Goal: Task Accomplishment & Management: Manage account settings

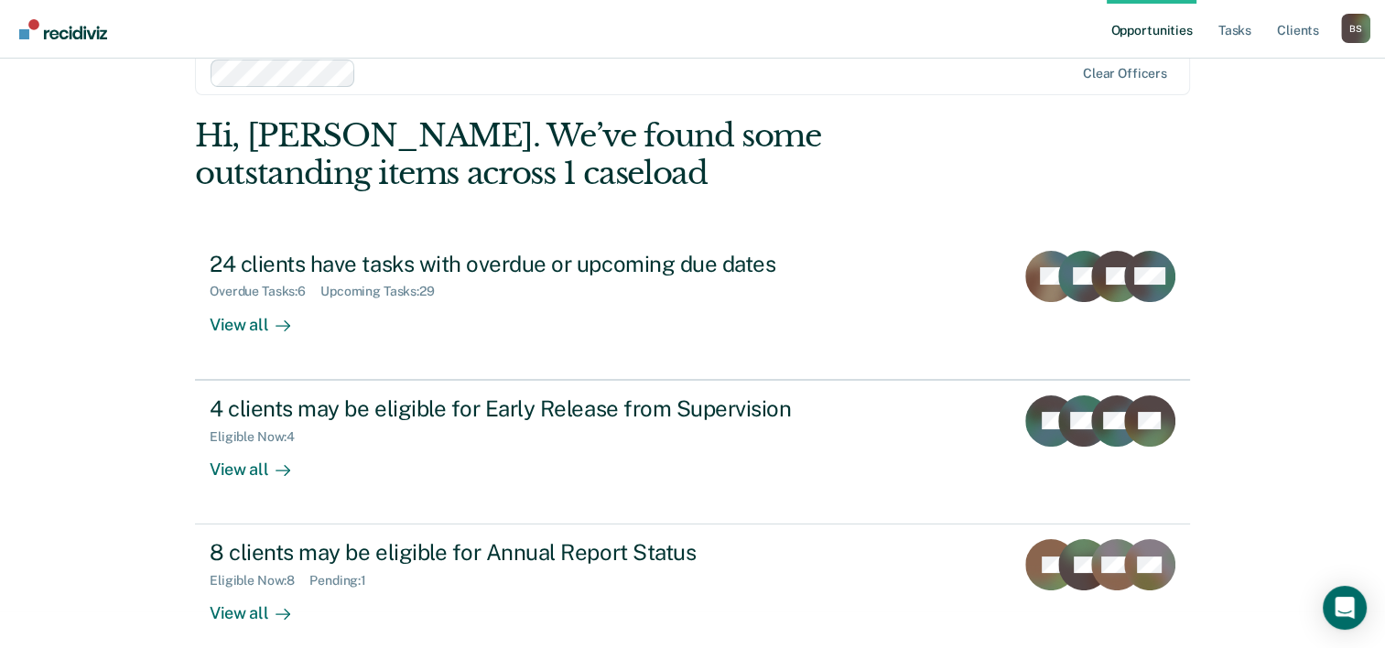
scroll to position [56, 0]
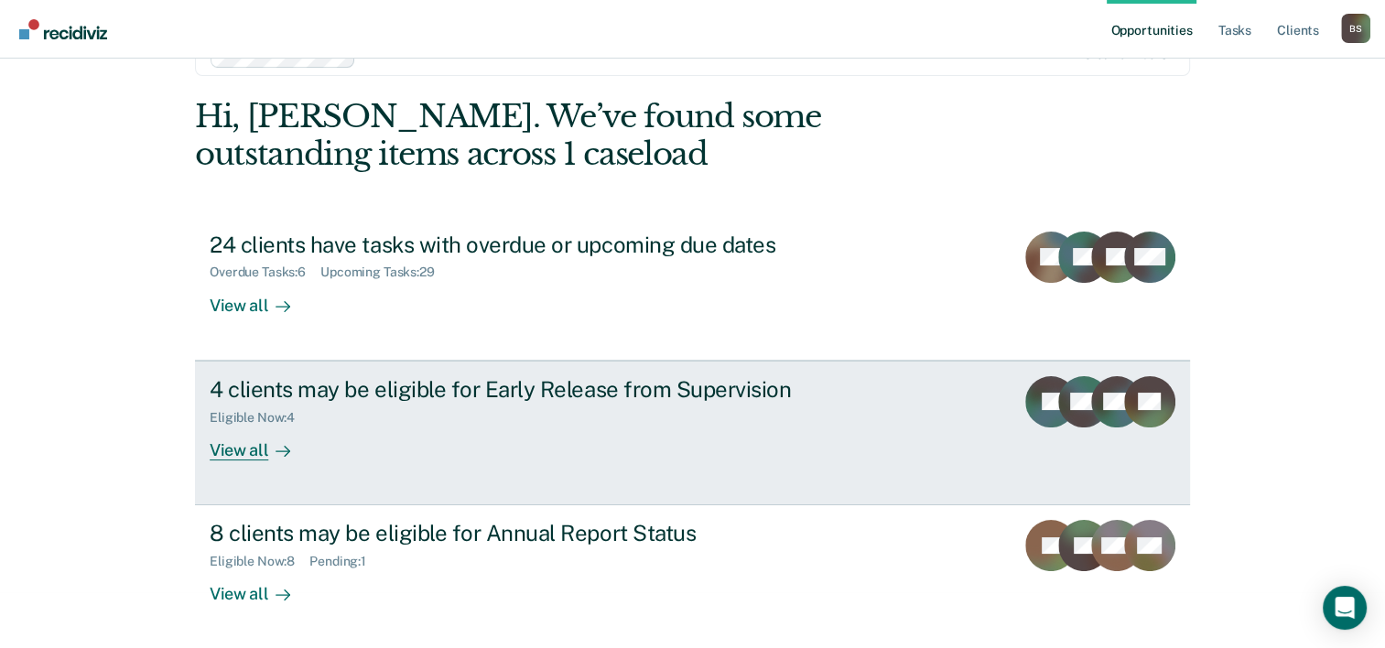
click at [380, 404] on div "Eligible Now : 4" at bounding box center [531, 414] width 643 height 23
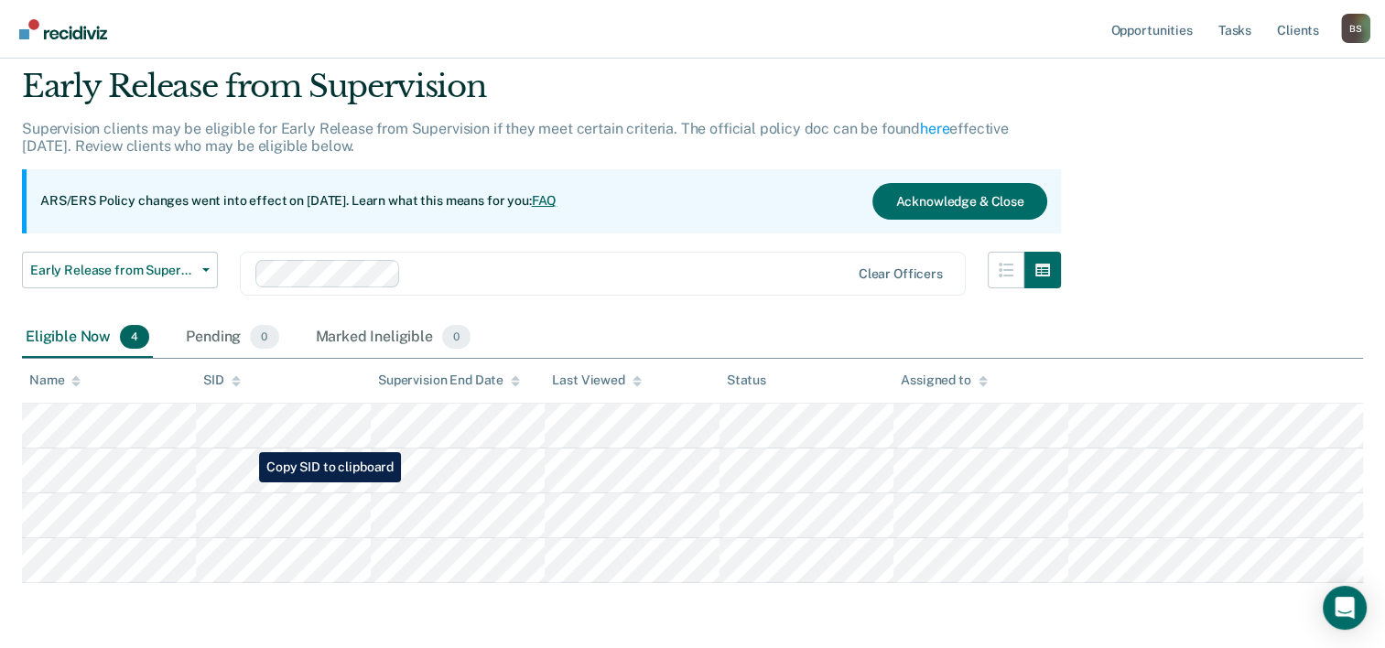
scroll to position [92, 0]
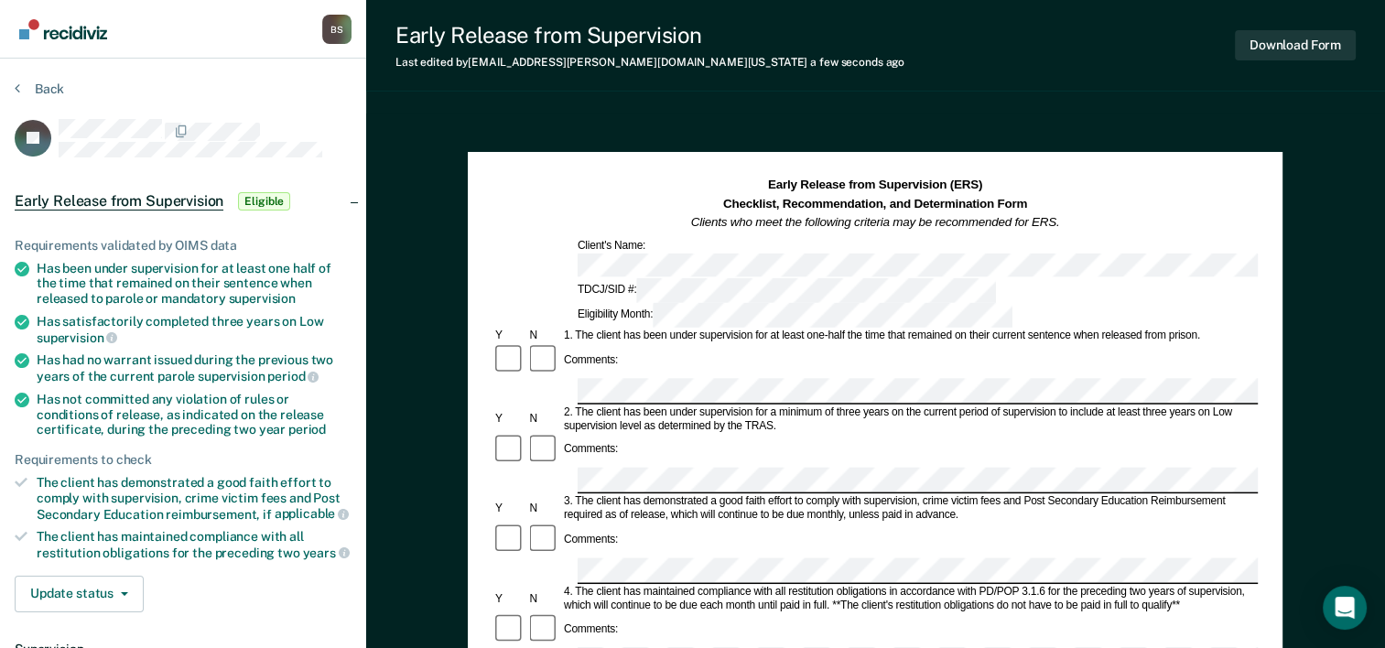
scroll to position [183, 0]
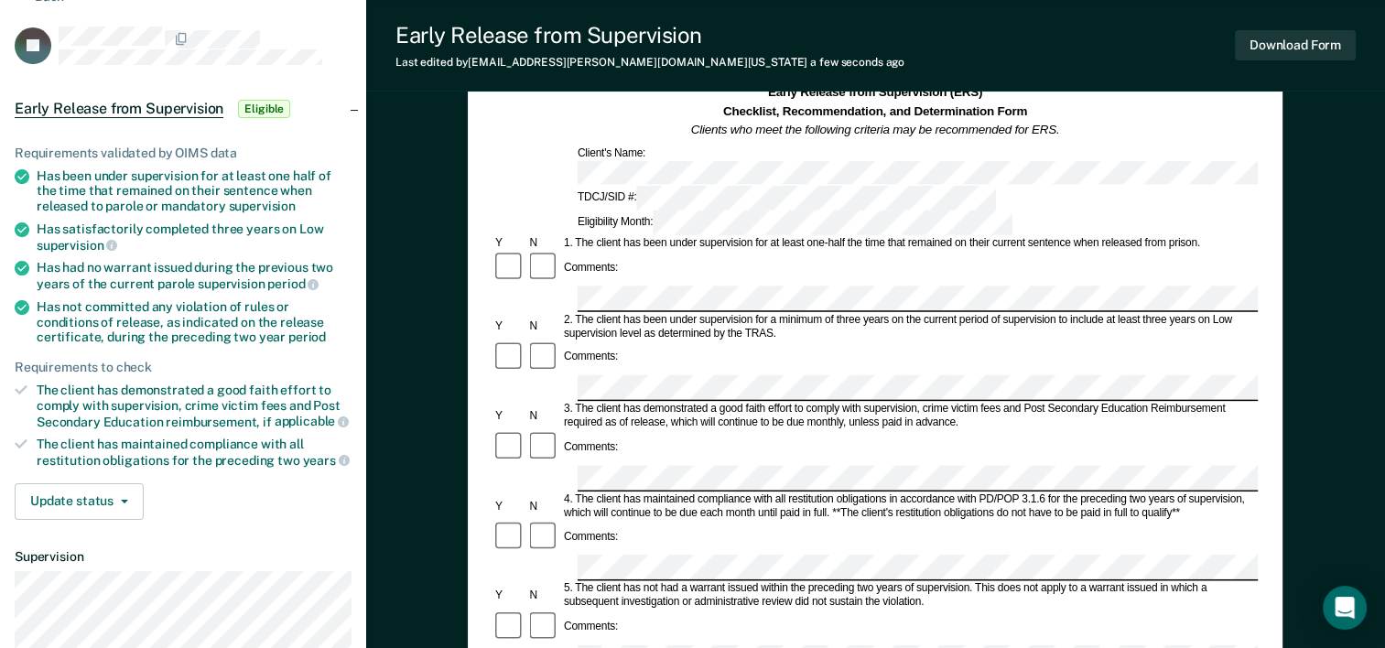
scroll to position [0, 0]
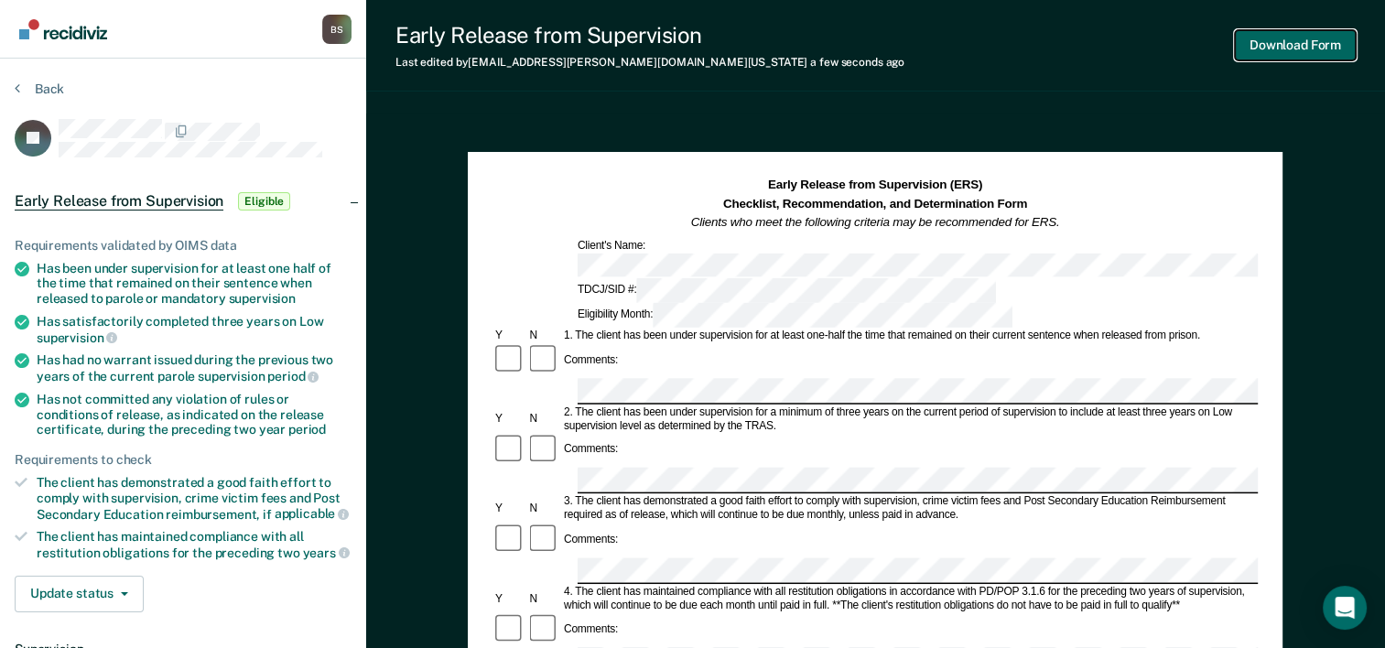
click at [1264, 53] on button "Download Form" at bounding box center [1295, 45] width 121 height 30
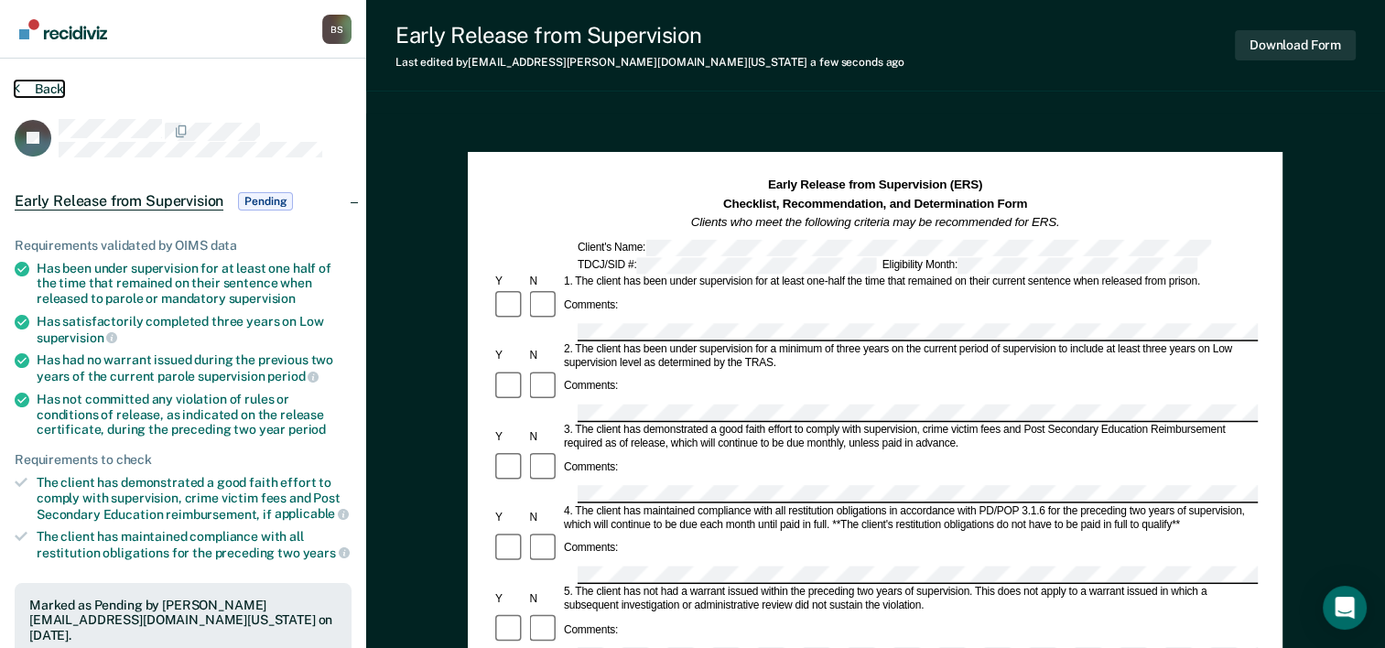
click at [60, 86] on button "Back" at bounding box center [39, 89] width 49 height 16
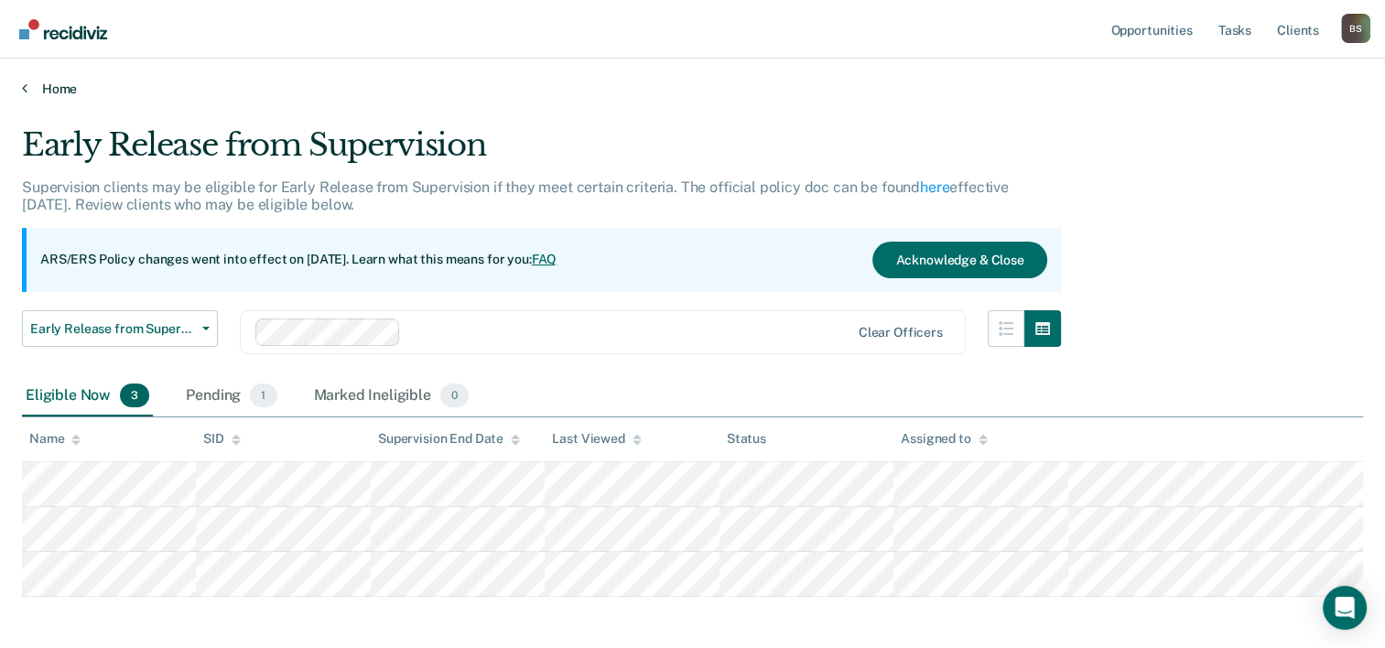
click at [47, 92] on link "Home" at bounding box center [692, 89] width 1341 height 16
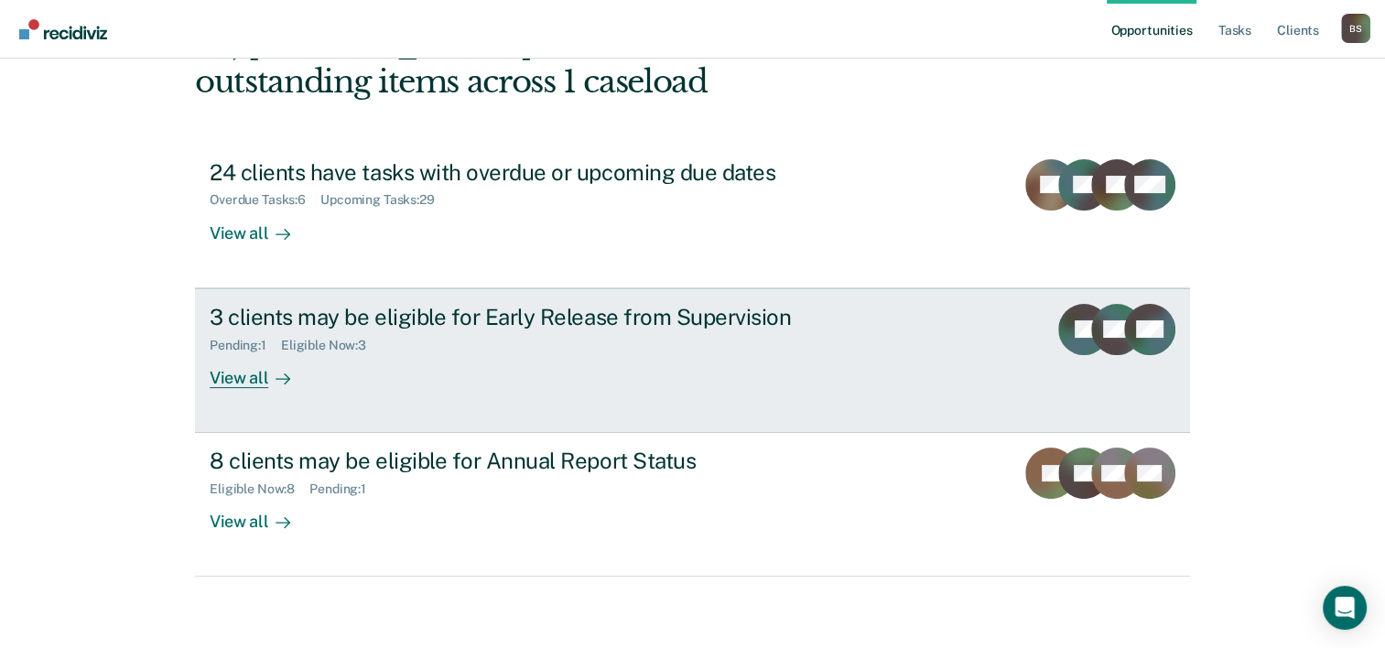
scroll to position [129, 0]
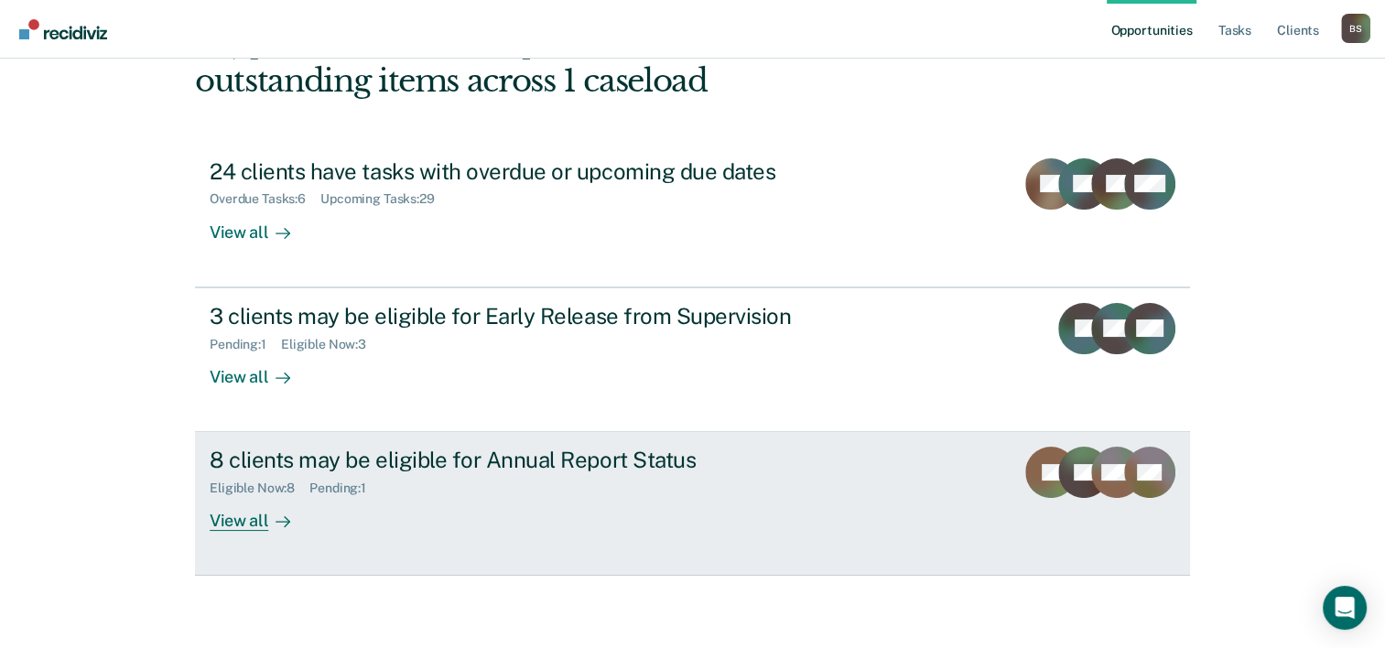
click at [472, 476] on div "Eligible Now : 8 Pending : 1" at bounding box center [531, 484] width 643 height 23
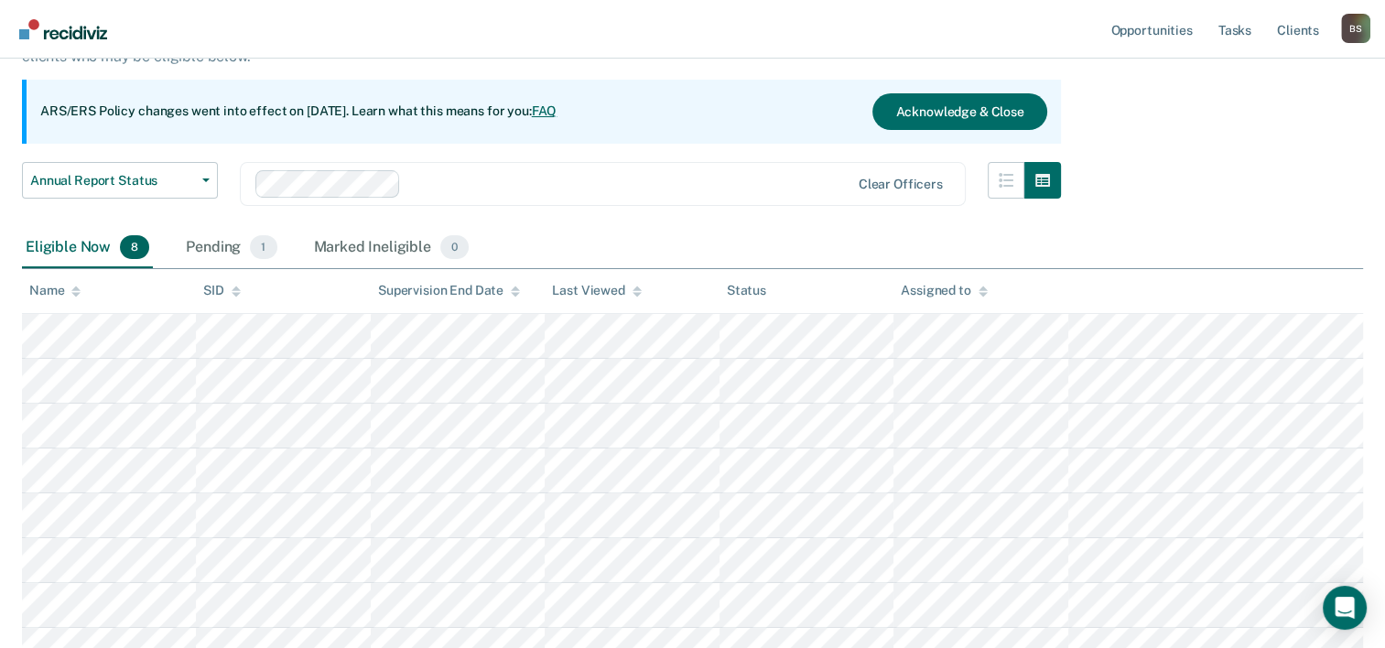
scroll to position [303, 0]
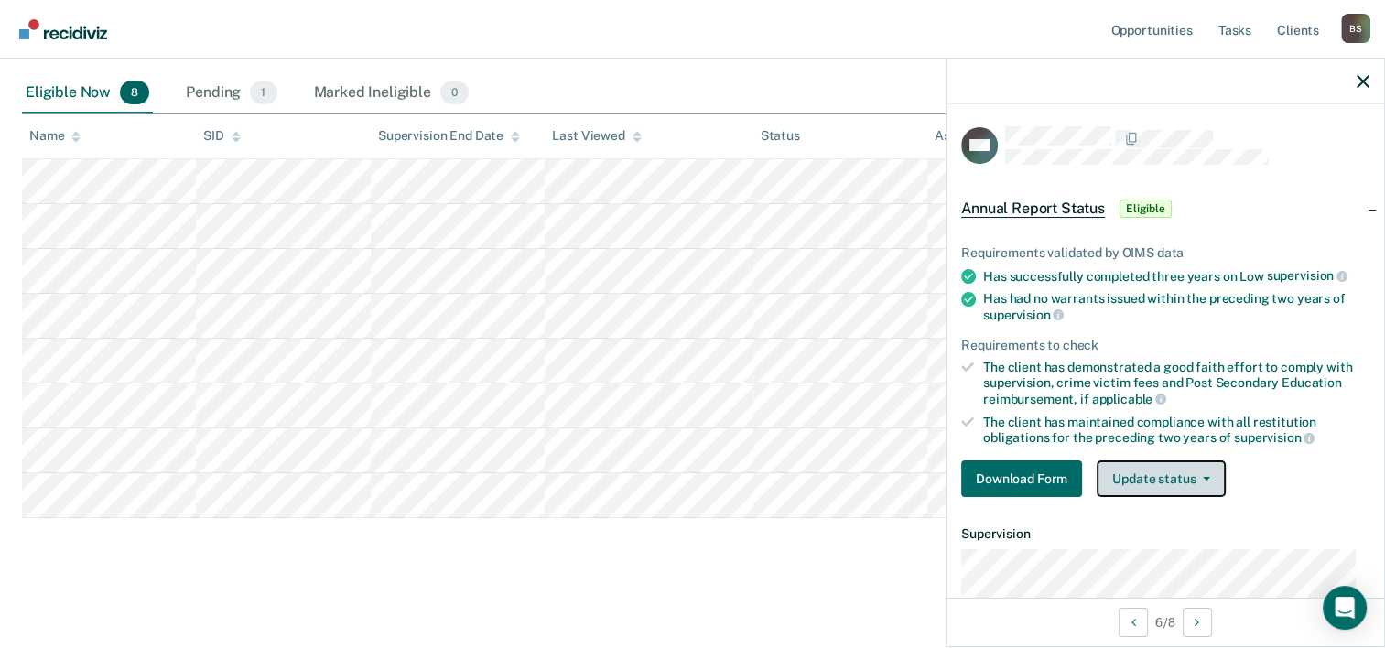
click at [1133, 477] on button "Update status" at bounding box center [1161, 479] width 129 height 37
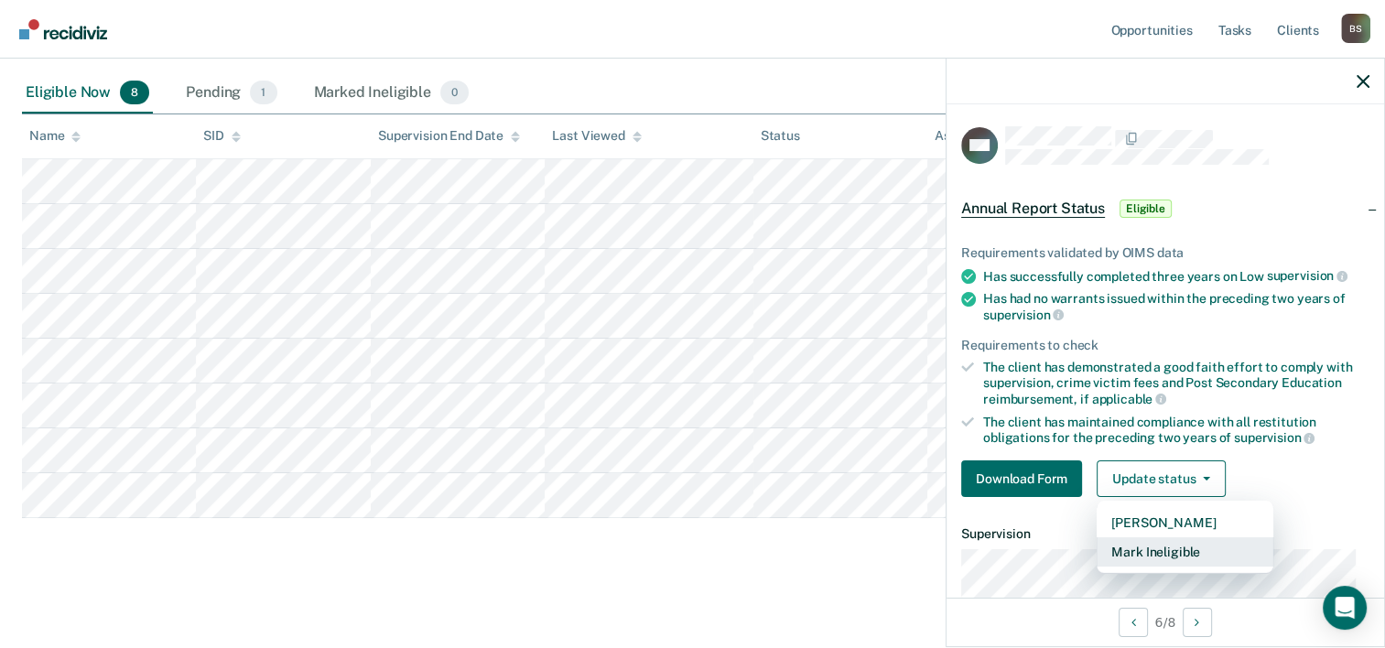
click at [1146, 549] on button "Mark Ineligible" at bounding box center [1185, 551] width 177 height 29
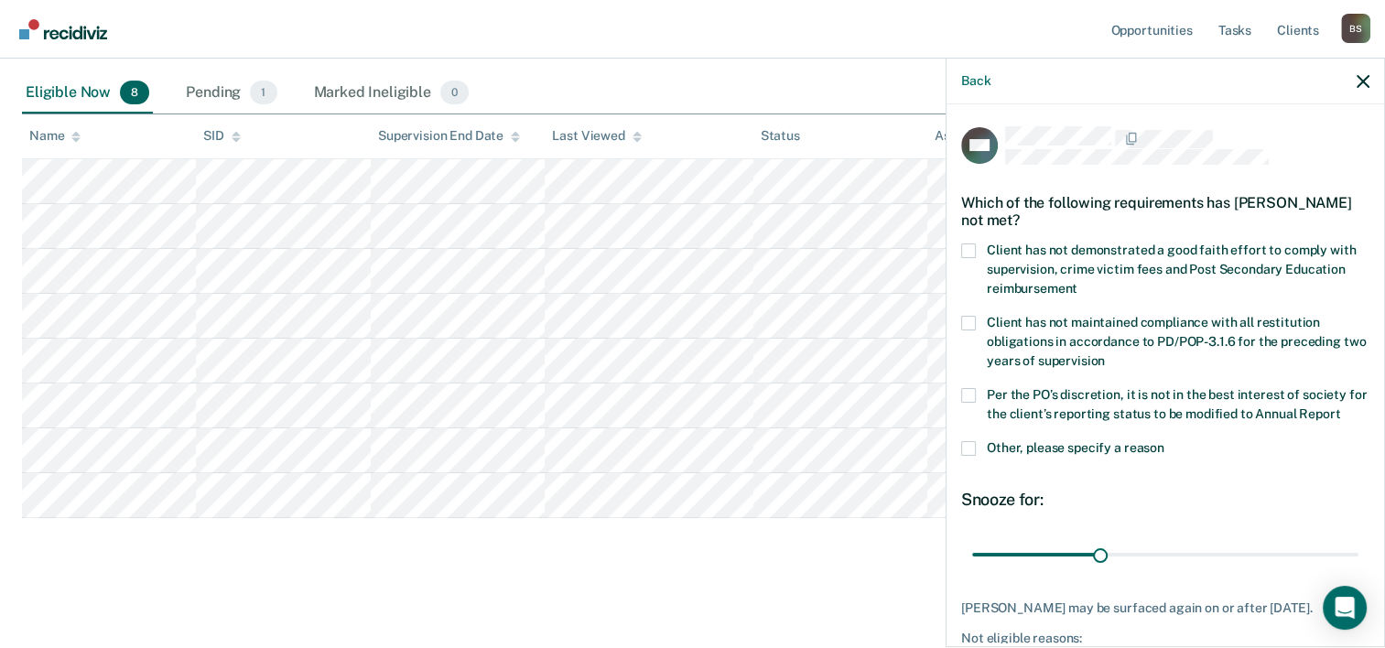
click at [977, 461] on label "Other, please specify a reason" at bounding box center [1165, 450] width 408 height 19
click at [1165, 441] on input "Other, please specify a reason" at bounding box center [1165, 441] width 0 height 0
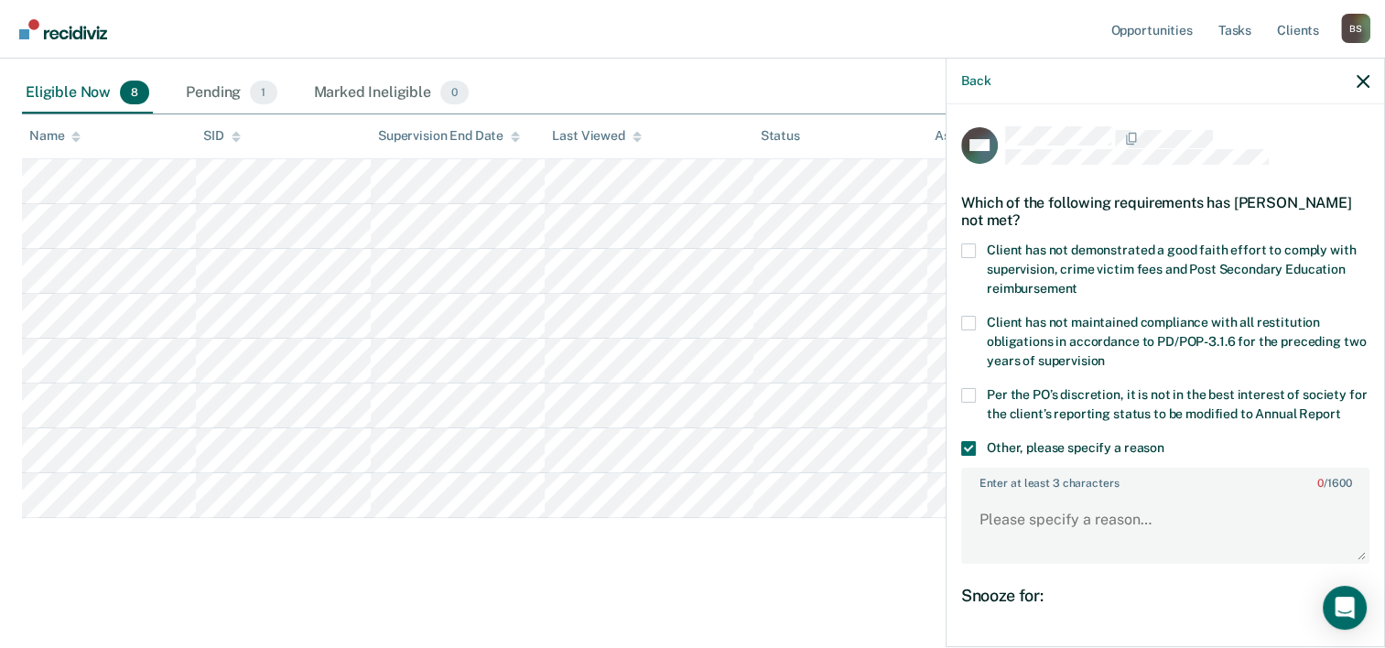
scroll to position [183, 0]
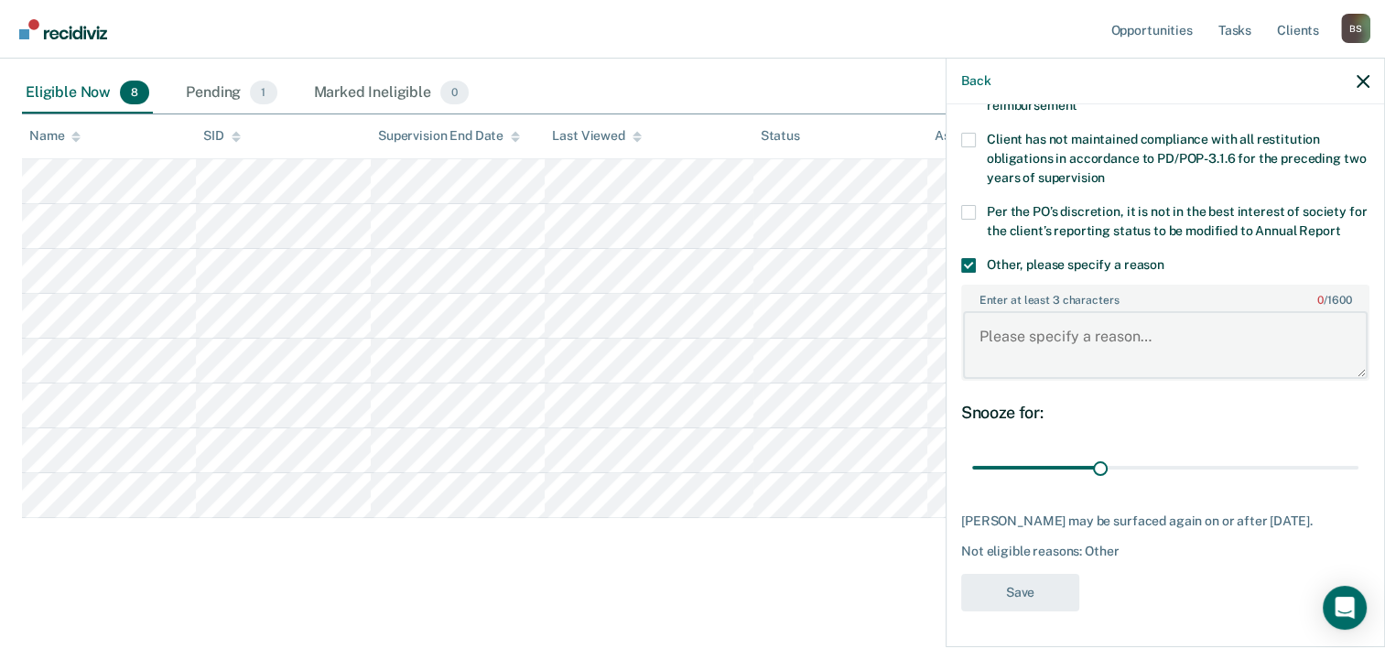
click at [1011, 359] on textarea "Enter at least 3 characters 0 / 1600" at bounding box center [1165, 345] width 405 height 68
type textarea "client is a registered sex offender"
click at [1000, 603] on button "Save" at bounding box center [1020, 593] width 118 height 38
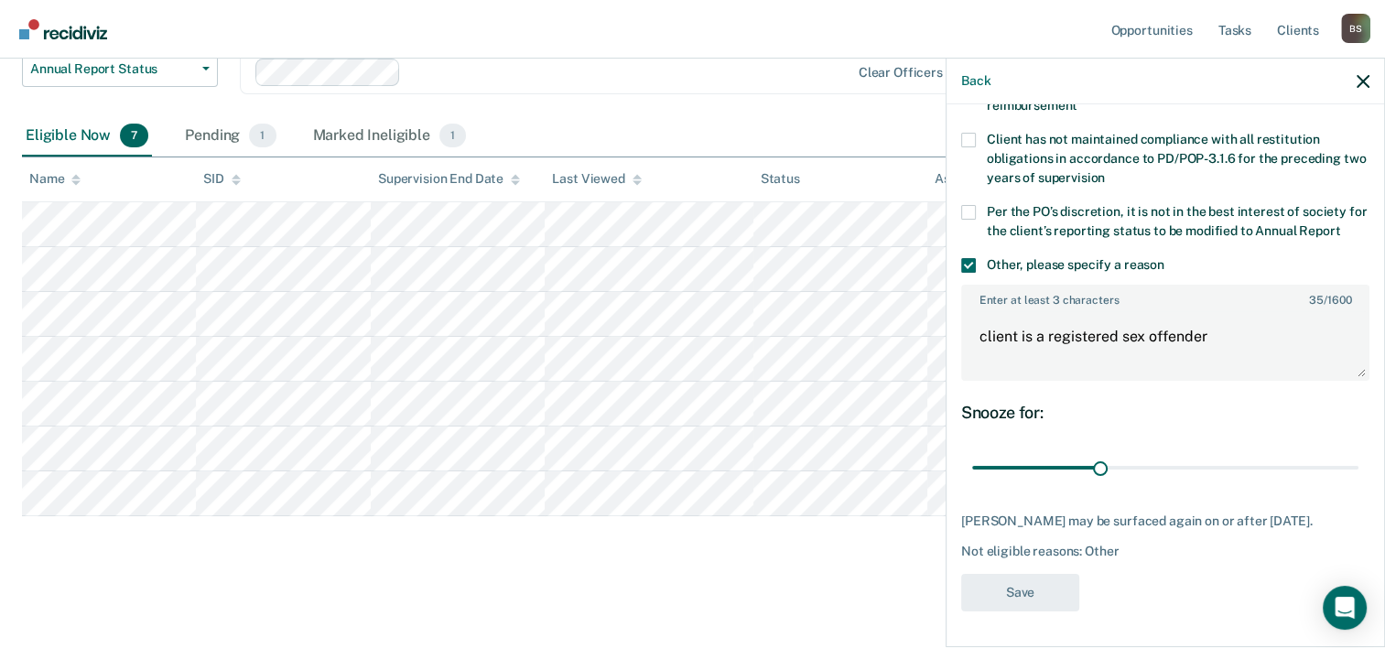
scroll to position [258, 0]
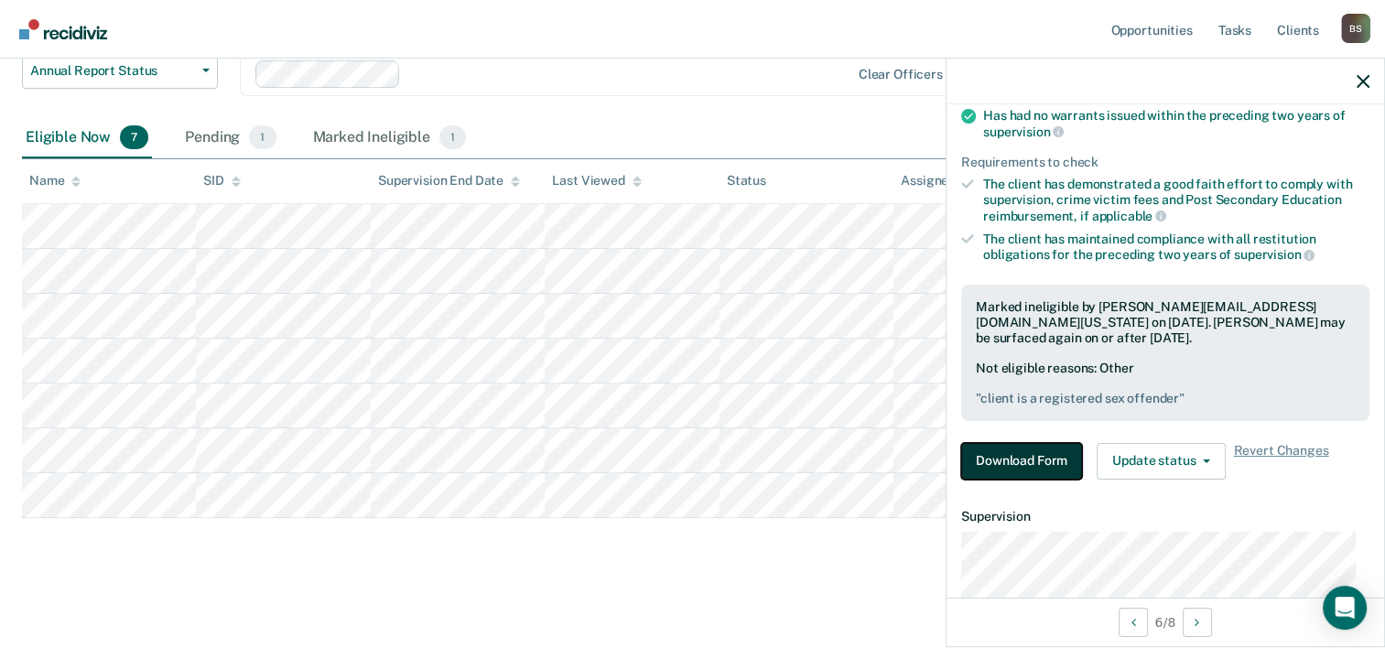
click at [1022, 459] on button "Download Form" at bounding box center [1021, 461] width 121 height 37
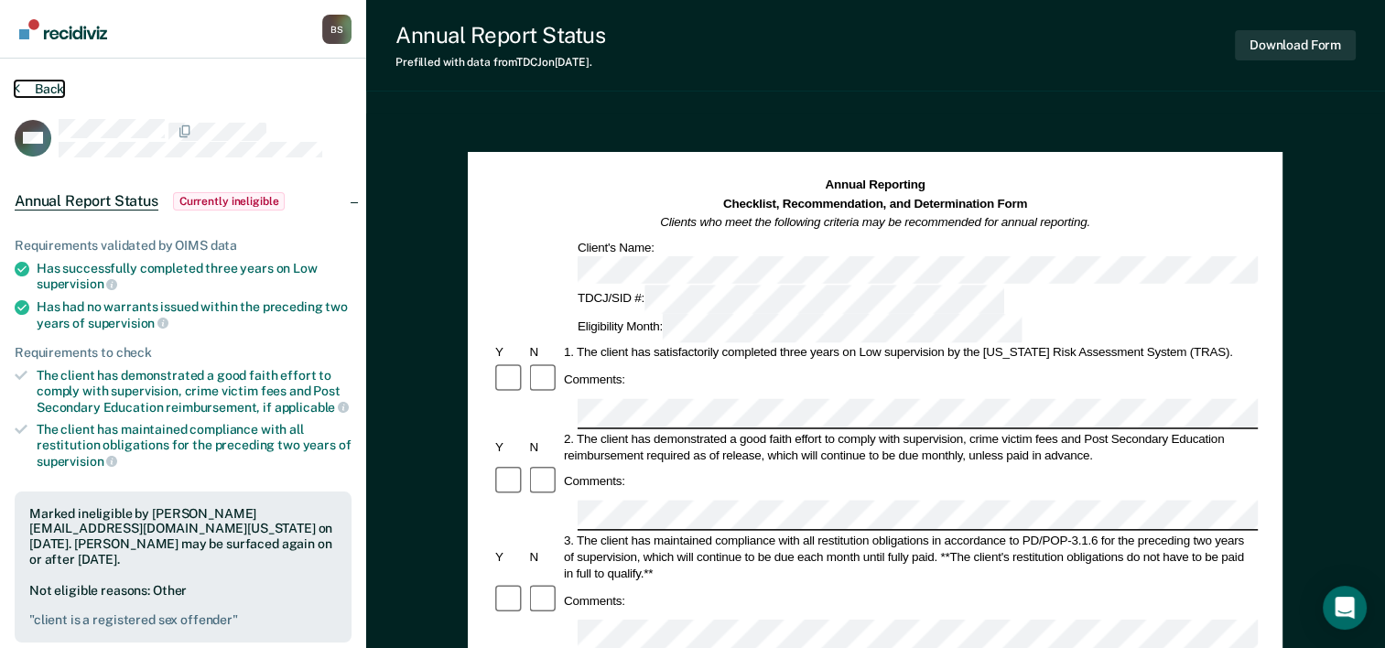
click at [20, 86] on button "Back" at bounding box center [39, 89] width 49 height 16
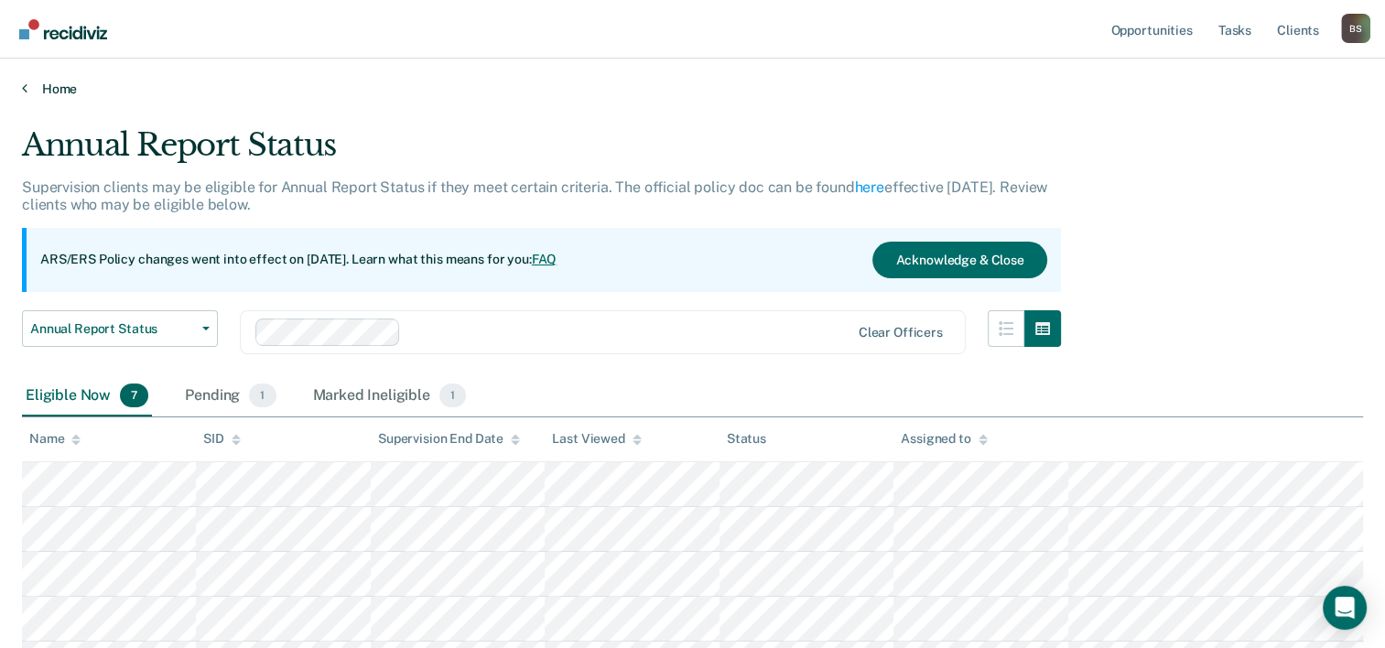
click at [29, 84] on link "Home" at bounding box center [692, 89] width 1341 height 16
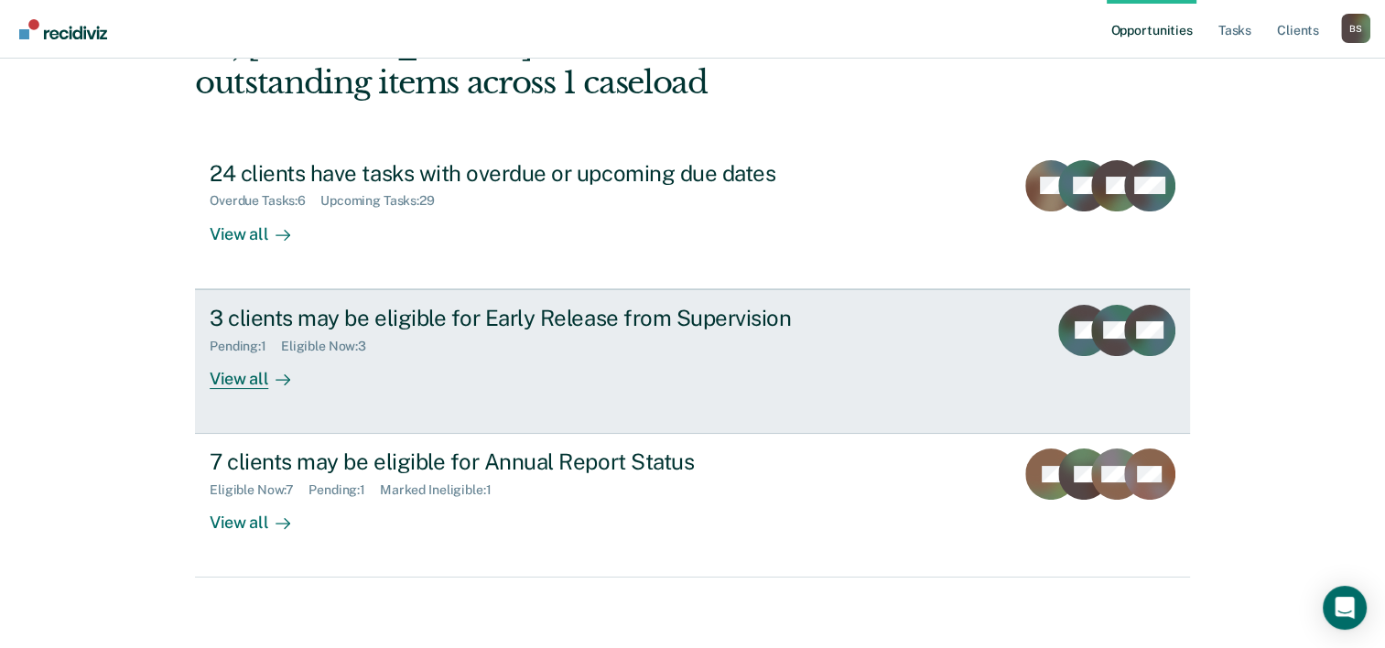
scroll to position [129, 0]
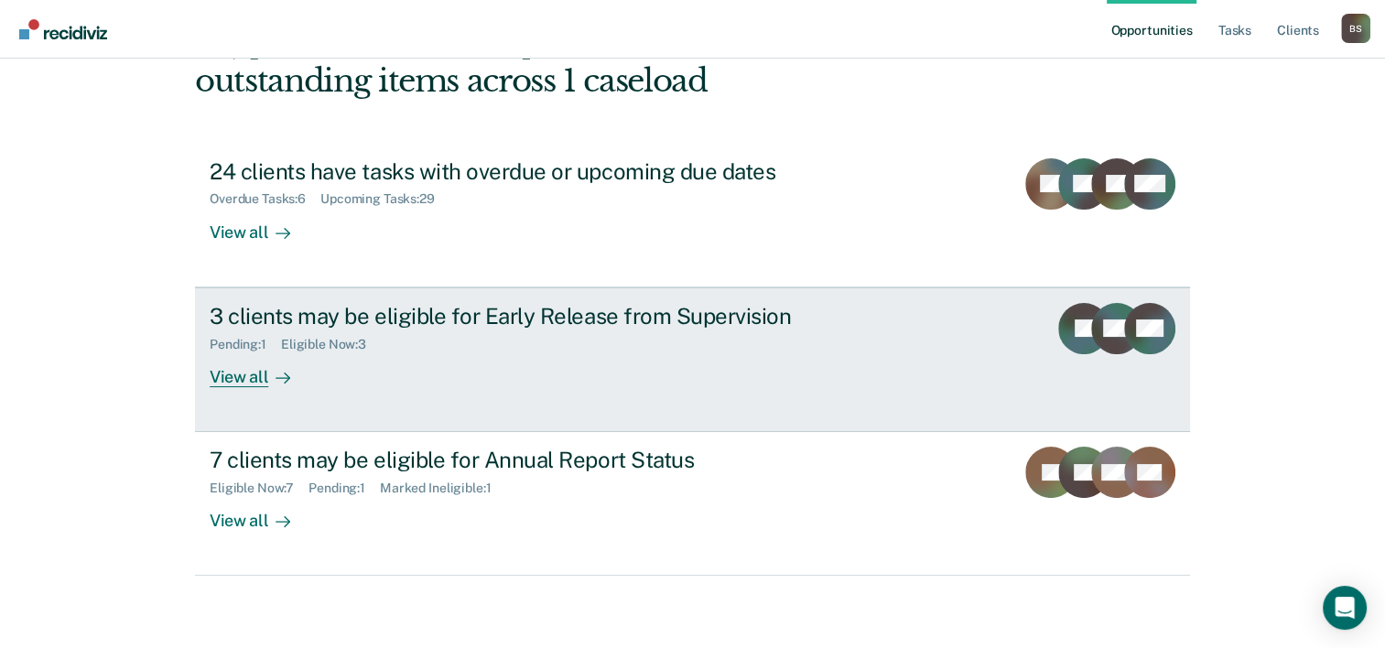
click at [512, 330] on div "Pending : 1 Eligible Now : 3" at bounding box center [531, 341] width 643 height 23
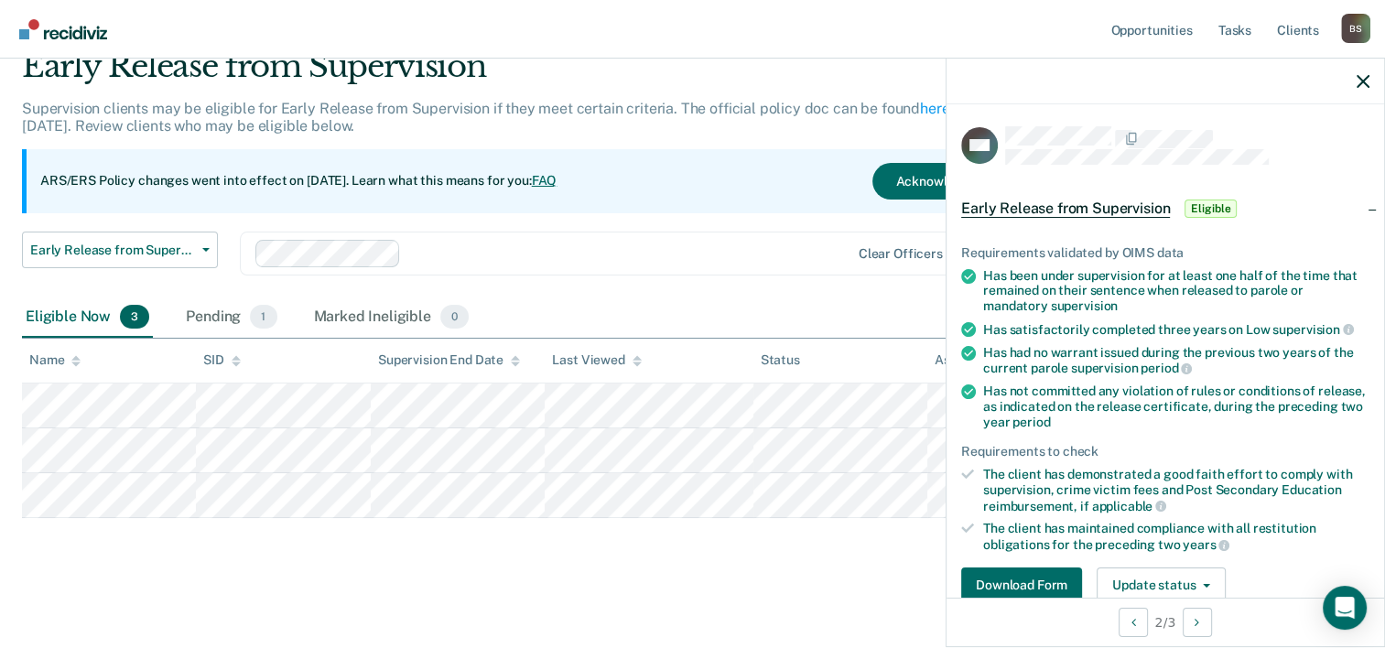
scroll to position [336, 0]
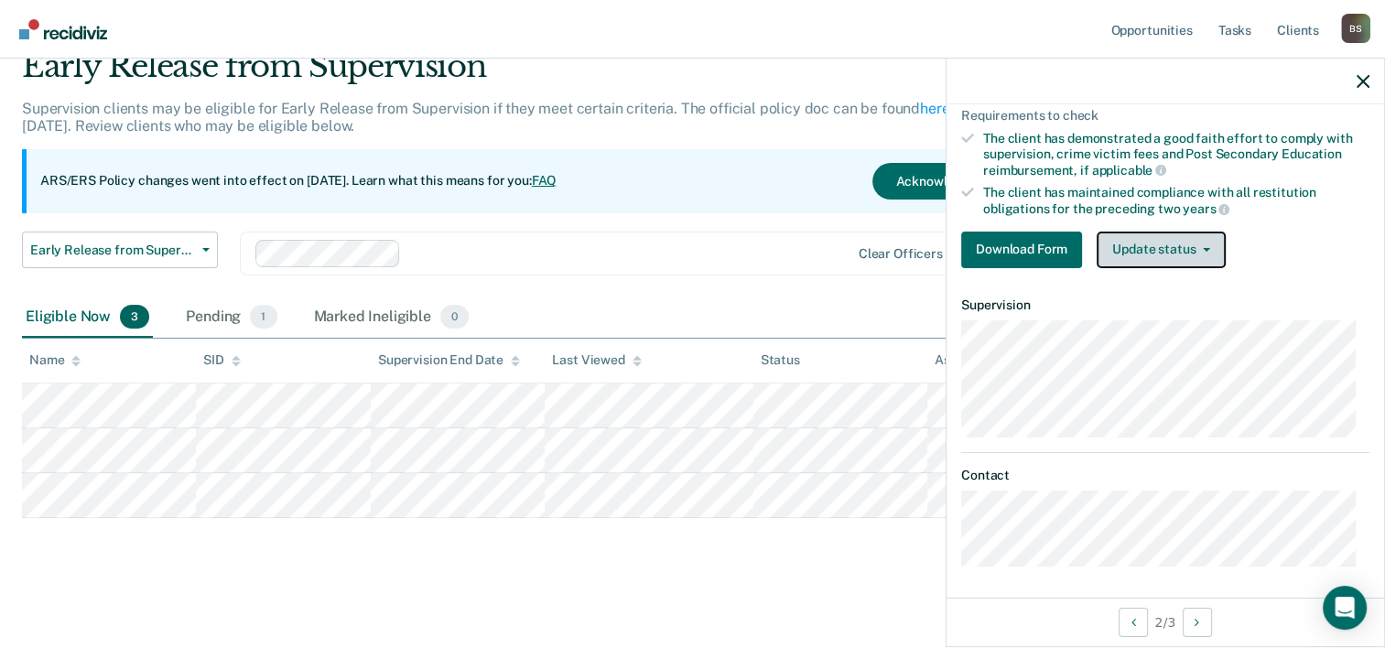
click at [1112, 232] on button "Update status" at bounding box center [1161, 250] width 129 height 37
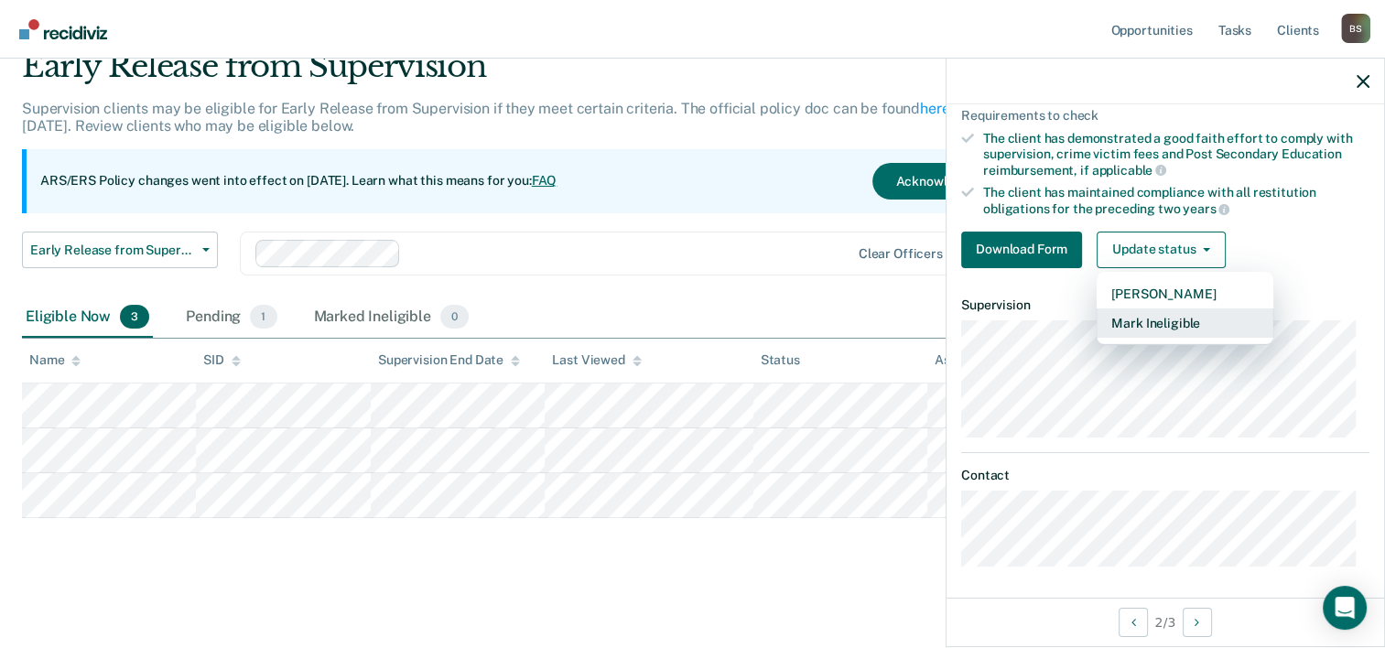
click at [1146, 313] on button "Mark Ineligible" at bounding box center [1185, 323] width 177 height 29
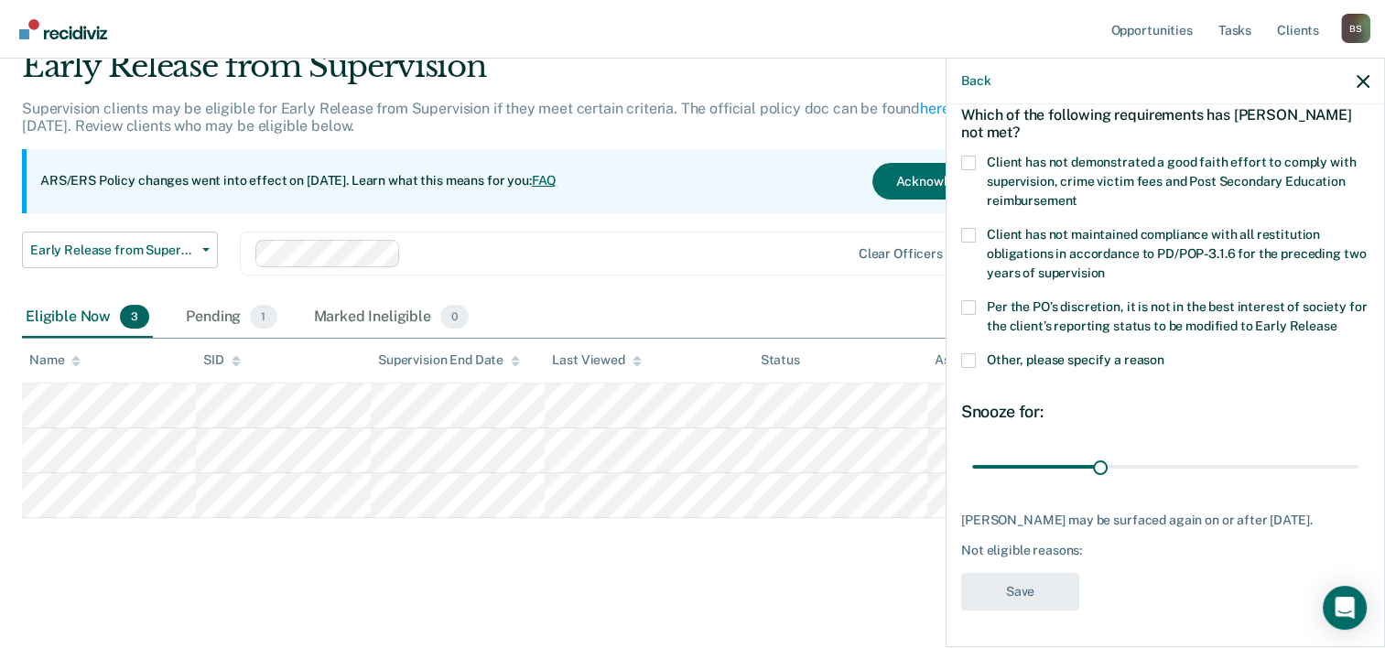
scroll to position [85, 0]
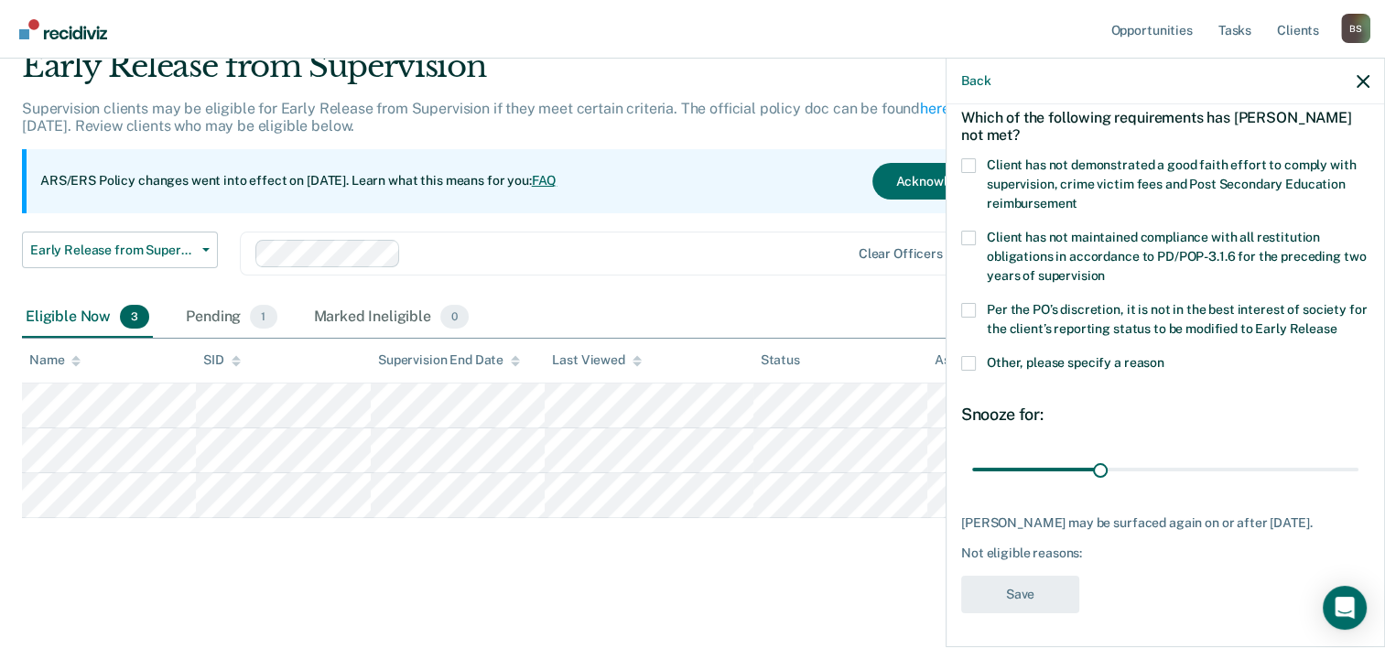
click at [961, 365] on span at bounding box center [968, 363] width 15 height 15
click at [1165, 356] on input "Other, please specify a reason" at bounding box center [1165, 356] width 0 height 0
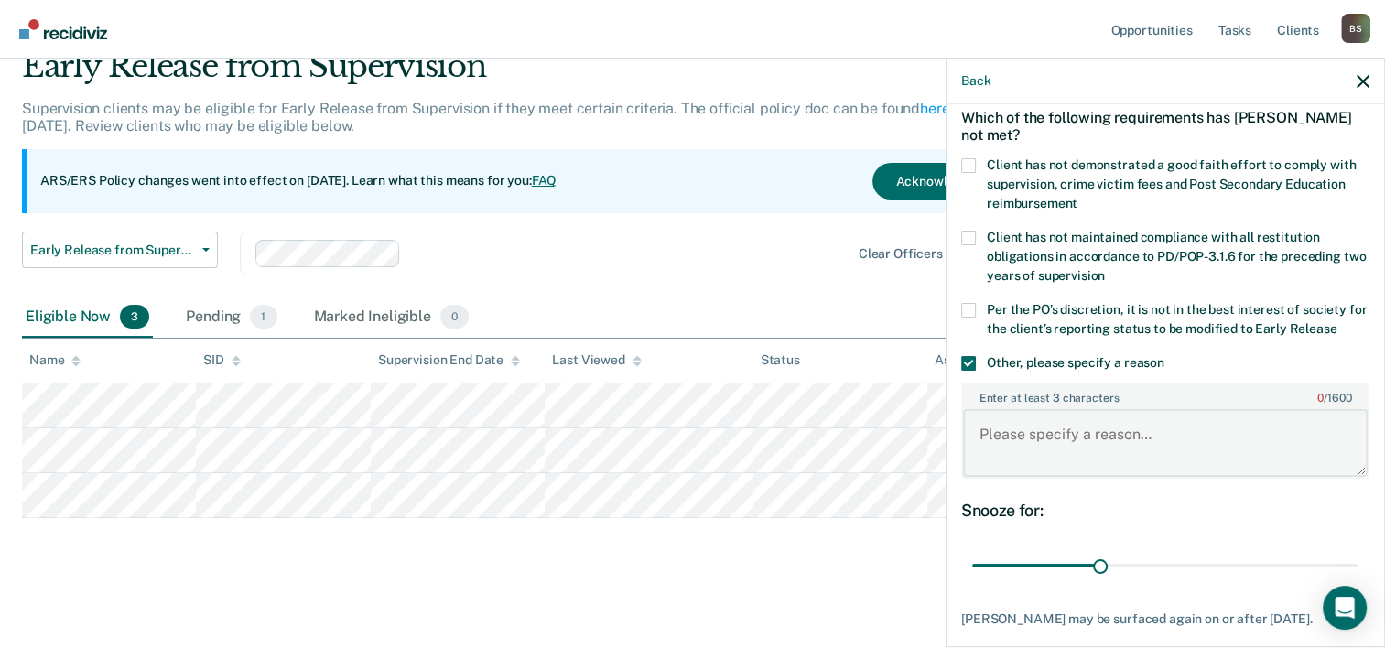
click at [1086, 454] on textarea "Enter at least 3 characters 0 / 1600" at bounding box center [1165, 443] width 405 height 68
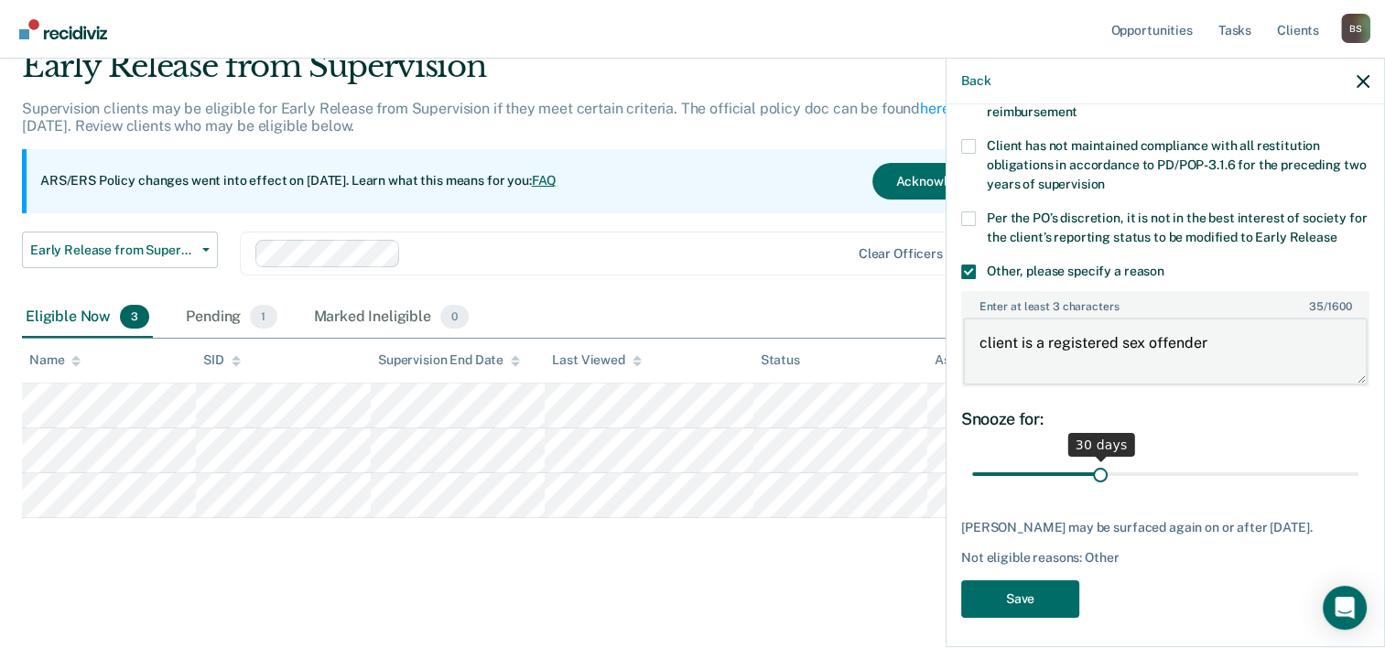
scroll to position [179, 0]
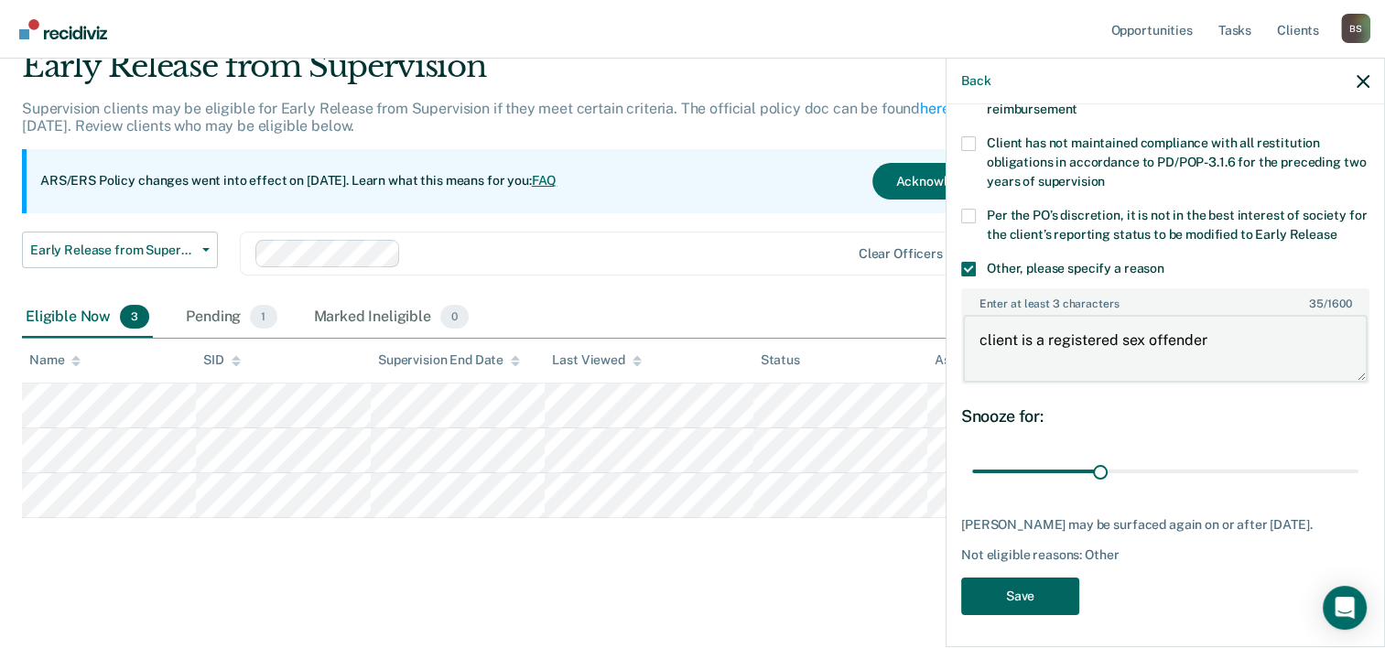
type textarea "client is a registered sex offender"
click at [1019, 586] on button "Save" at bounding box center [1020, 597] width 118 height 38
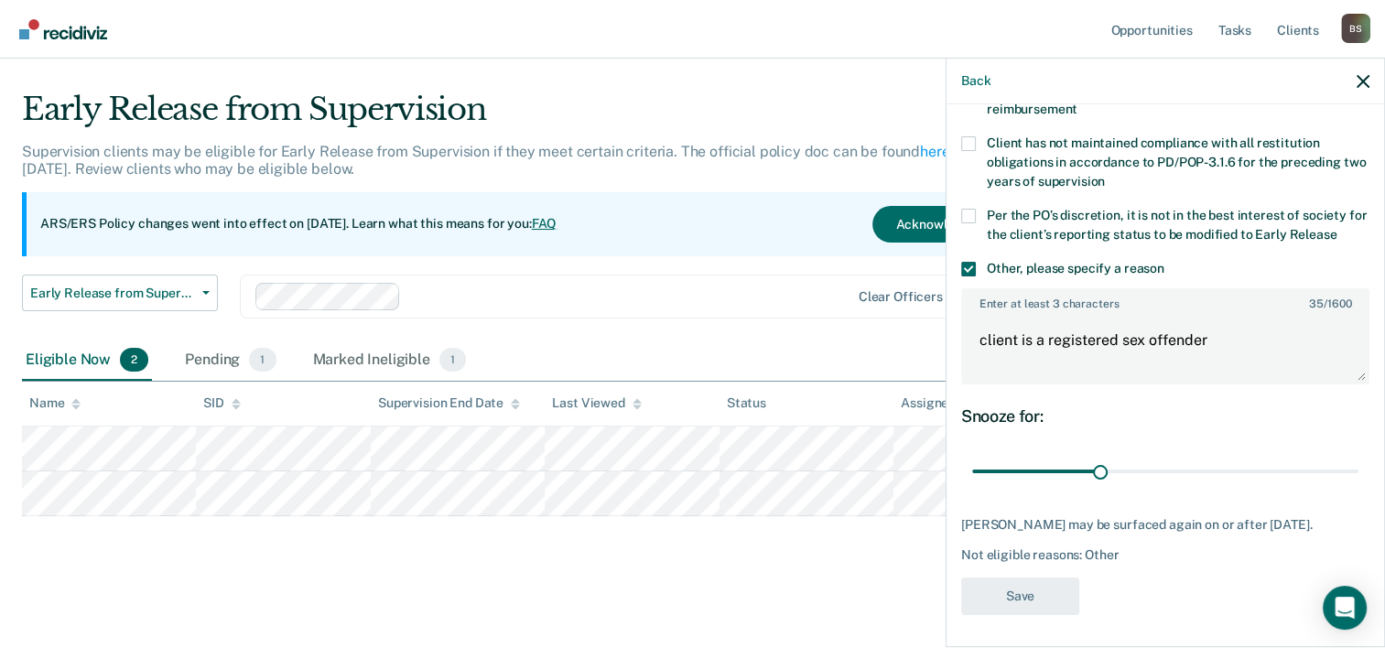
scroll to position [33, 0]
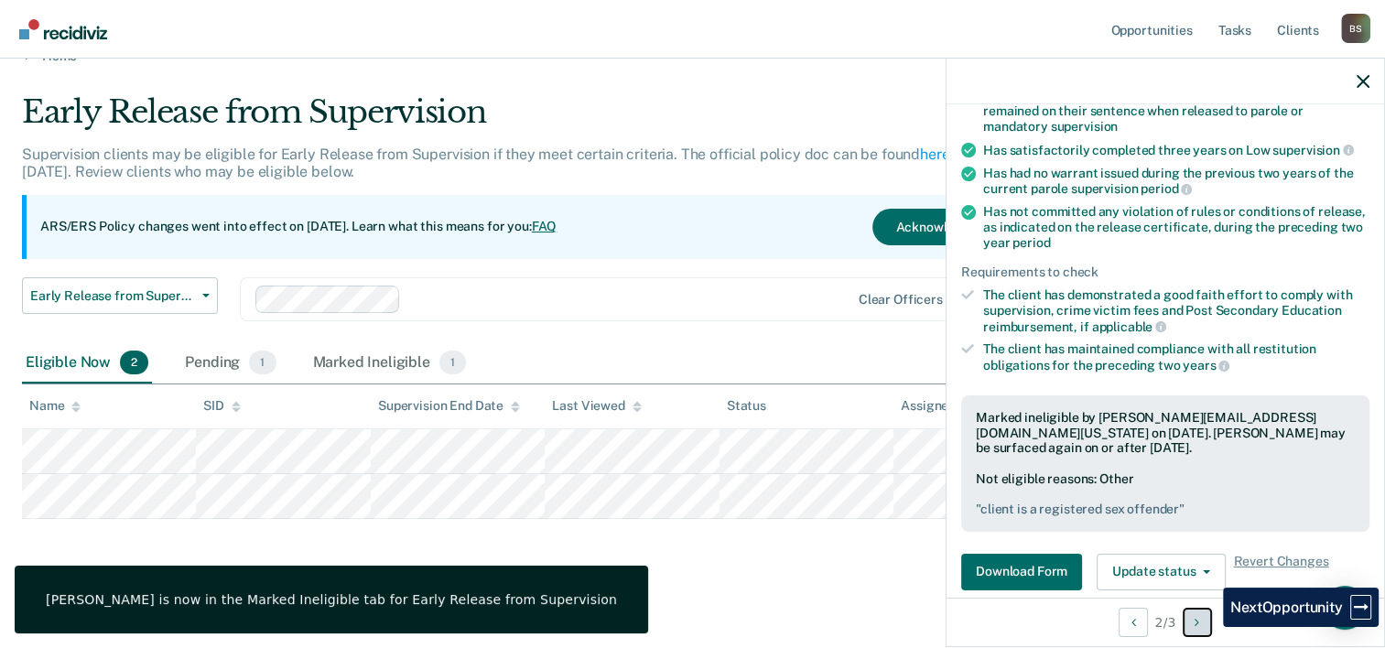
click at [1210, 627] on button "Next Opportunity" at bounding box center [1197, 622] width 29 height 29
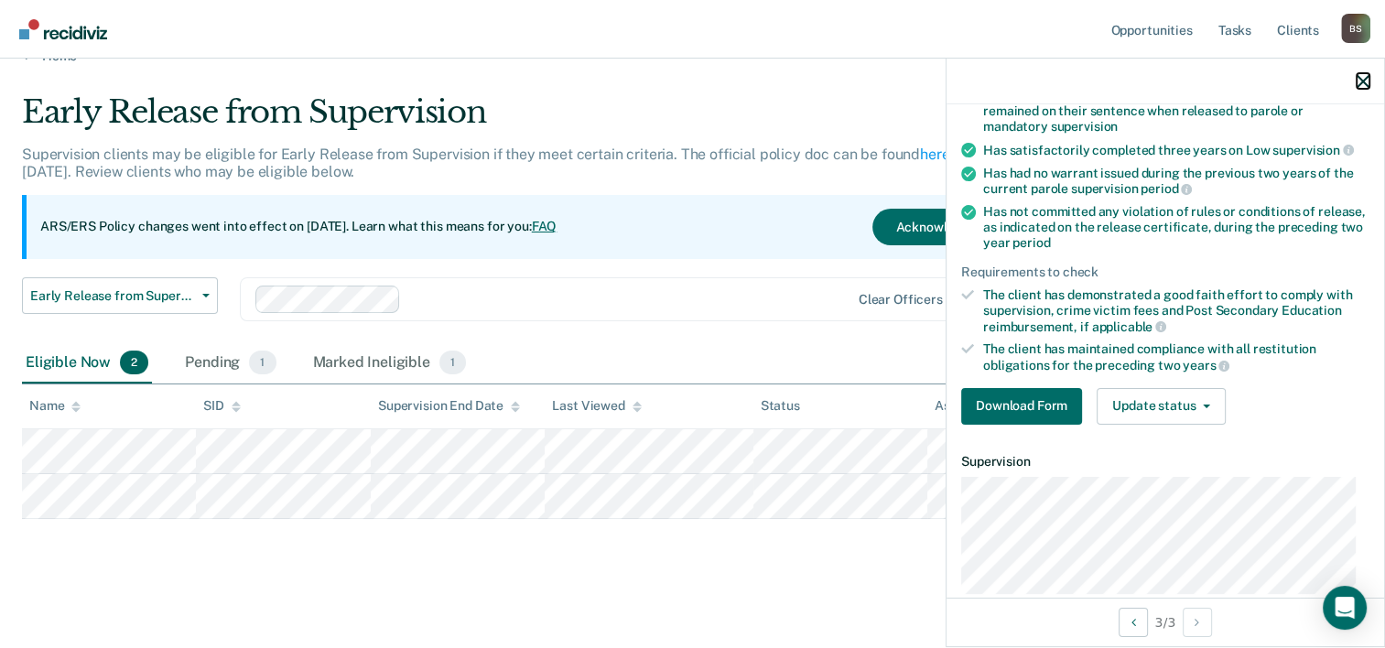
click at [1369, 84] on icon "button" at bounding box center [1363, 81] width 13 height 13
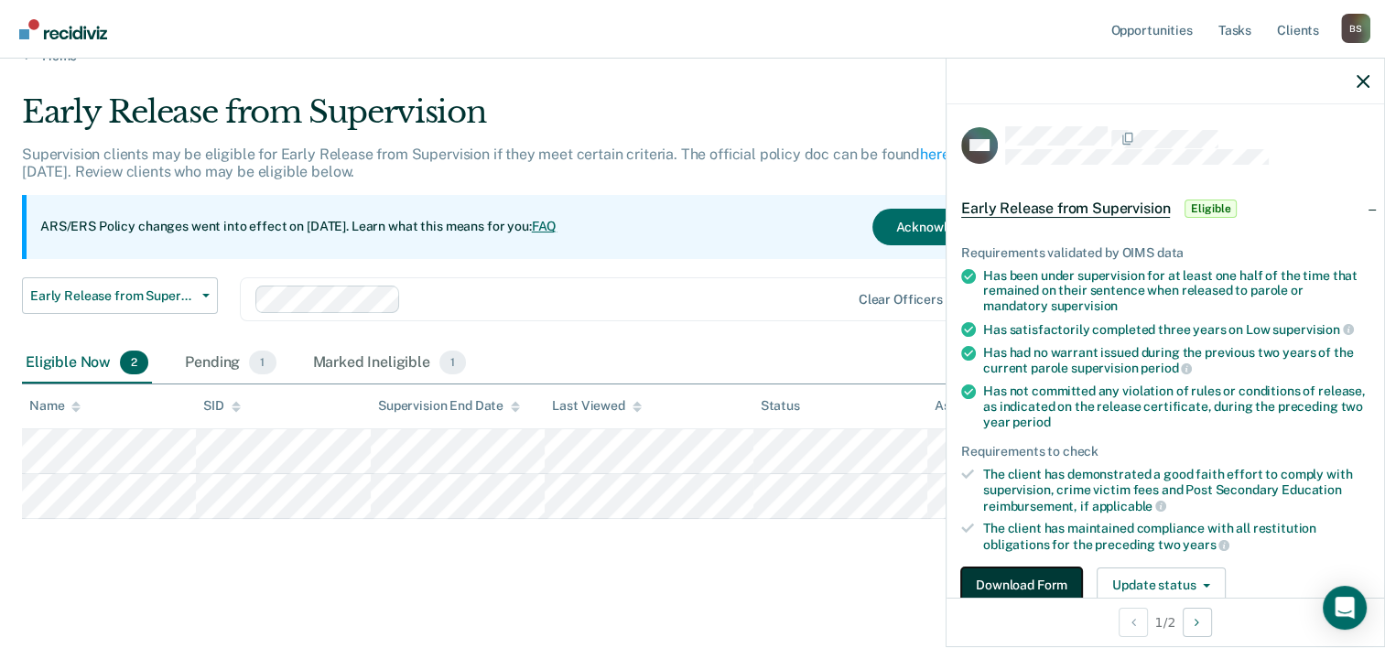
click at [1048, 586] on button "Download Form" at bounding box center [1021, 586] width 121 height 37
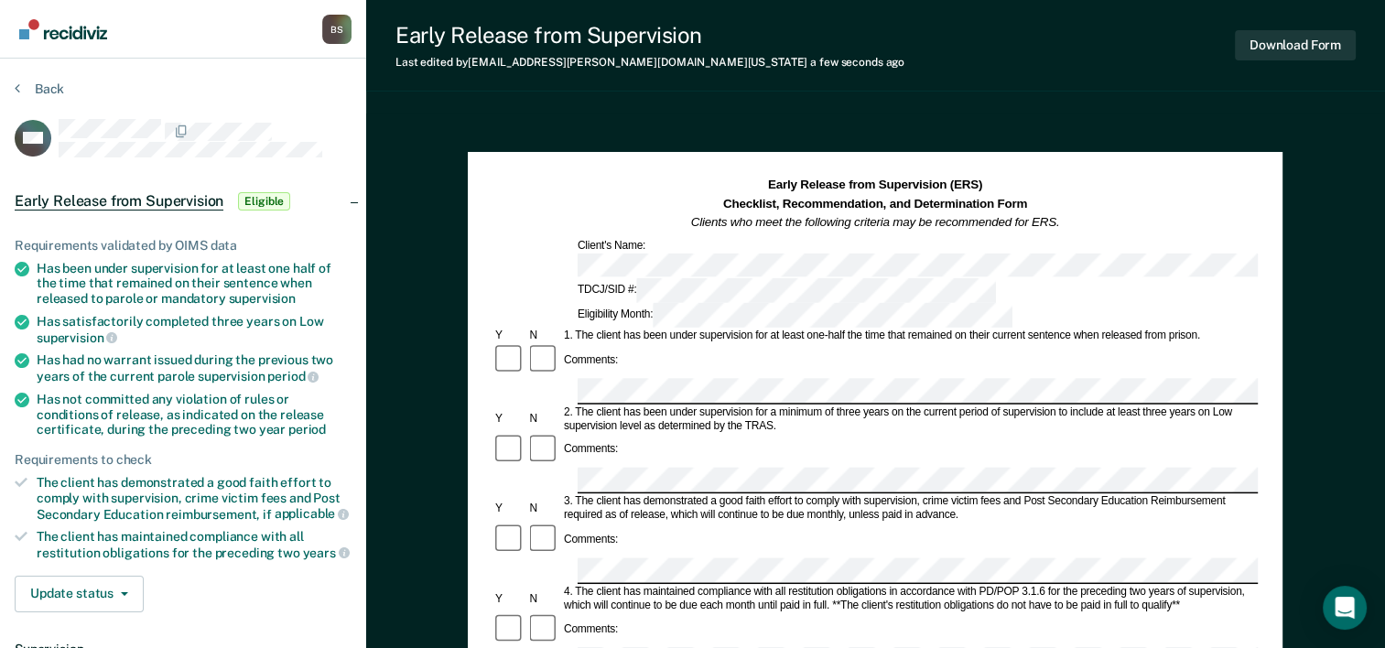
click at [652, 523] on div "Comments:" at bounding box center [875, 554] width 765 height 62
click at [1272, 44] on button "Download Form" at bounding box center [1295, 45] width 121 height 30
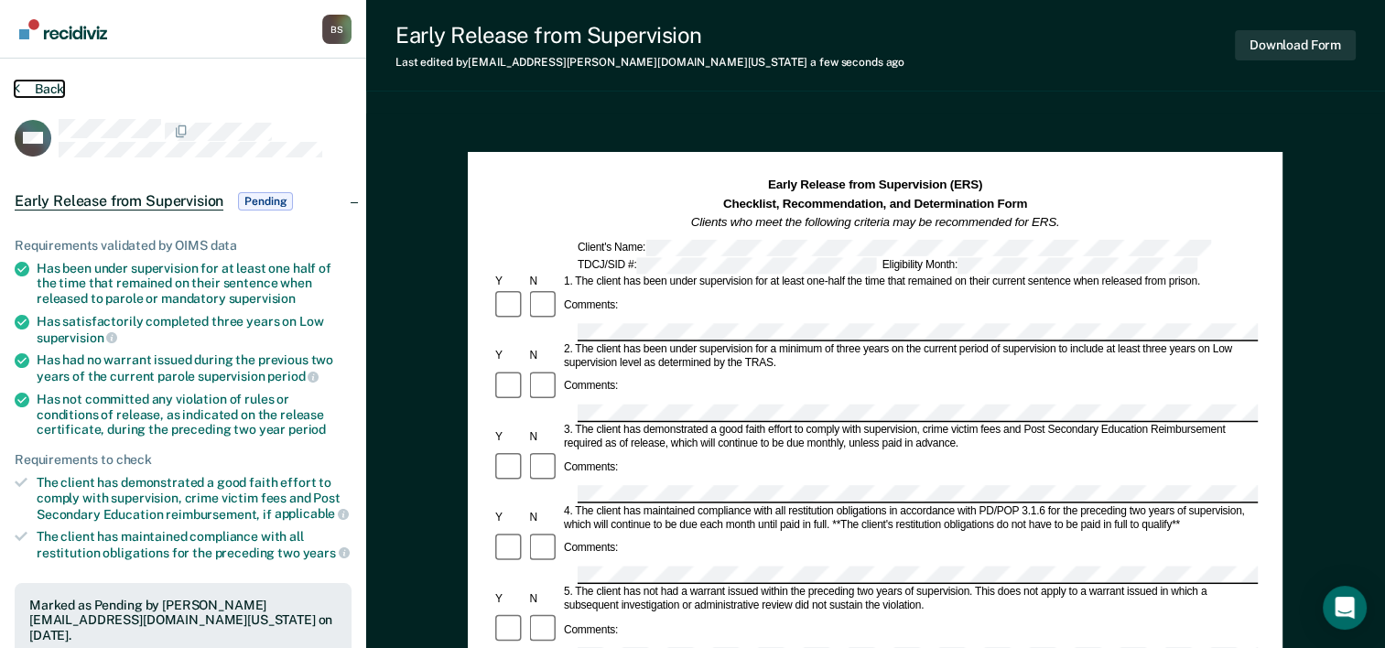
click at [37, 88] on button "Back" at bounding box center [39, 89] width 49 height 16
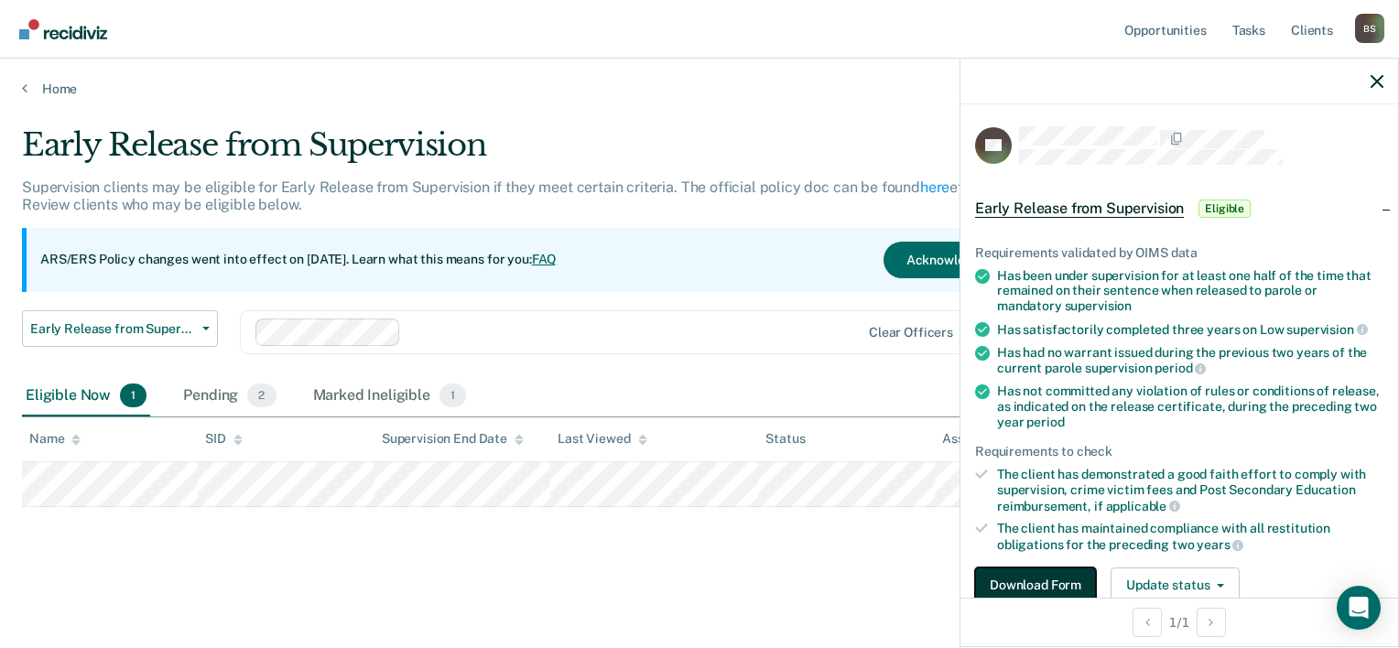
click at [1026, 583] on button "Download Form" at bounding box center [1035, 586] width 121 height 37
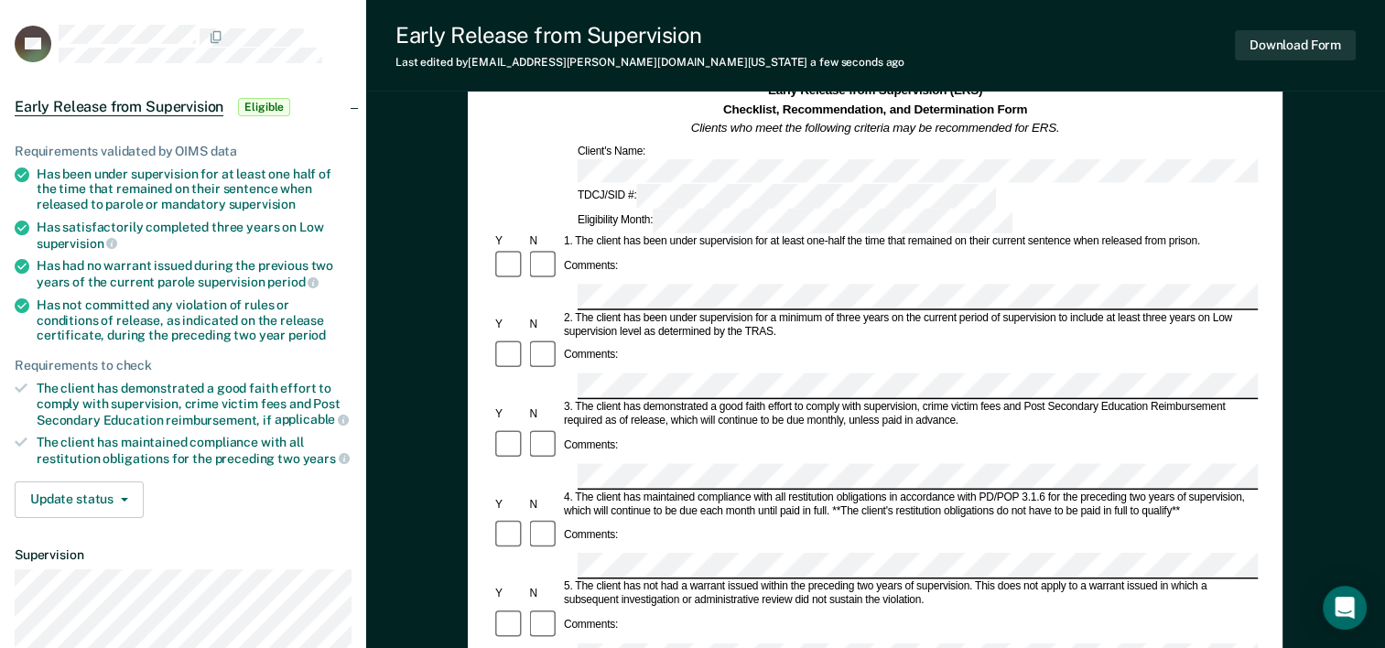
scroll to position [92, 0]
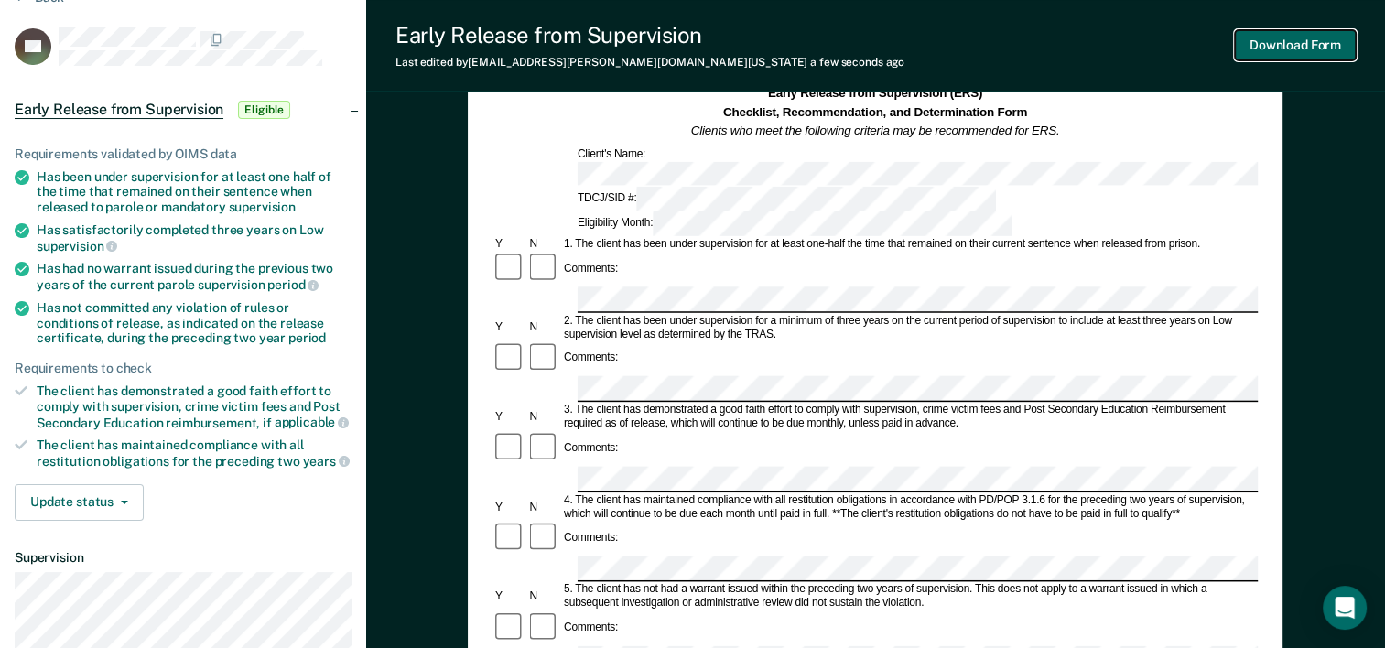
click at [1280, 52] on button "Download Form" at bounding box center [1295, 45] width 121 height 30
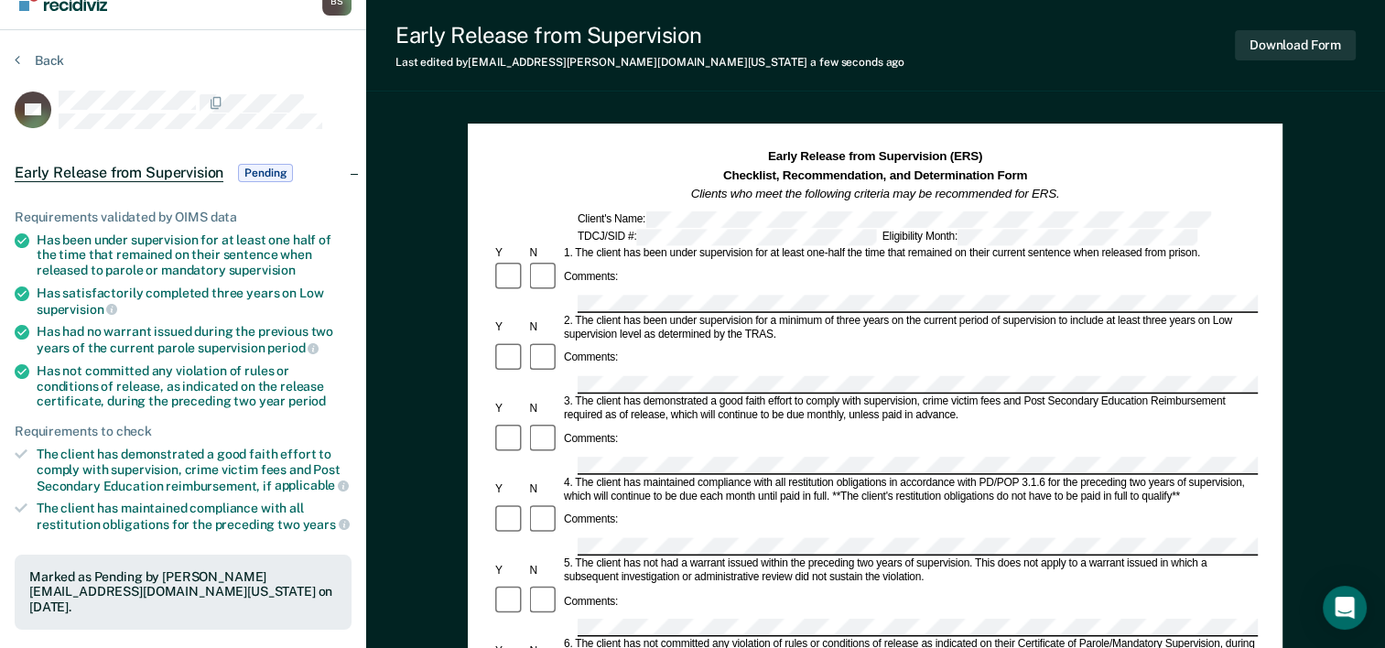
scroll to position [0, 0]
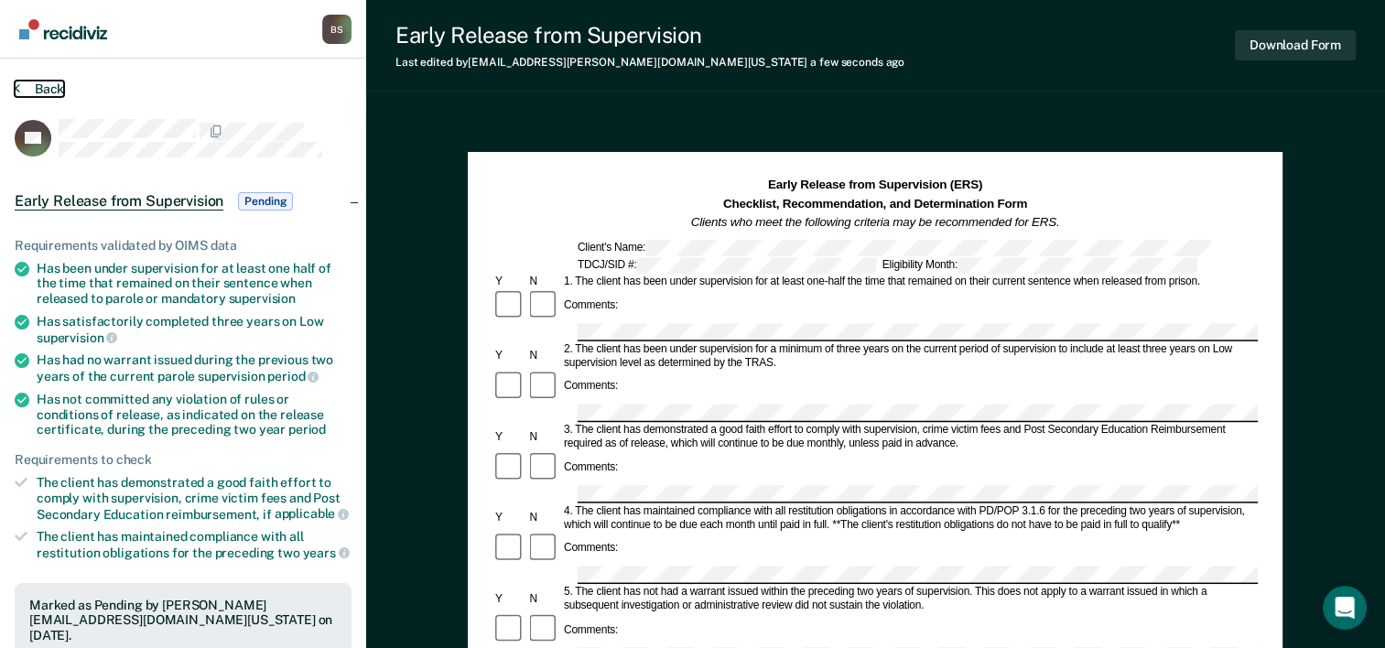
click at [57, 83] on button "Back" at bounding box center [39, 89] width 49 height 16
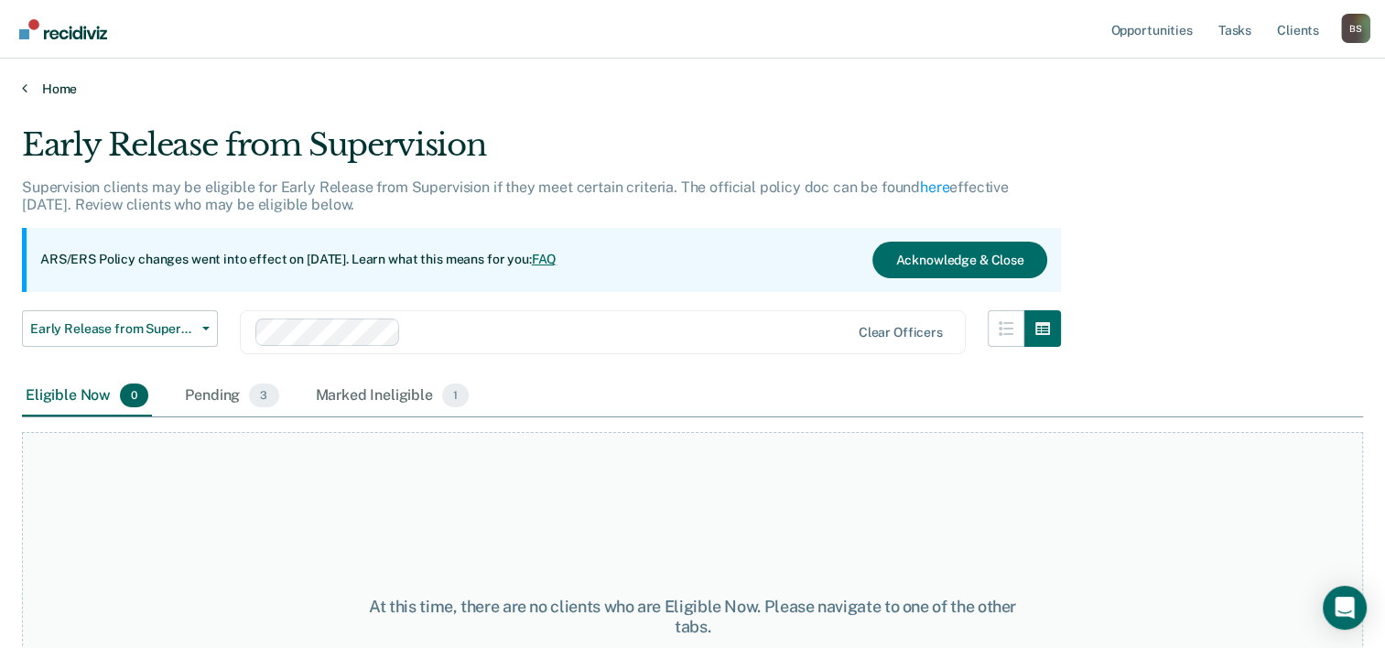
click at [49, 88] on link "Home" at bounding box center [692, 89] width 1341 height 16
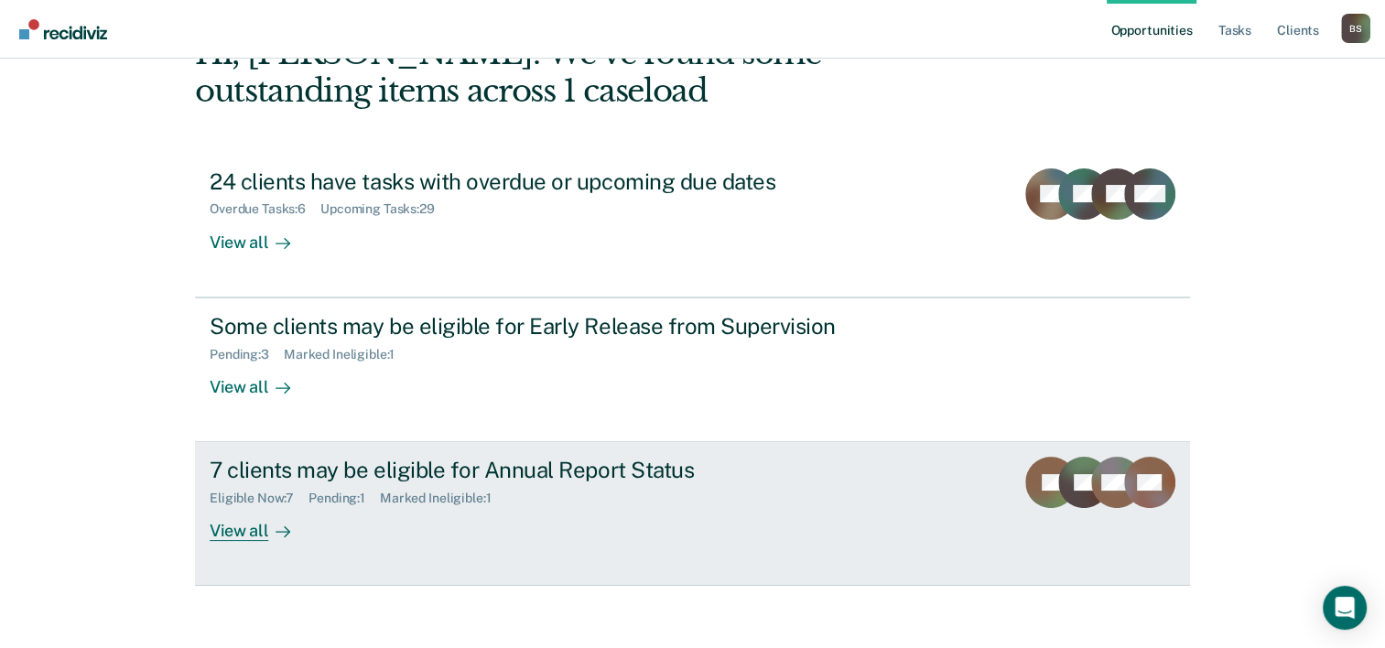
scroll to position [129, 0]
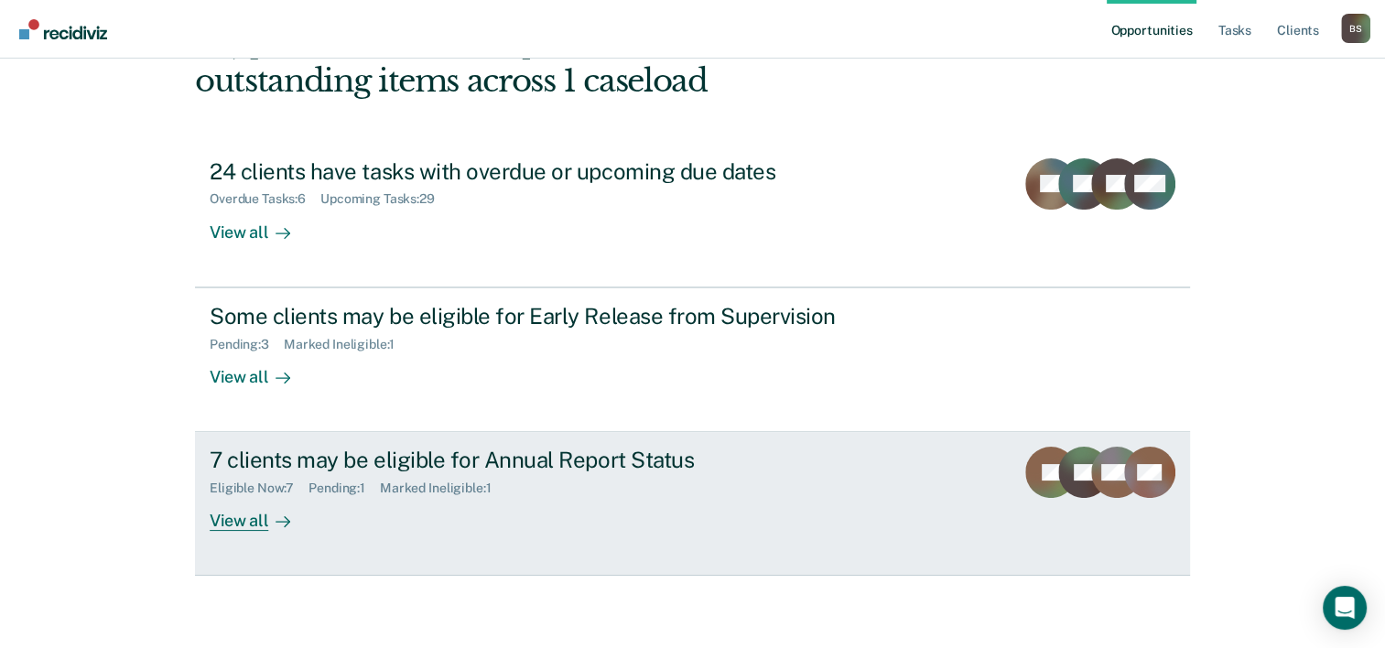
click at [550, 468] on div "7 clients may be eligible for Annual Report Status" at bounding box center [531, 460] width 643 height 27
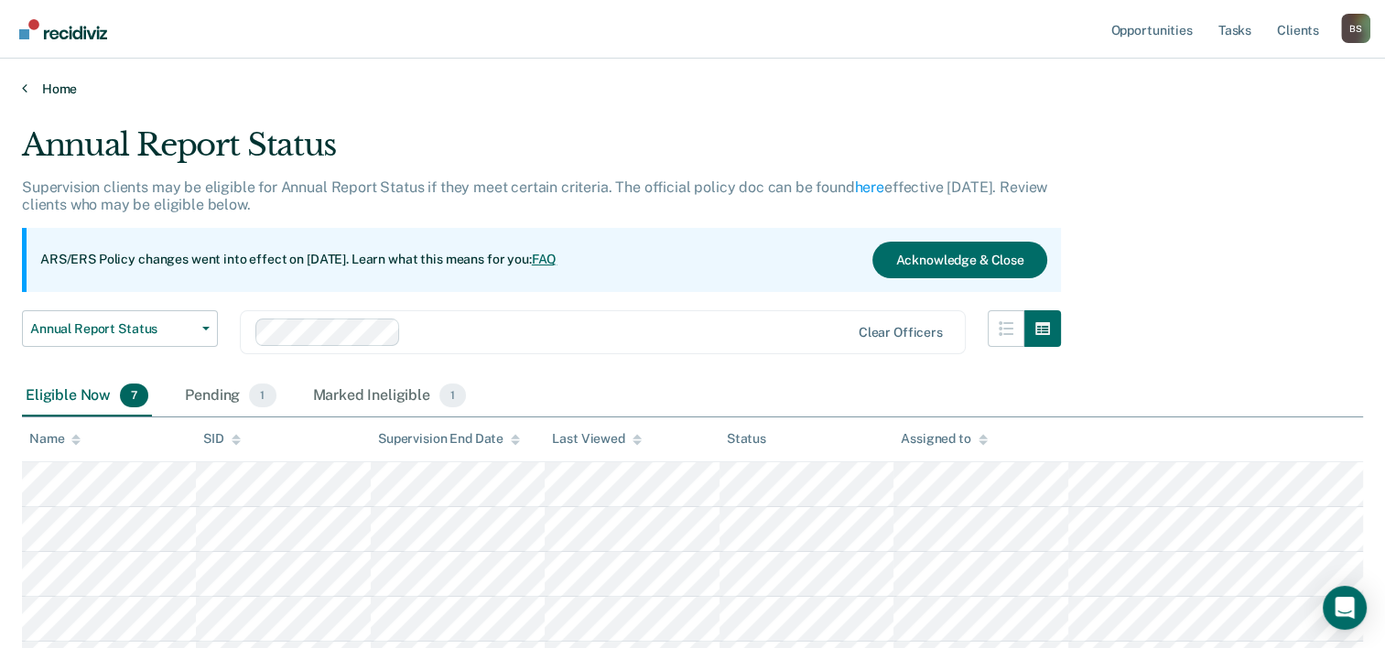
click at [51, 88] on link "Home" at bounding box center [692, 89] width 1341 height 16
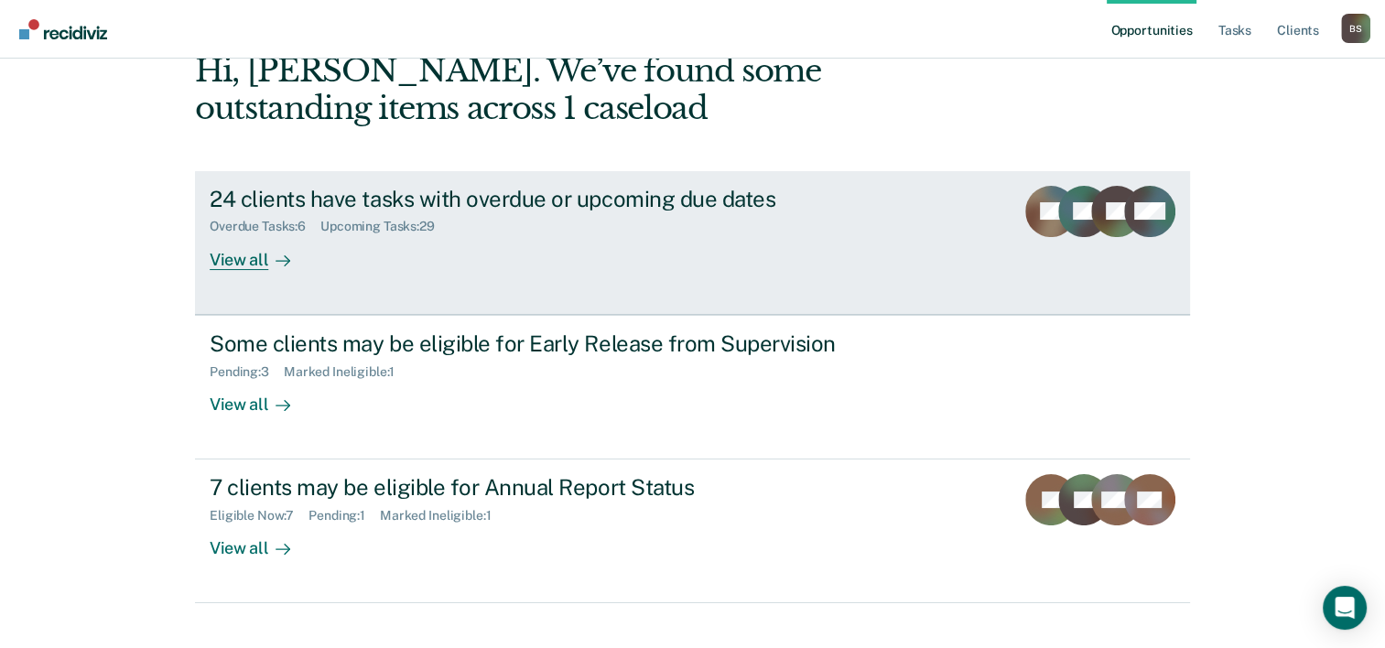
scroll to position [129, 0]
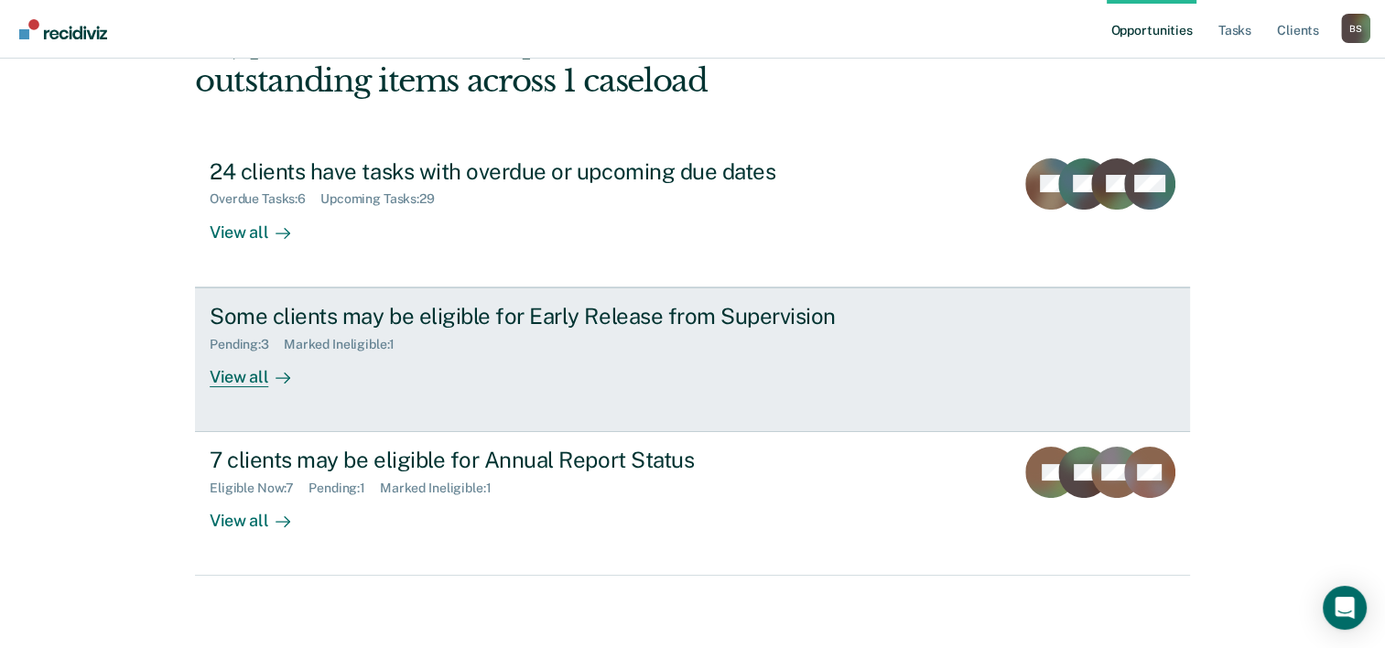
click at [575, 337] on div "Pending : 3 Marked Ineligible : 1" at bounding box center [531, 341] width 643 height 23
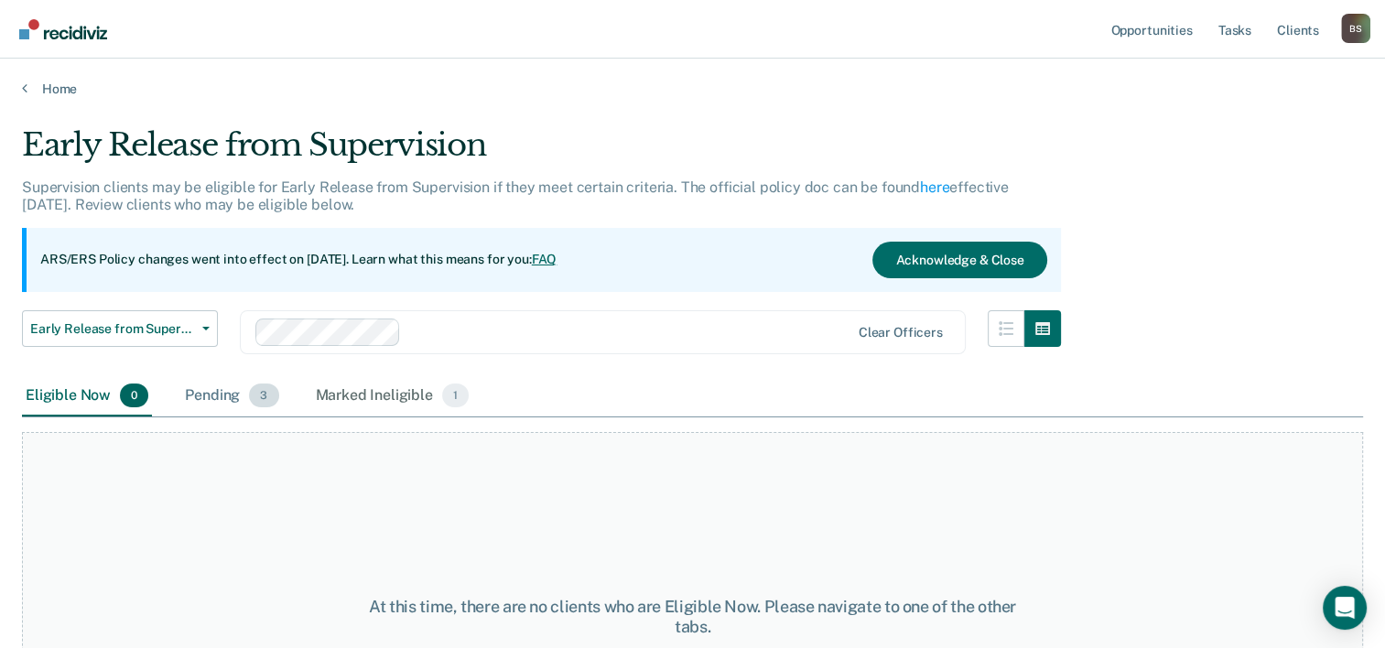
click at [224, 385] on div "Pending 3" at bounding box center [231, 396] width 101 height 40
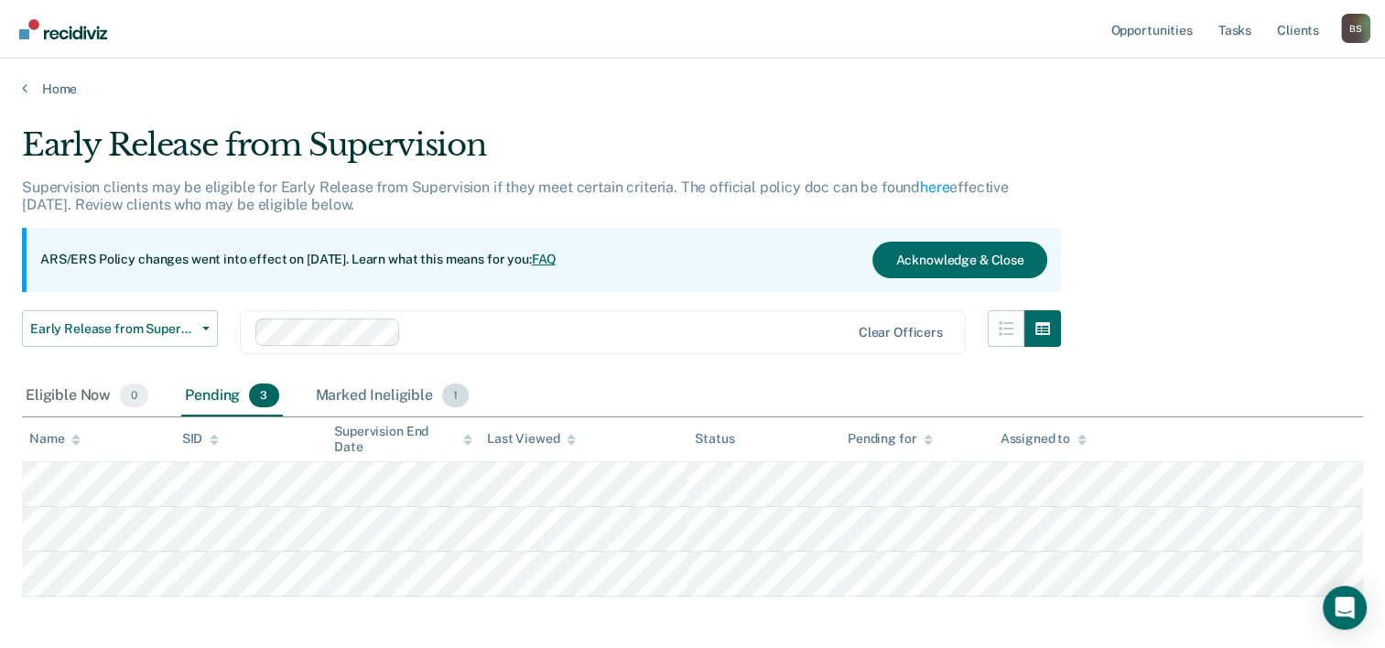
scroll to position [79, 0]
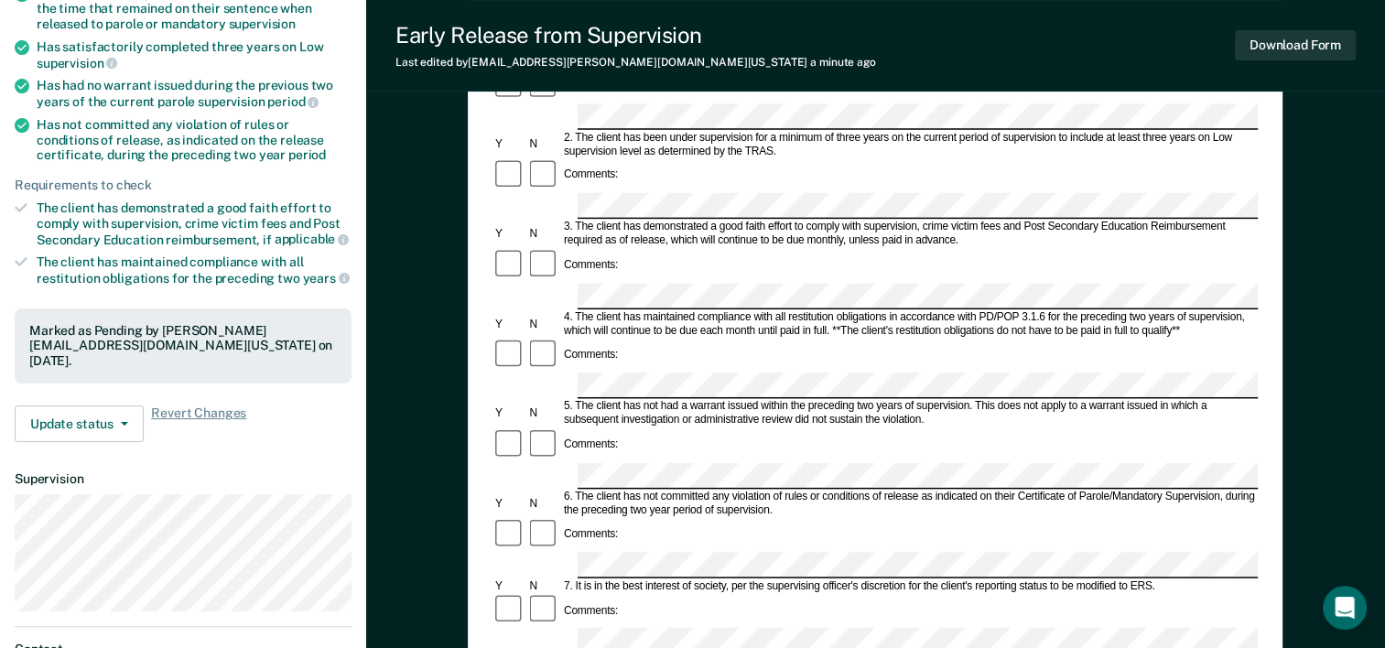
scroll to position [183, 0]
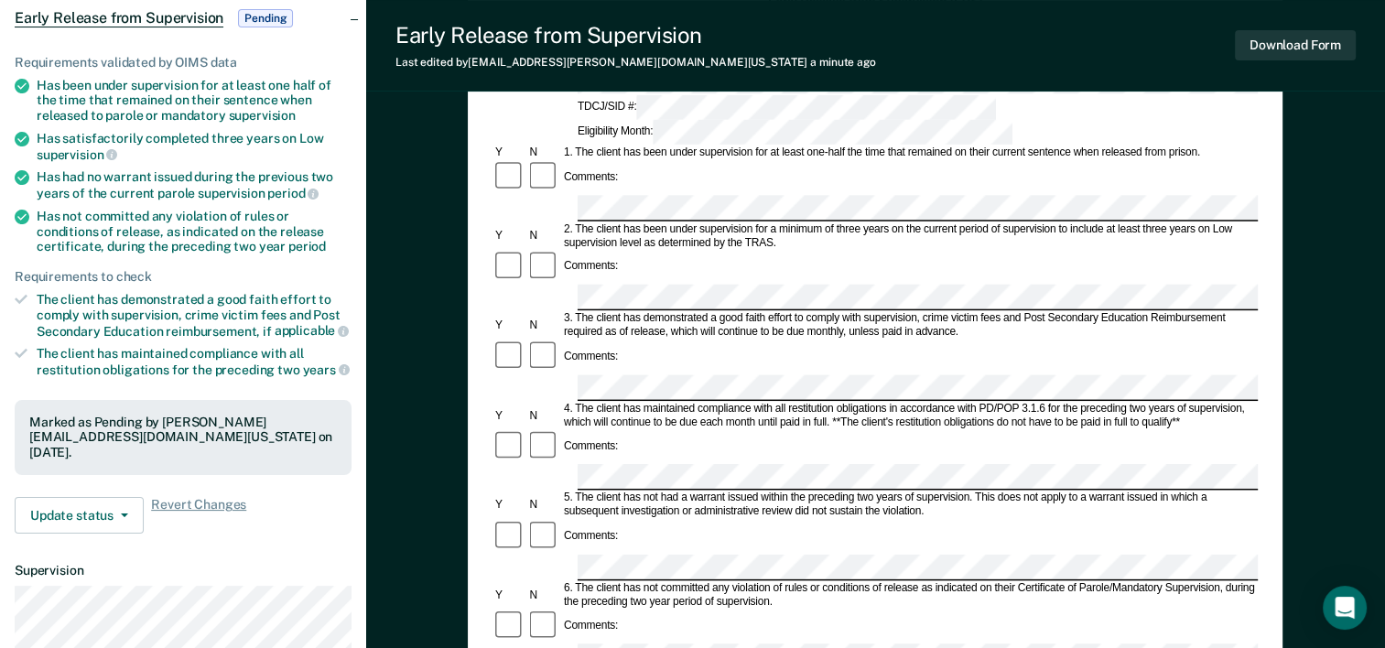
click at [879, 429] on div "Comments:" at bounding box center [875, 446] width 765 height 35
click at [1045, 466] on form "Early Release from Supervision (ERS) Checklist, Recommendation, and Determinati…" at bounding box center [875, 657] width 765 height 1327
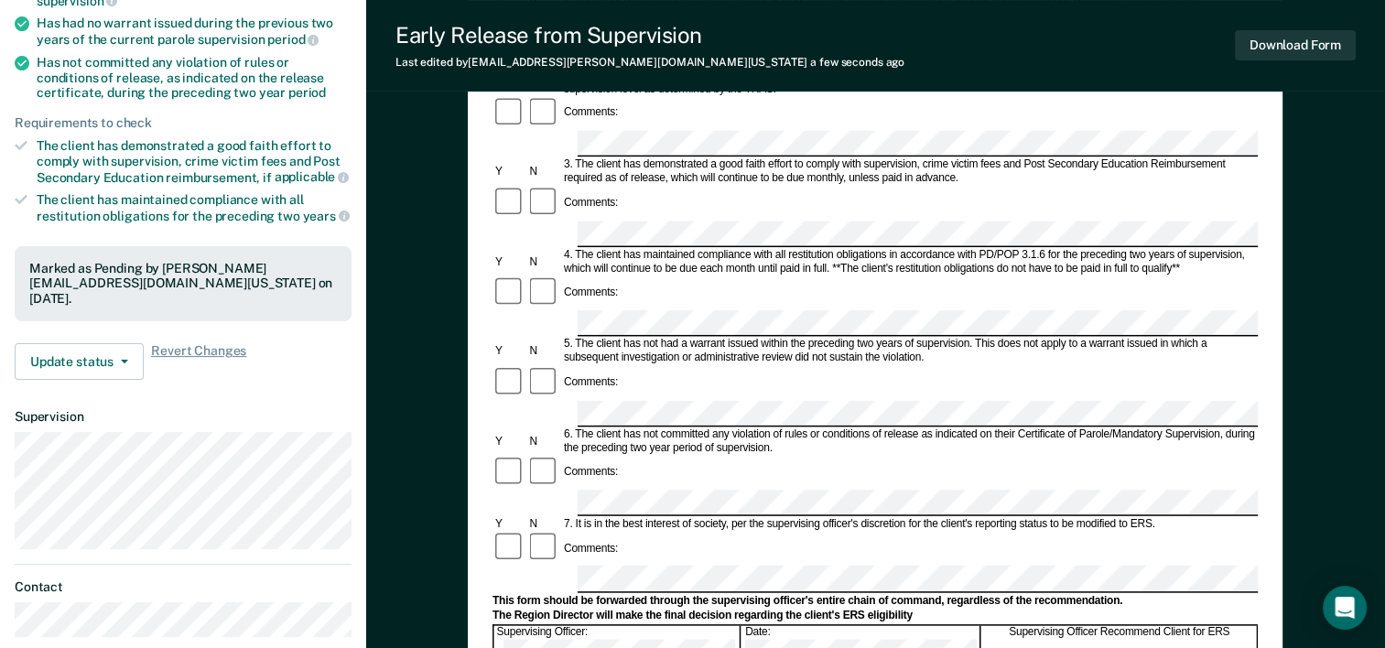
scroll to position [366, 0]
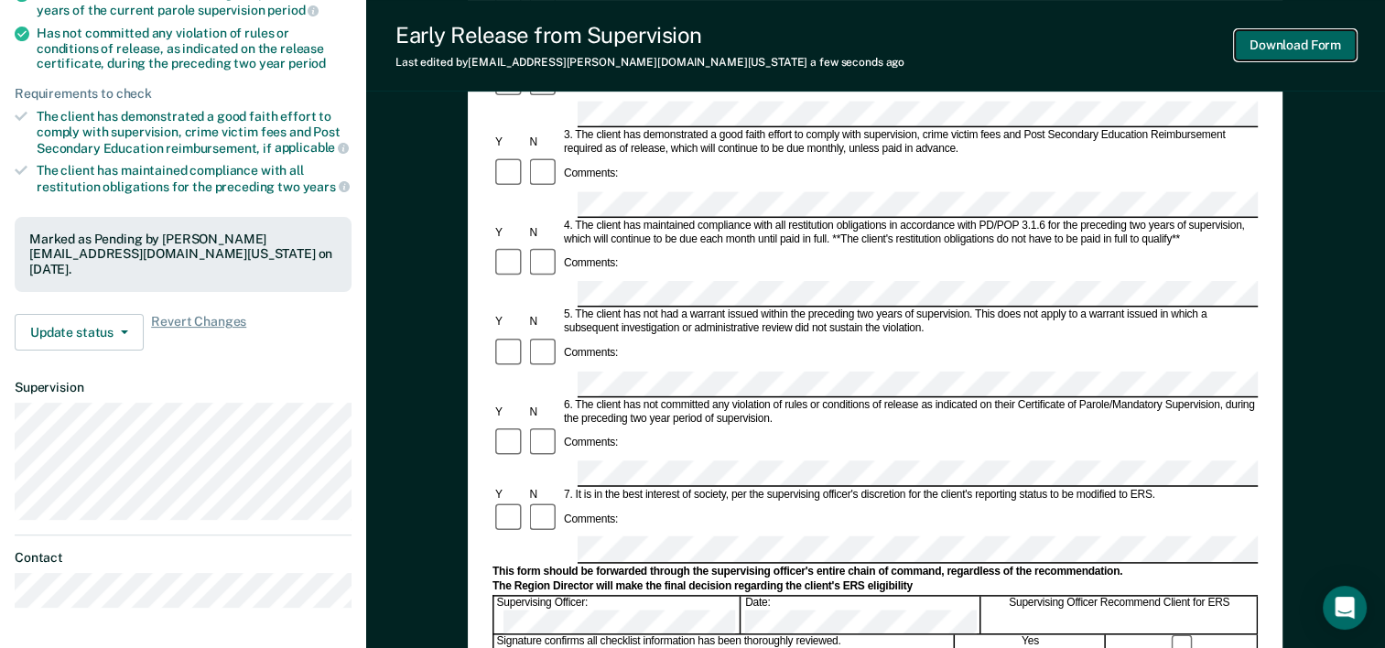
click at [1267, 37] on button "Download Form" at bounding box center [1295, 45] width 121 height 30
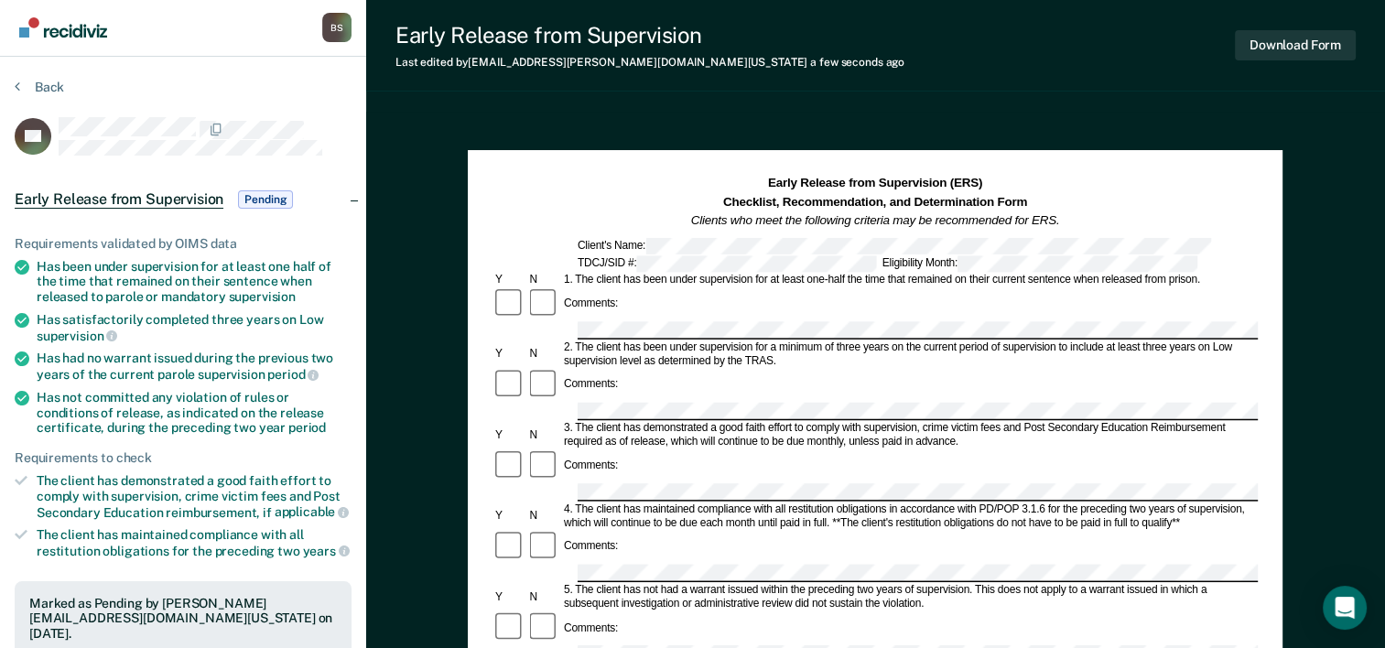
scroll to position [0, 0]
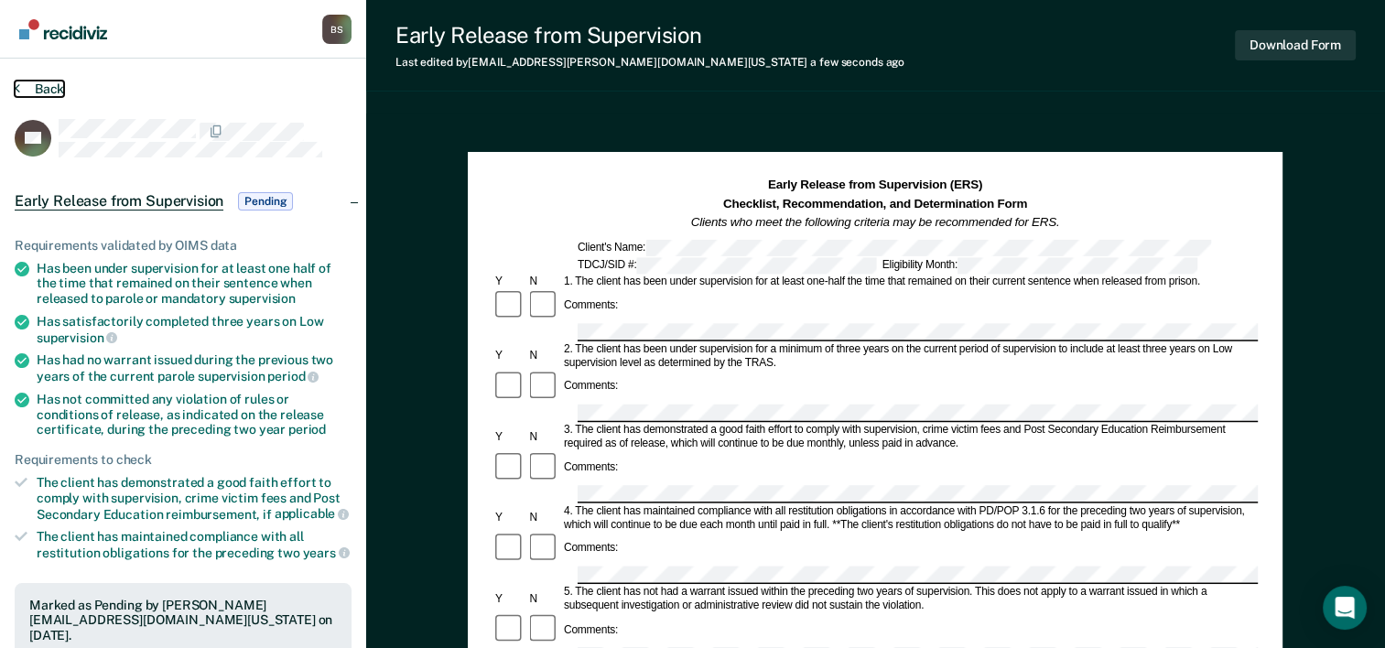
click at [37, 85] on button "Back" at bounding box center [39, 89] width 49 height 16
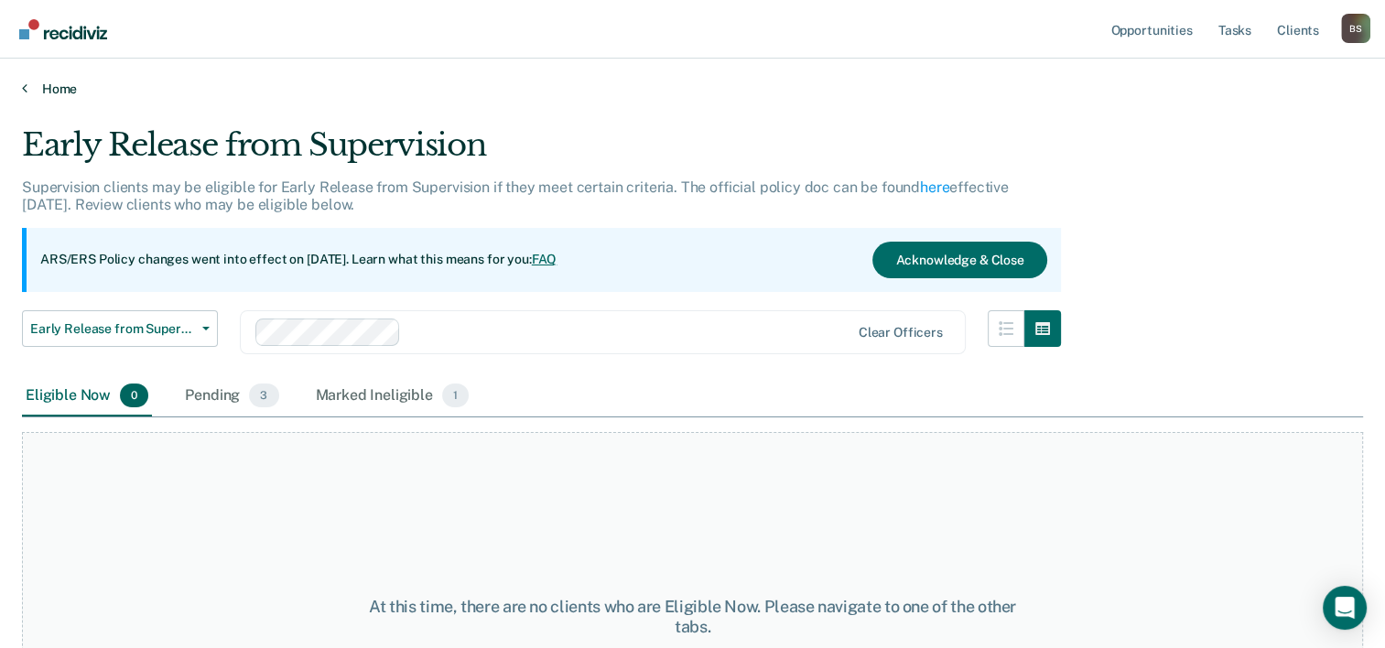
click at [40, 88] on link "Home" at bounding box center [692, 89] width 1341 height 16
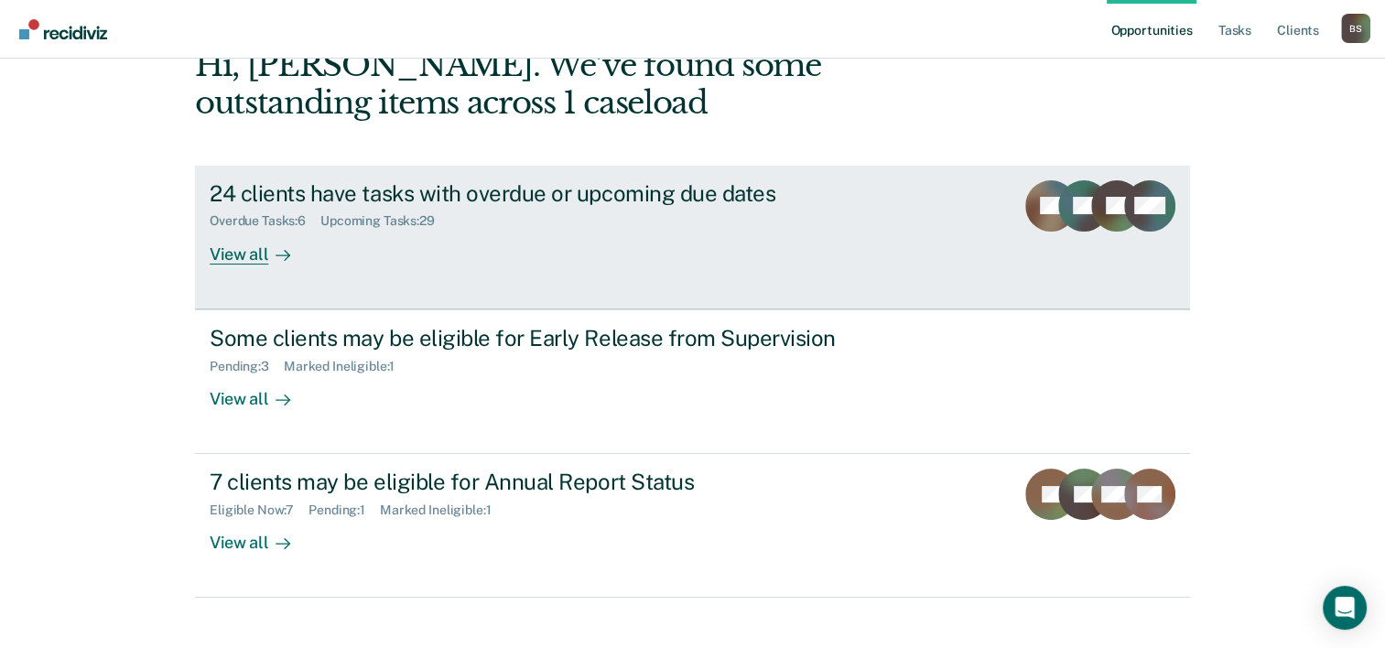
scroll to position [129, 0]
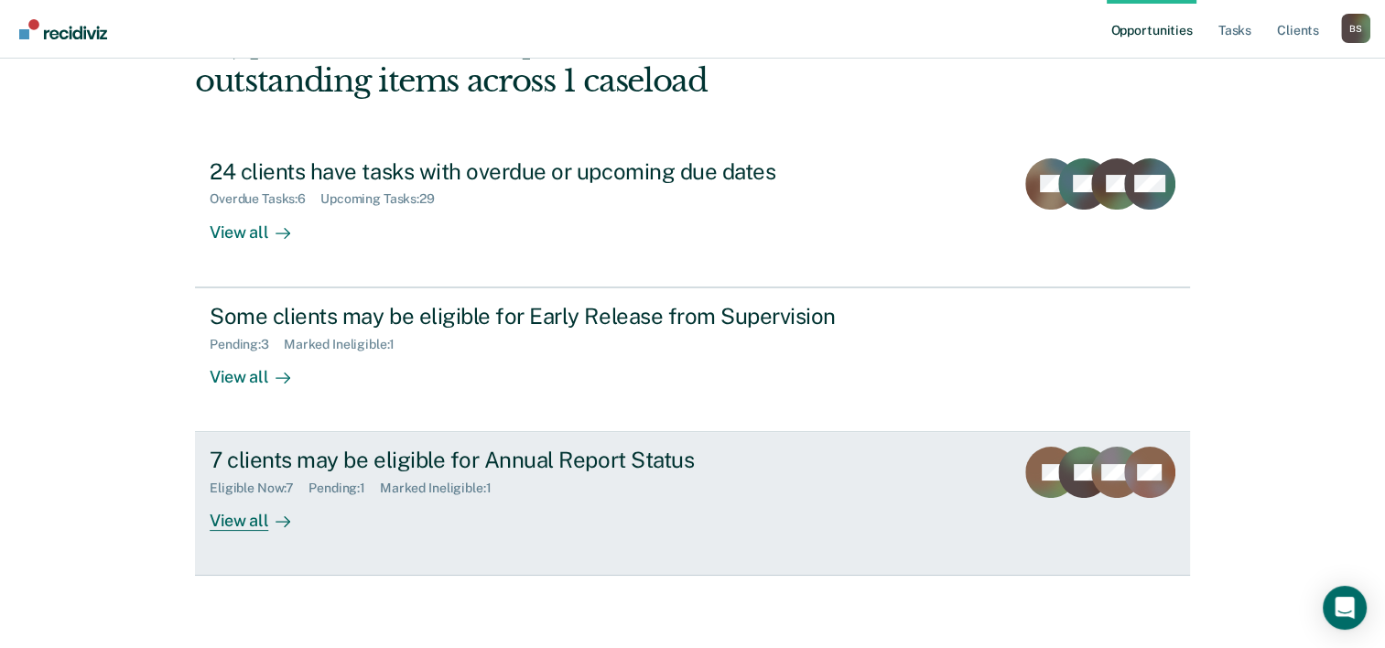
click at [494, 462] on div "7 clients may be eligible for Annual Report Status" at bounding box center [531, 460] width 643 height 27
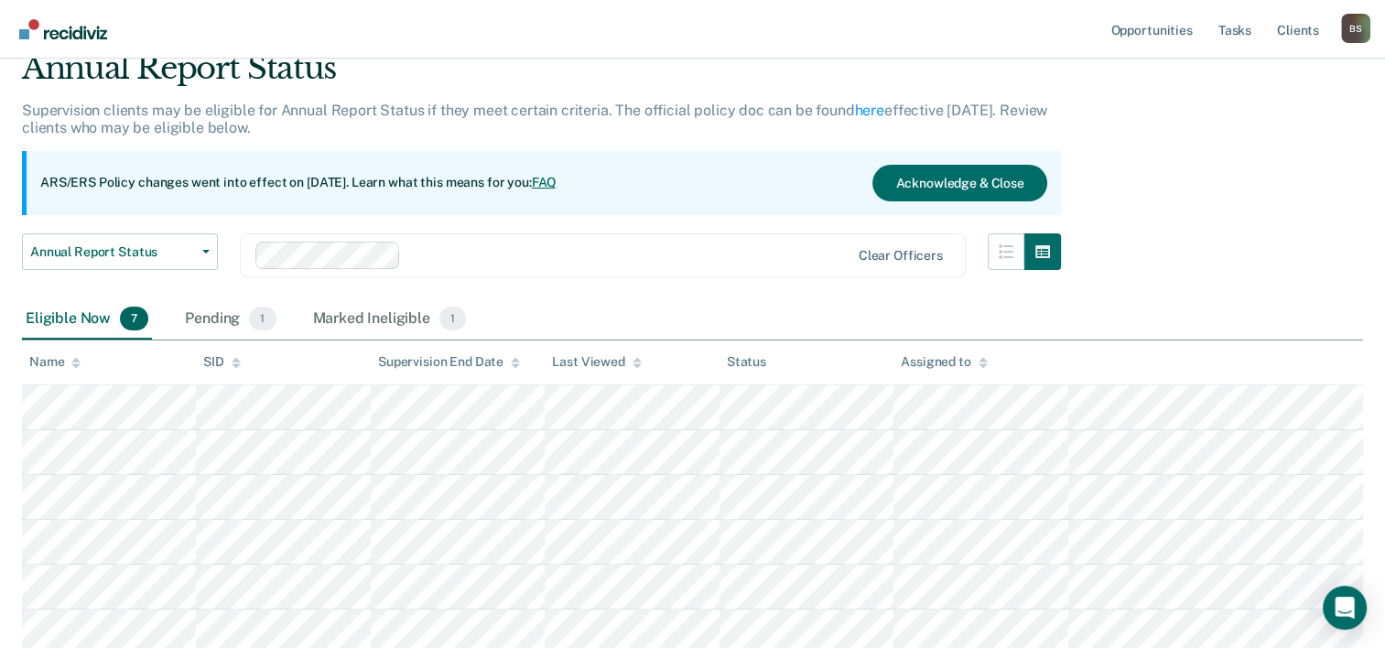
scroll to position [183, 0]
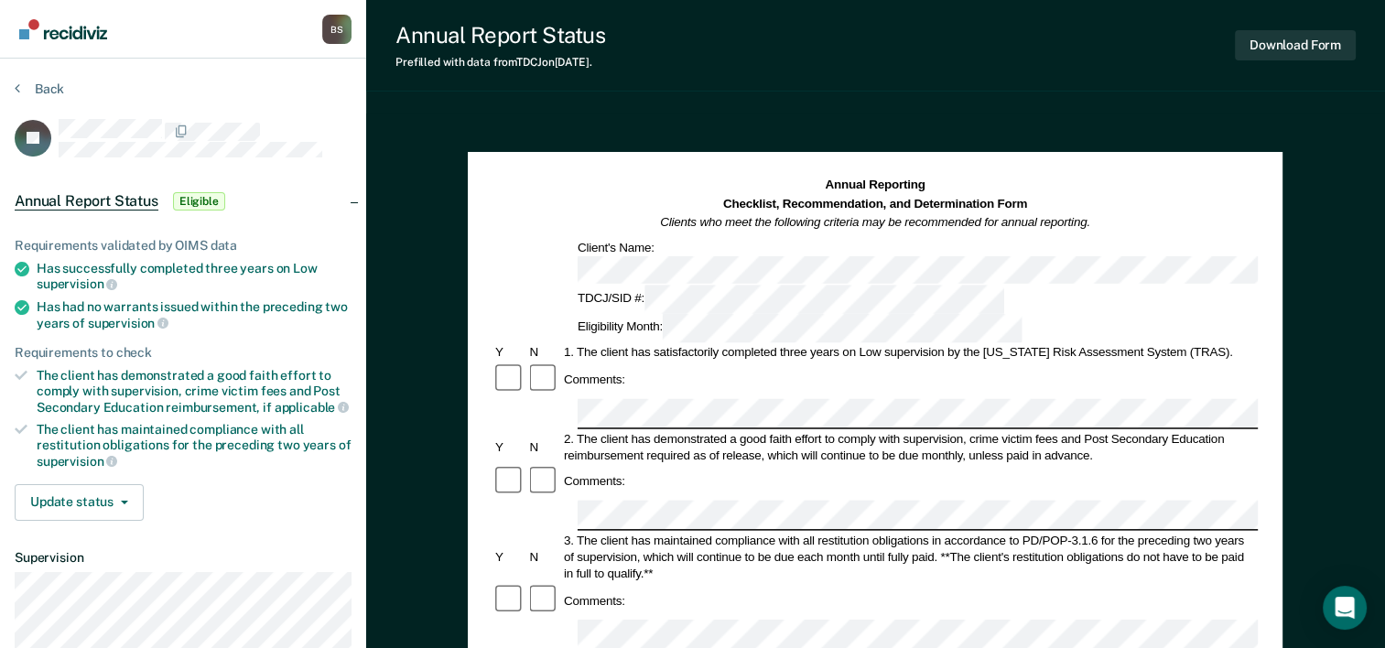
click at [667, 532] on div "3. The client has maintained compliance with all restitution obligations in acc…" at bounding box center [909, 556] width 697 height 49
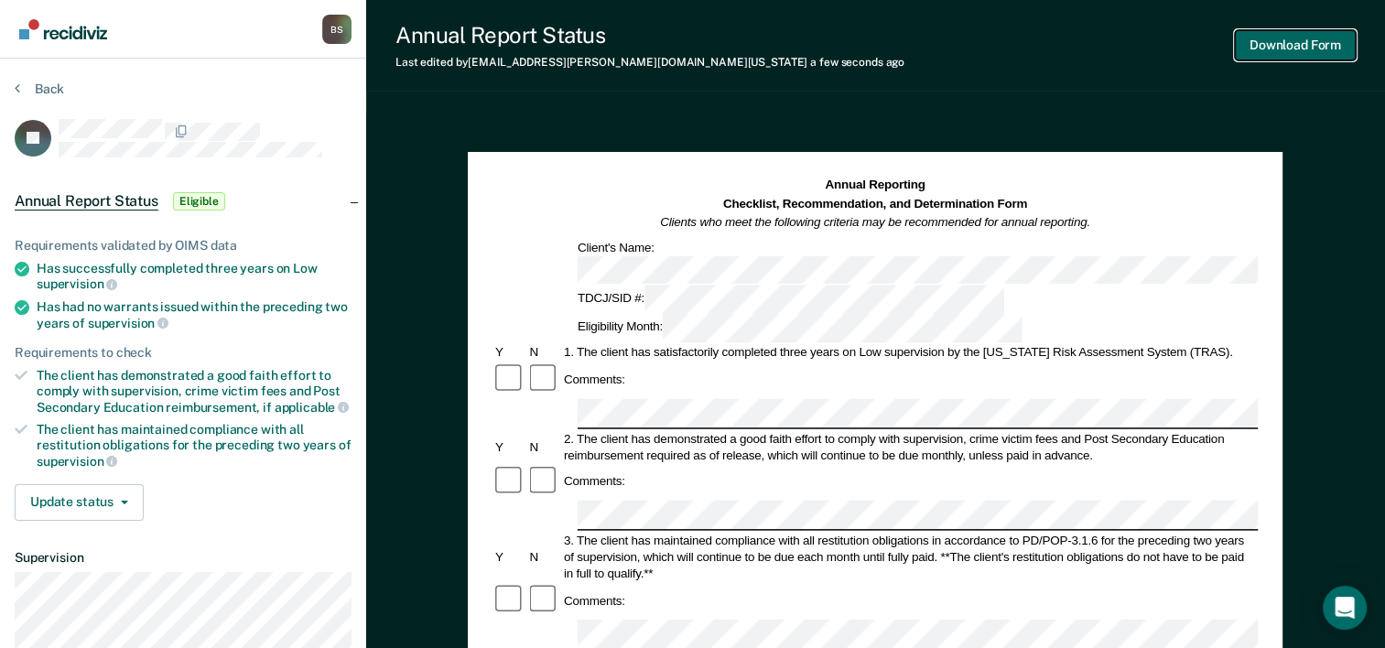
click at [1304, 55] on button "Download Form" at bounding box center [1295, 45] width 121 height 30
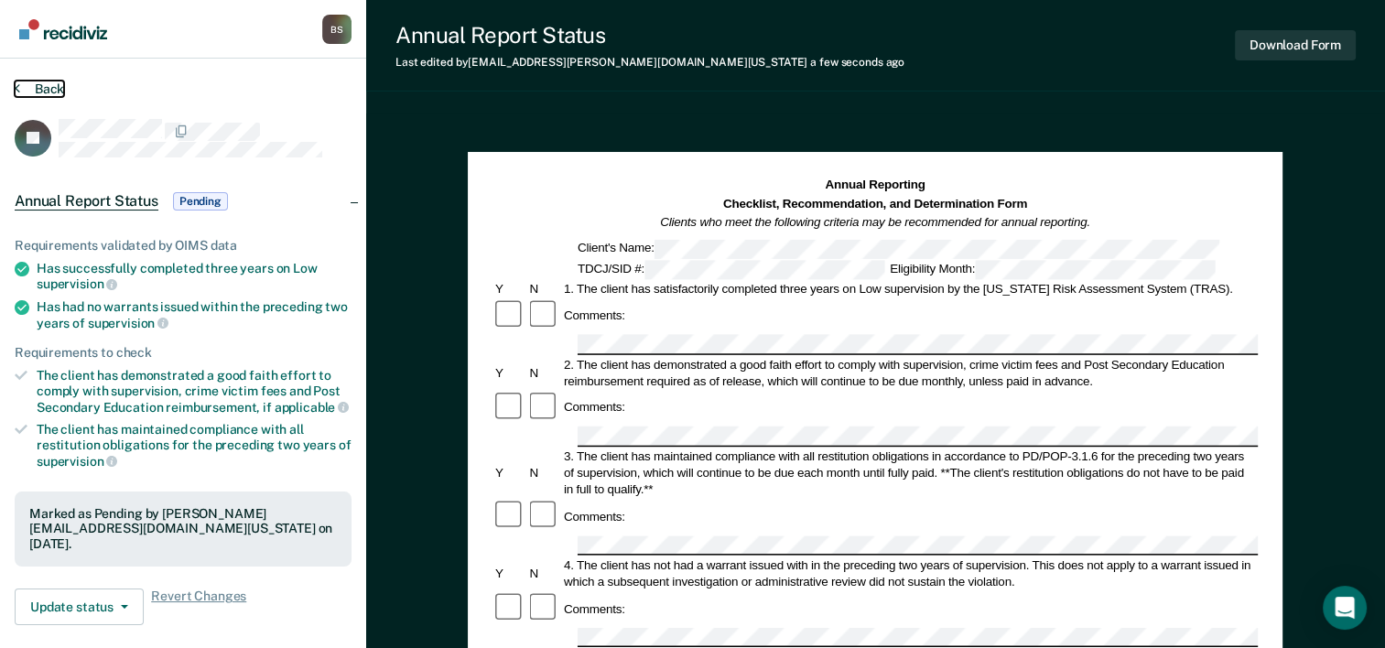
click at [43, 86] on button "Back" at bounding box center [39, 89] width 49 height 16
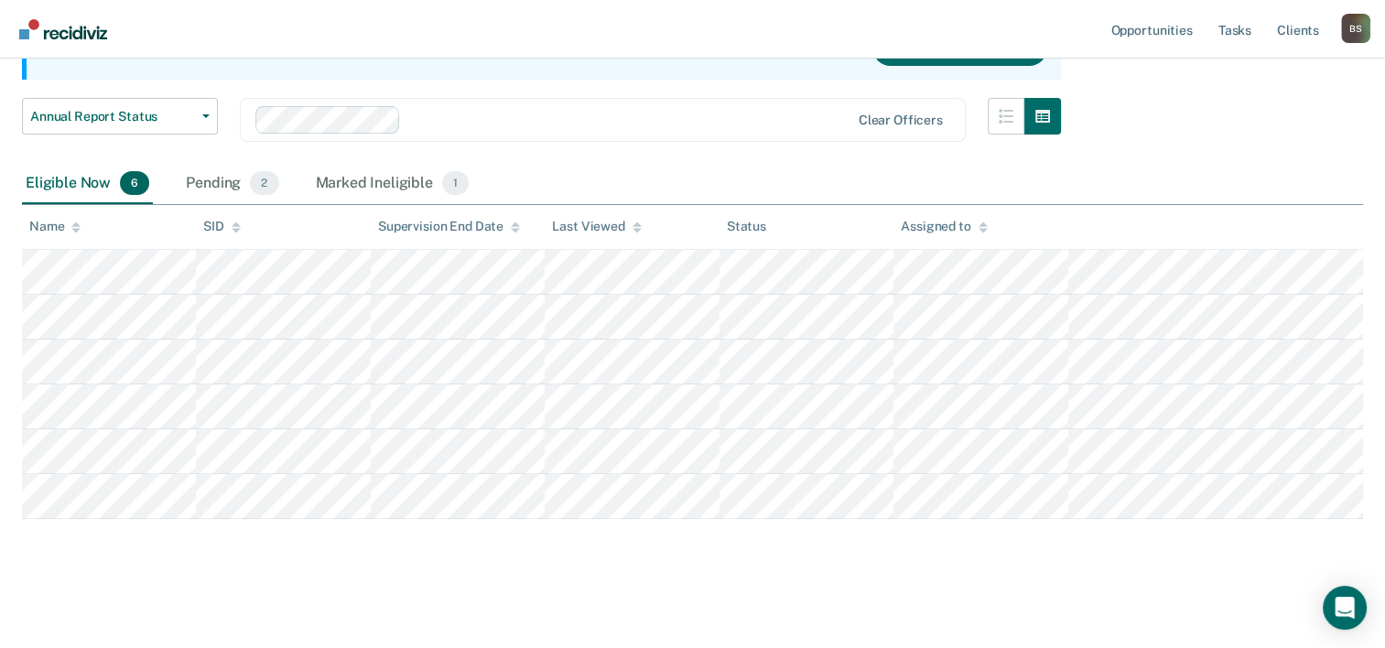
scroll to position [212, 0]
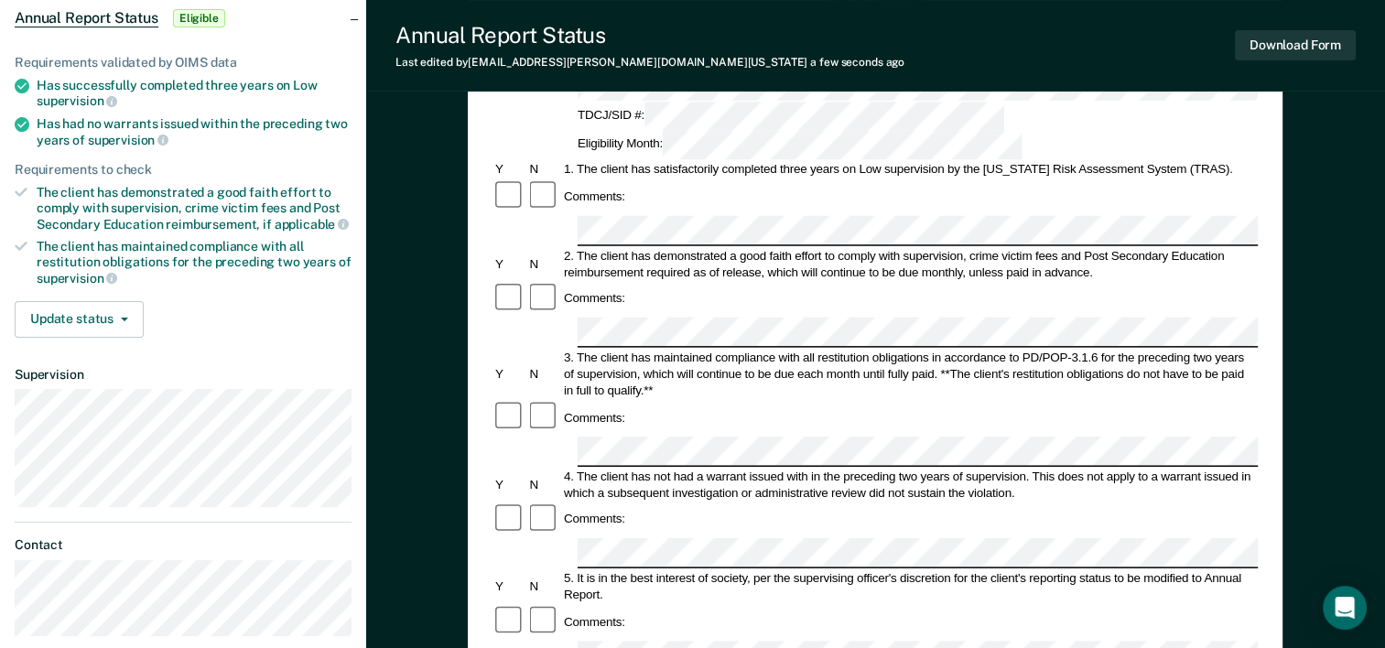
scroll to position [458, 0]
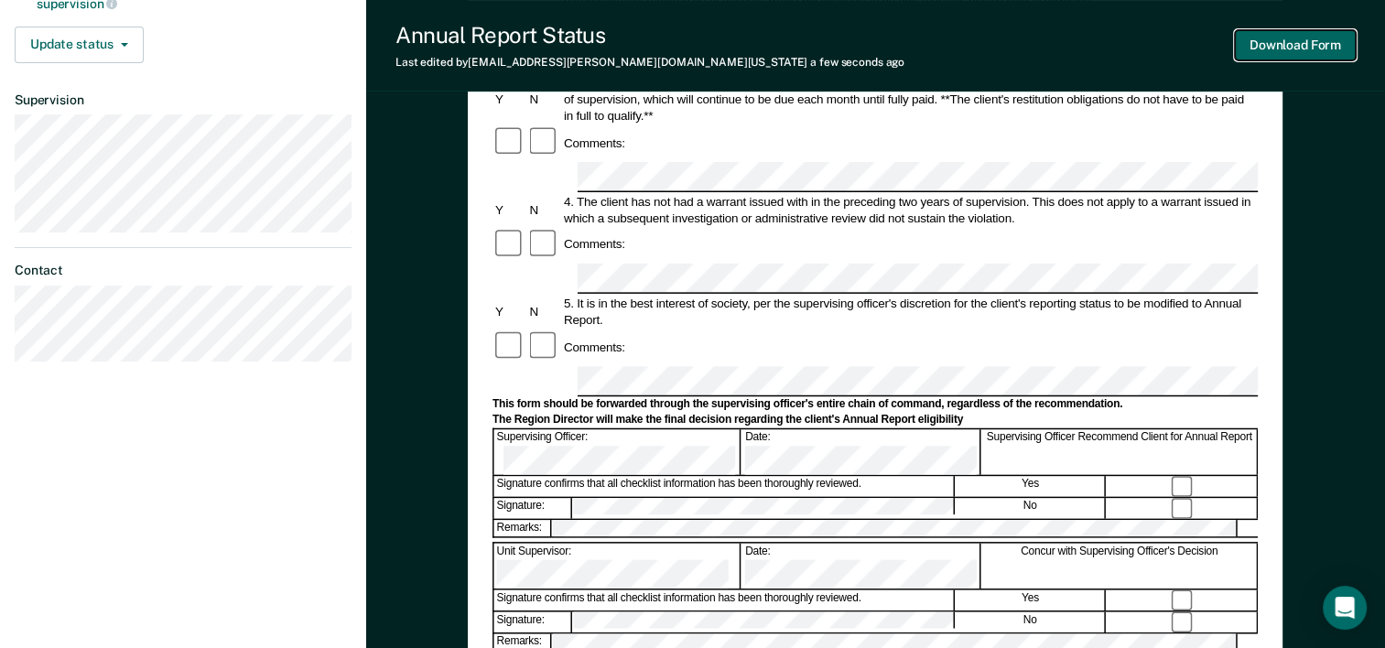
click at [1289, 52] on button "Download Form" at bounding box center [1295, 45] width 121 height 30
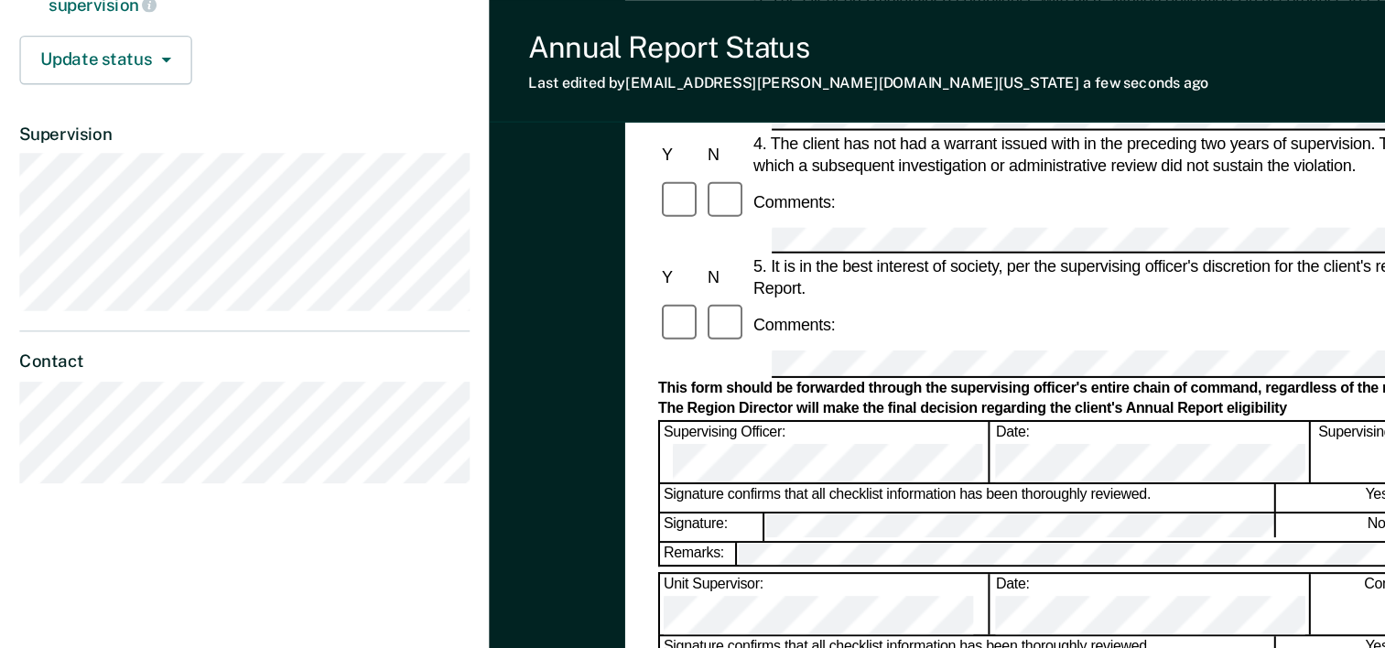
scroll to position [0, 0]
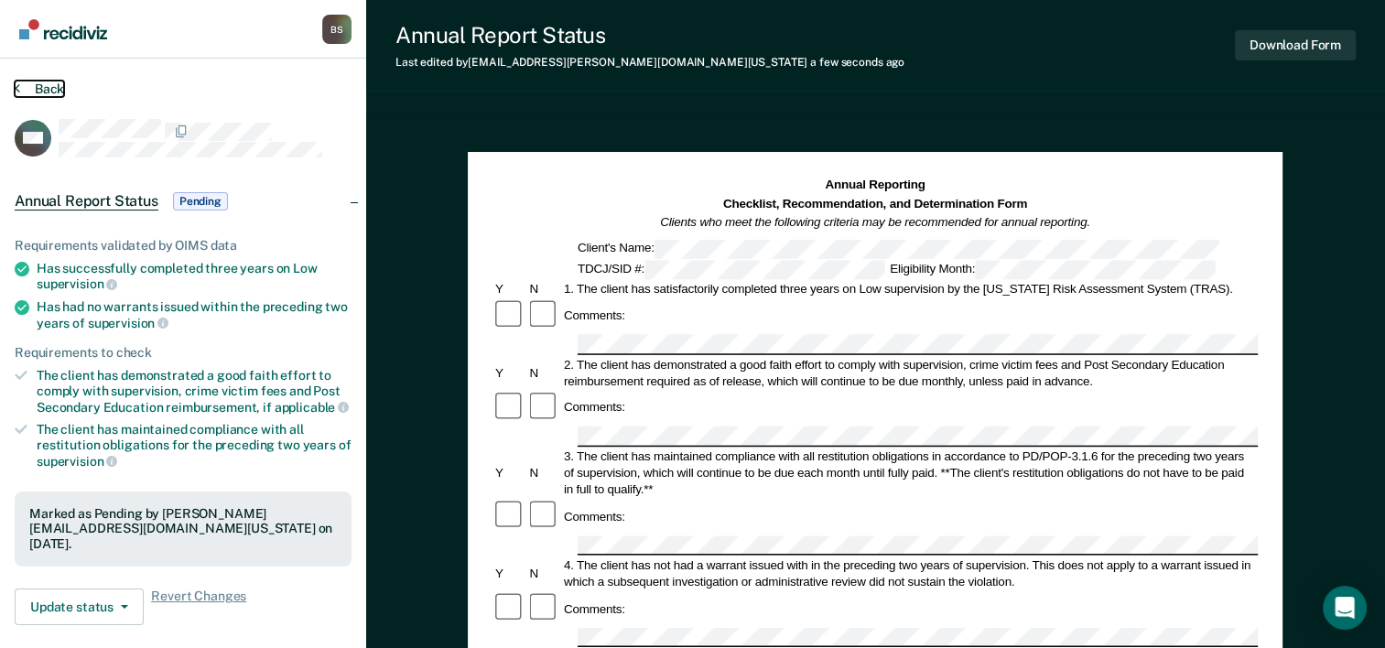
click at [42, 86] on button "Back" at bounding box center [39, 89] width 49 height 16
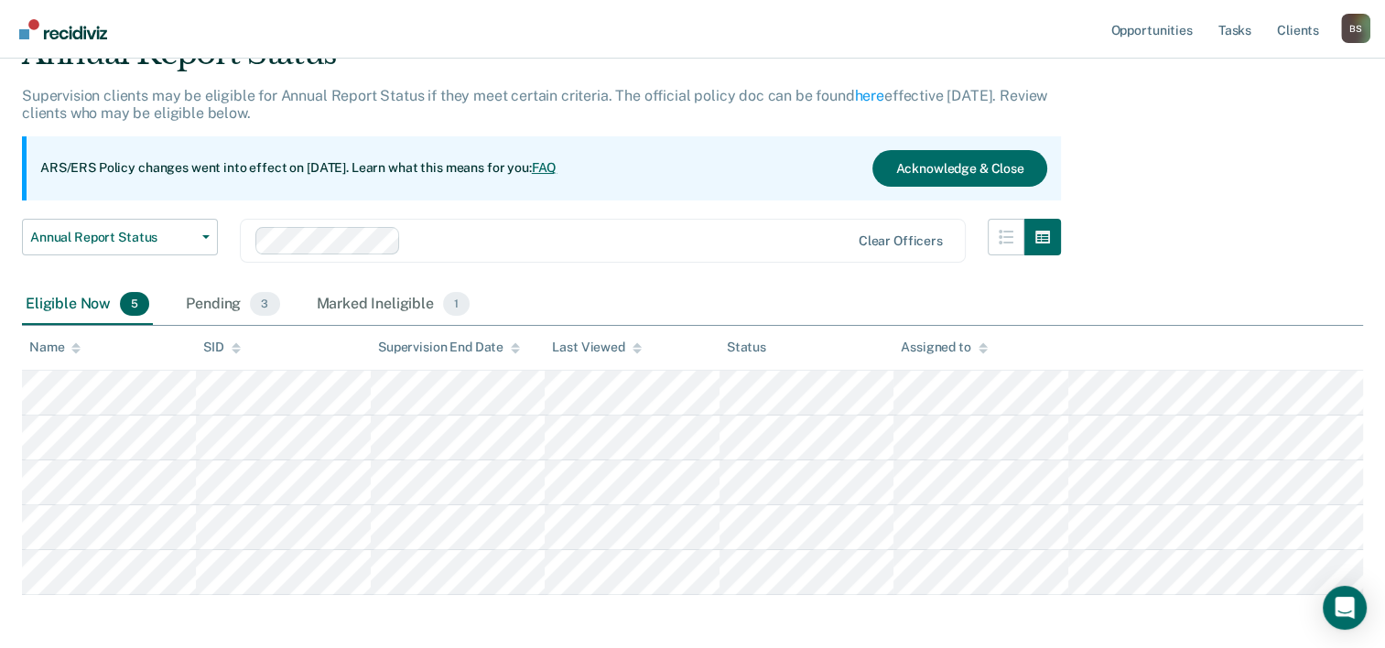
scroll to position [168, 0]
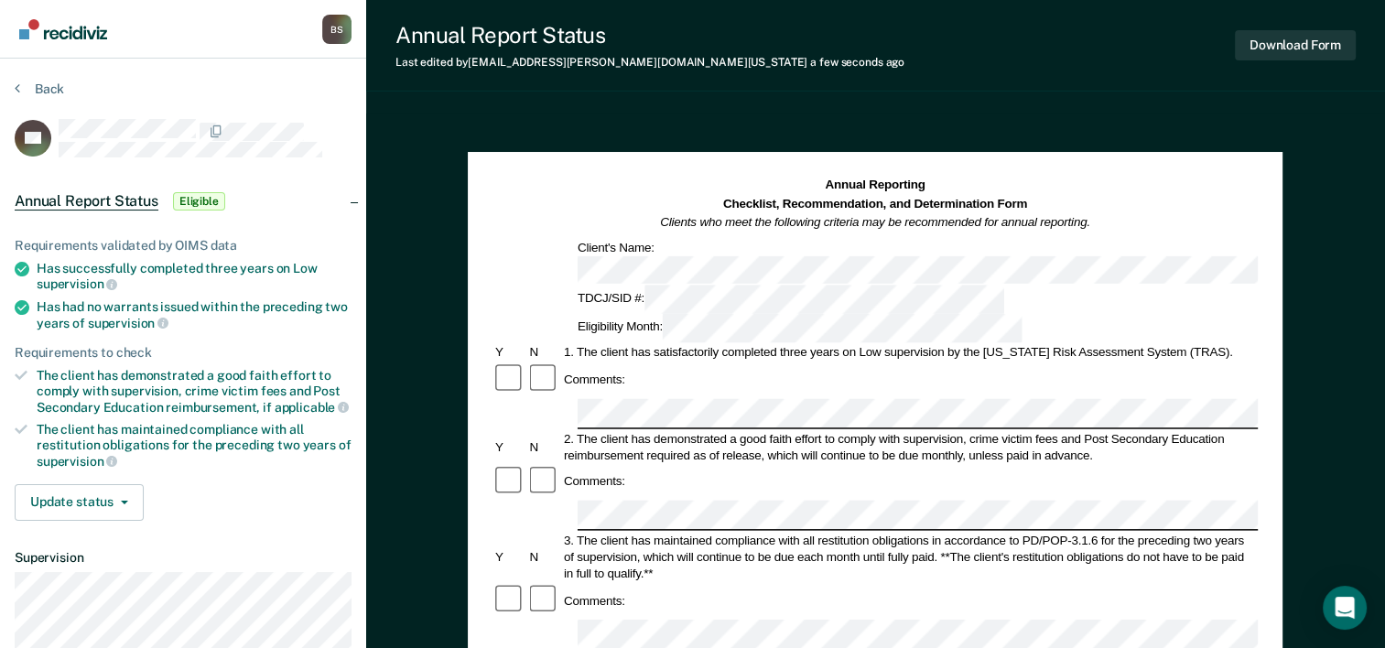
click at [522, 464] on div at bounding box center [510, 481] width 34 height 35
click at [1264, 55] on button "Download Form" at bounding box center [1295, 45] width 121 height 30
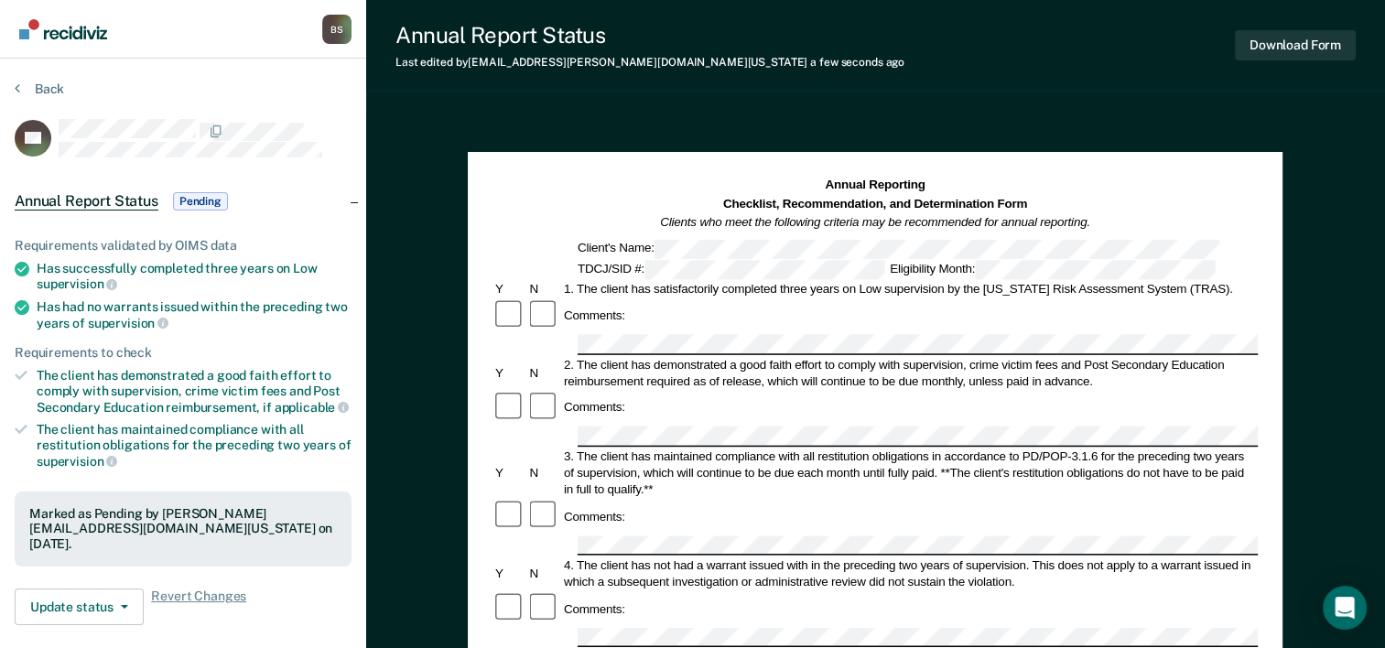
click at [42, 74] on section "Back VS Annual Report Status Pending Requirements validated by OIMS data Has su…" at bounding box center [183, 489] width 366 height 861
click at [45, 82] on button "Back" at bounding box center [39, 89] width 49 height 16
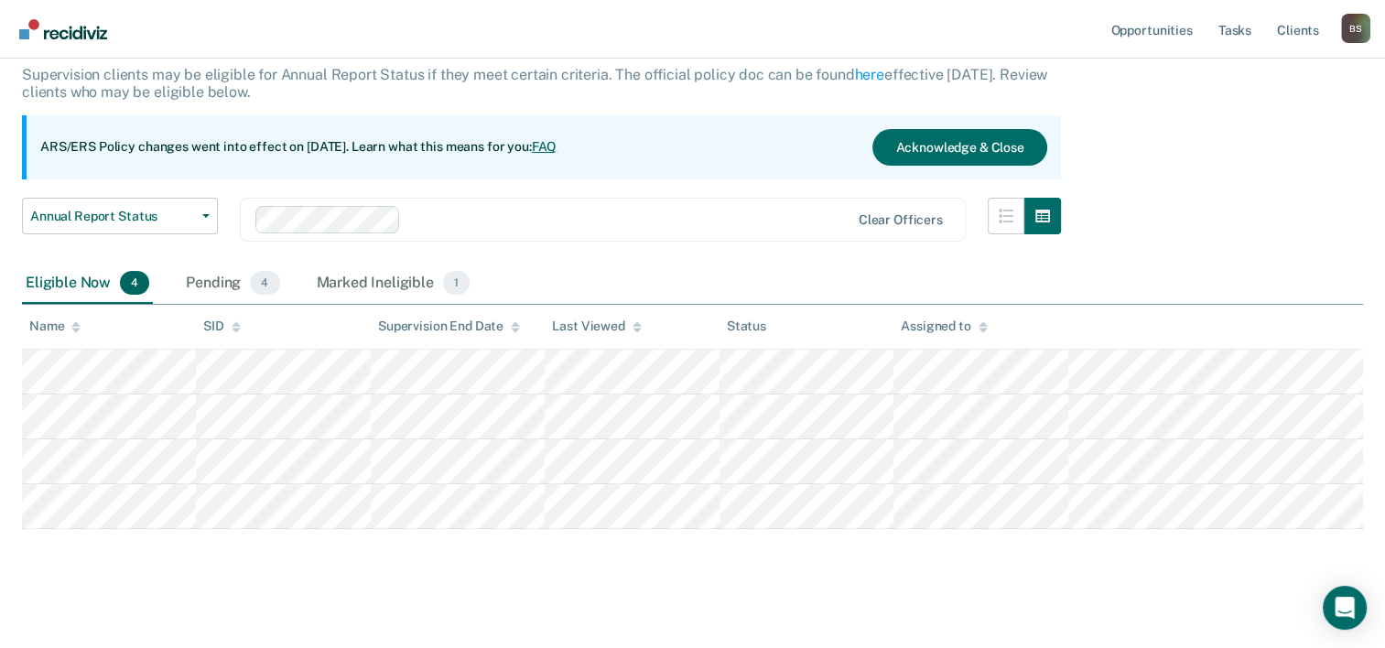
scroll to position [124, 0]
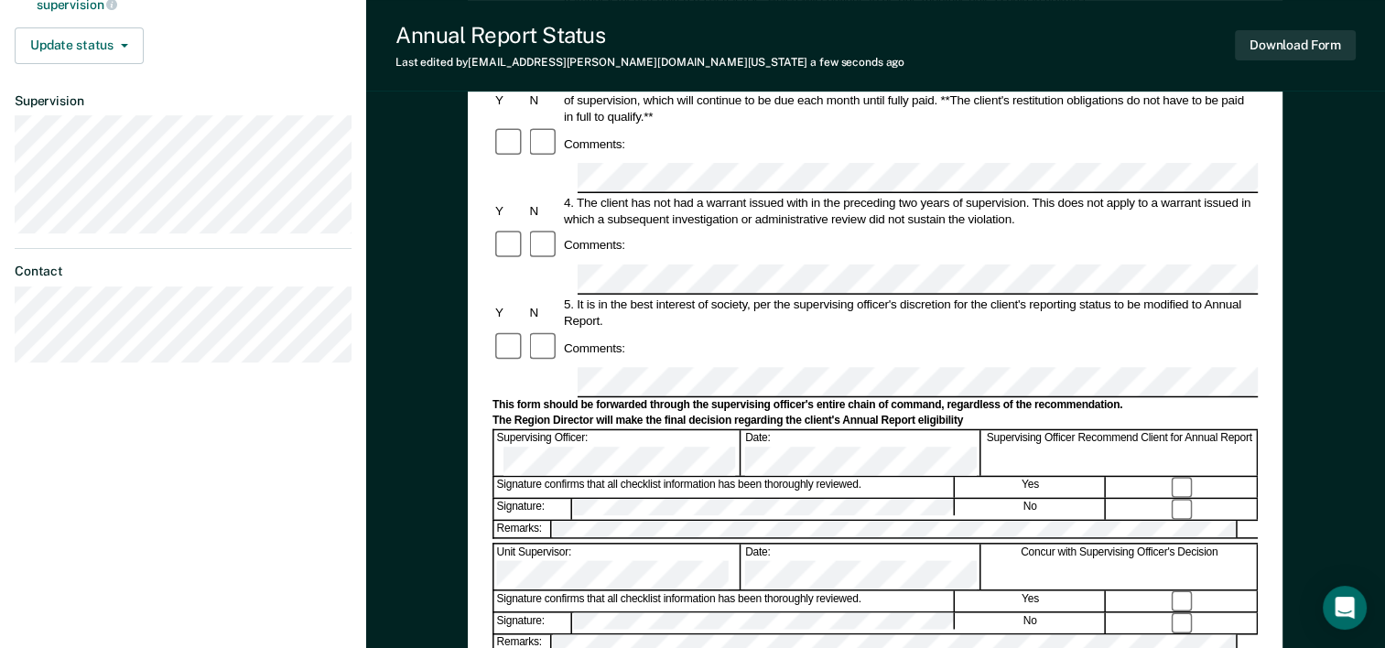
scroll to position [458, 0]
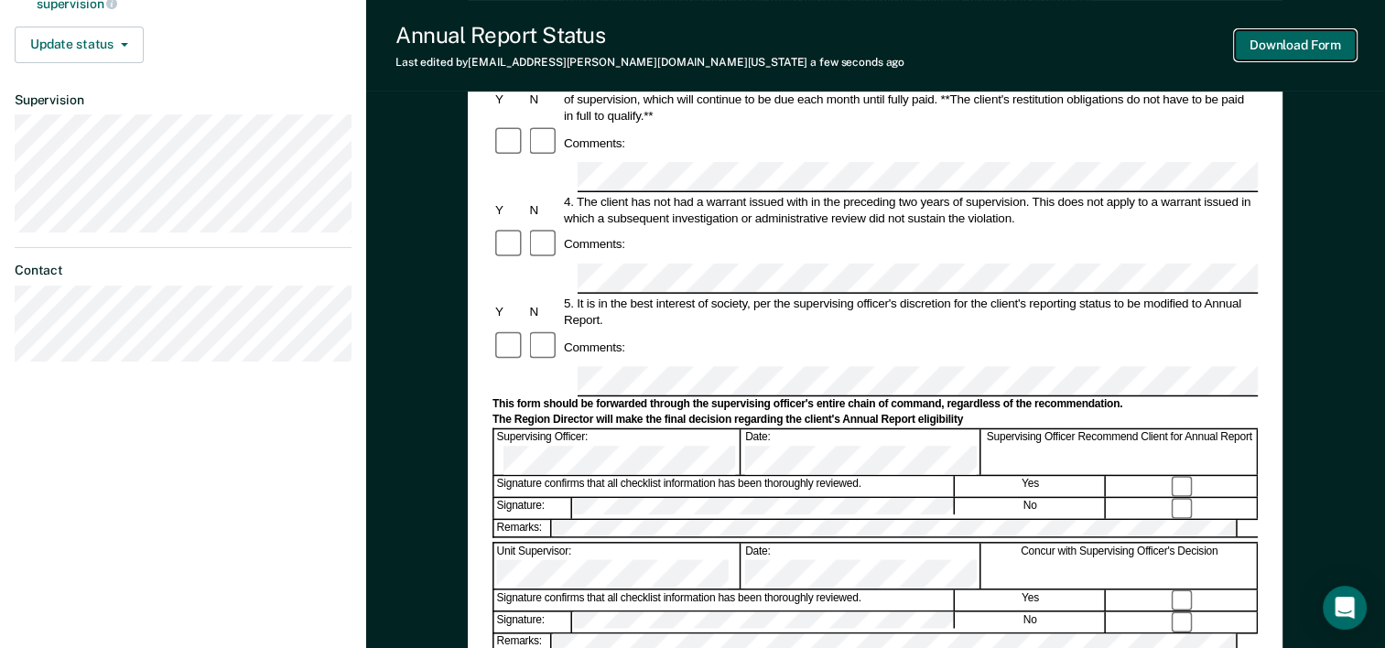
click at [1303, 51] on button "Download Form" at bounding box center [1295, 45] width 121 height 30
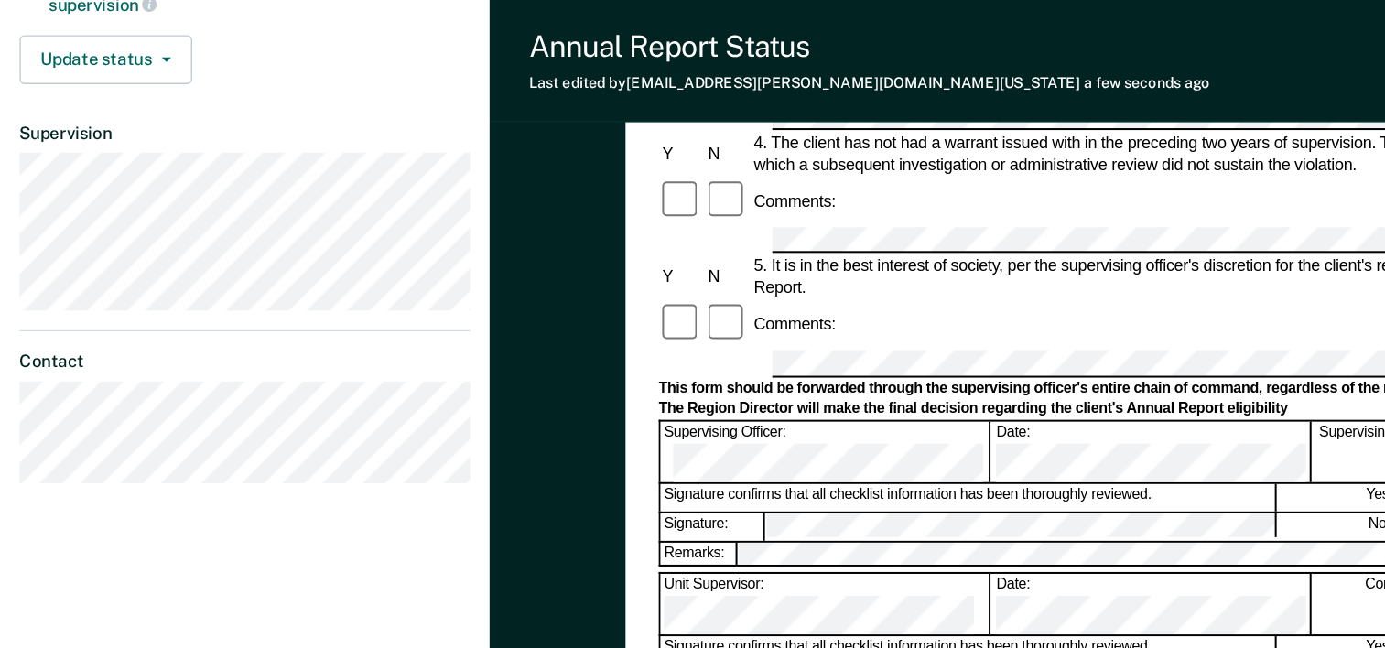
scroll to position [0, 0]
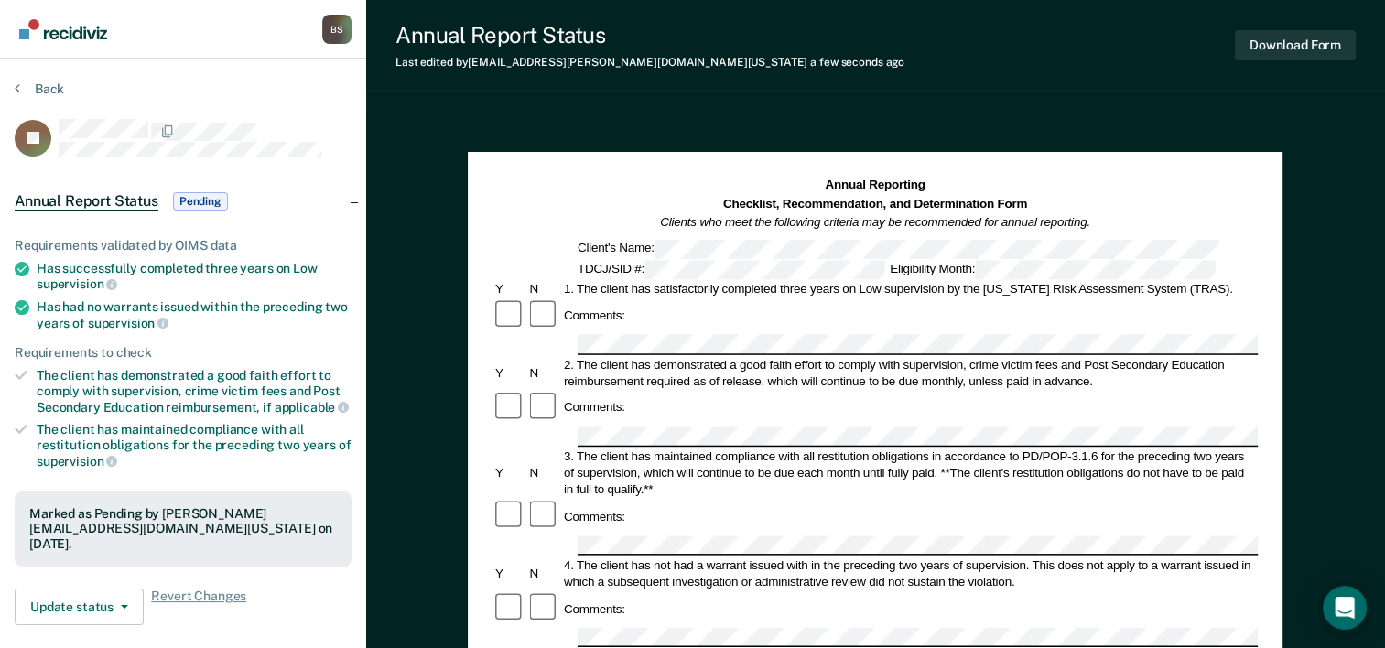
click at [38, 78] on section "Back JS Annual Report Status Pending Requirements validated by OIMS data Has su…" at bounding box center [183, 510] width 366 height 902
click at [38, 95] on button "Back" at bounding box center [39, 89] width 49 height 16
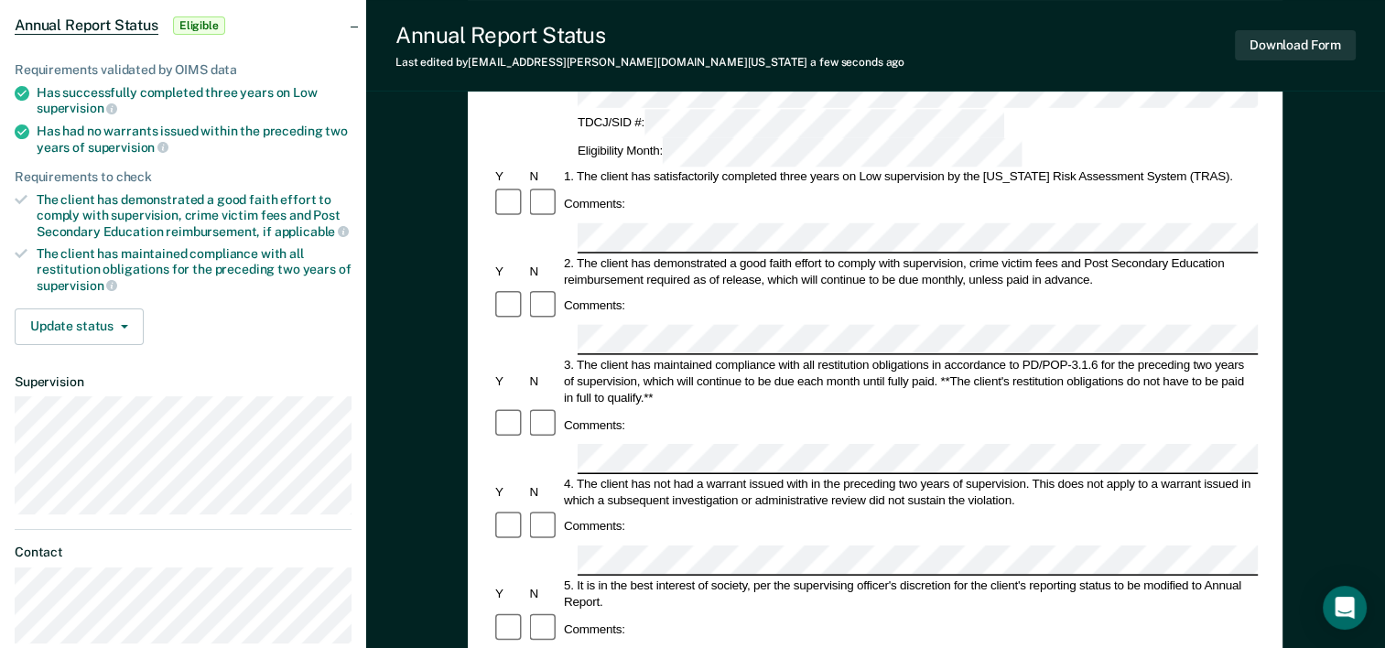
scroll to position [183, 0]
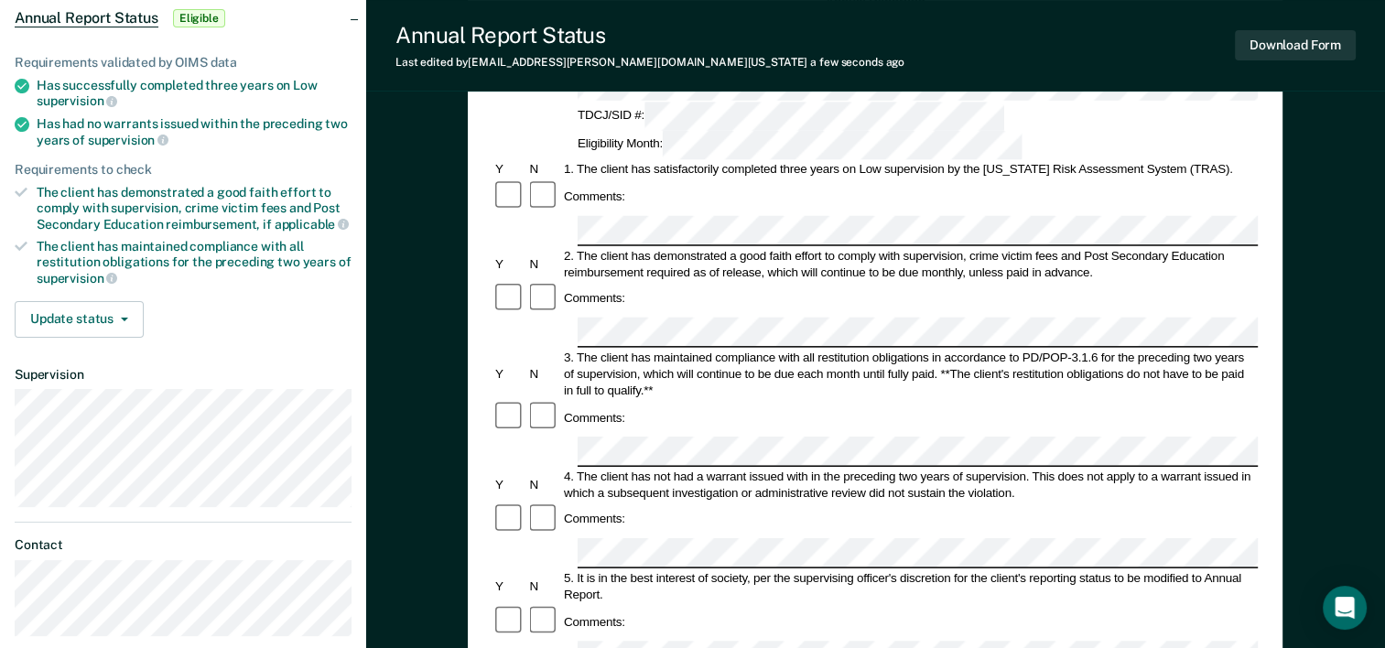
click at [660, 570] on div "5. It is in the best interest of society, per the supervising officer's discret…" at bounding box center [909, 586] width 697 height 33
click at [1266, 33] on button "Download Form" at bounding box center [1295, 45] width 121 height 30
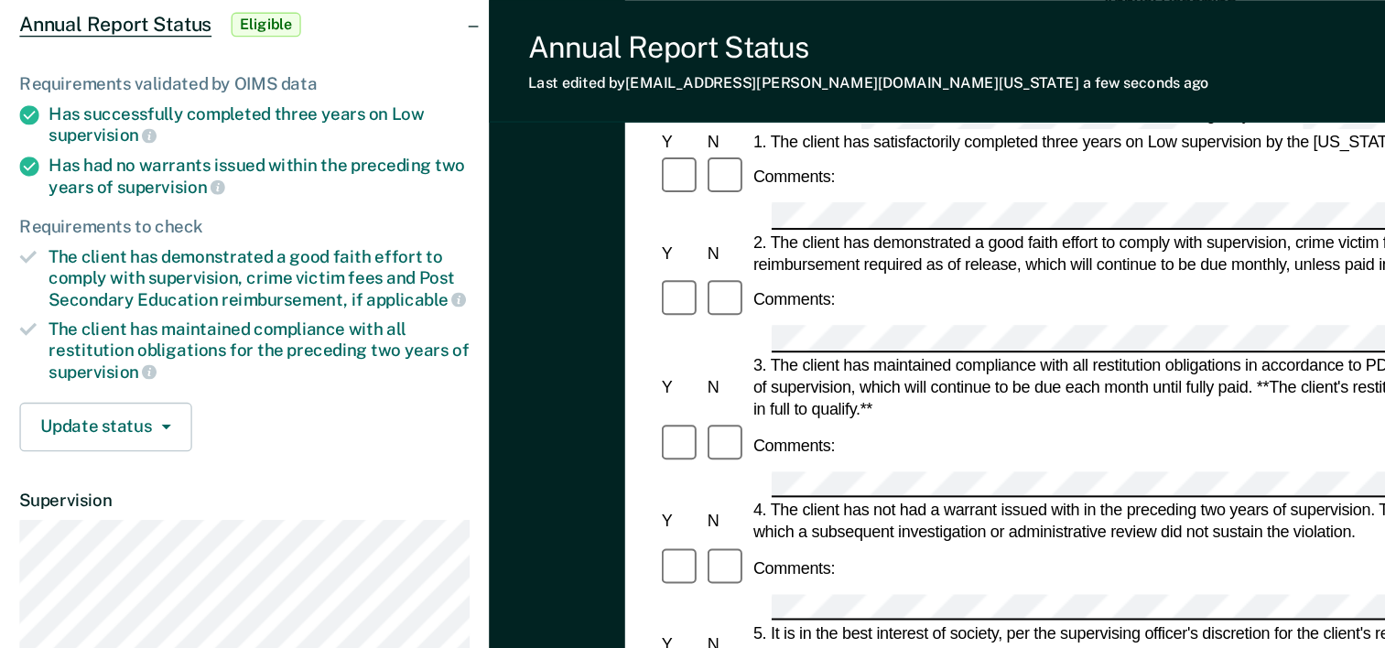
scroll to position [0, 0]
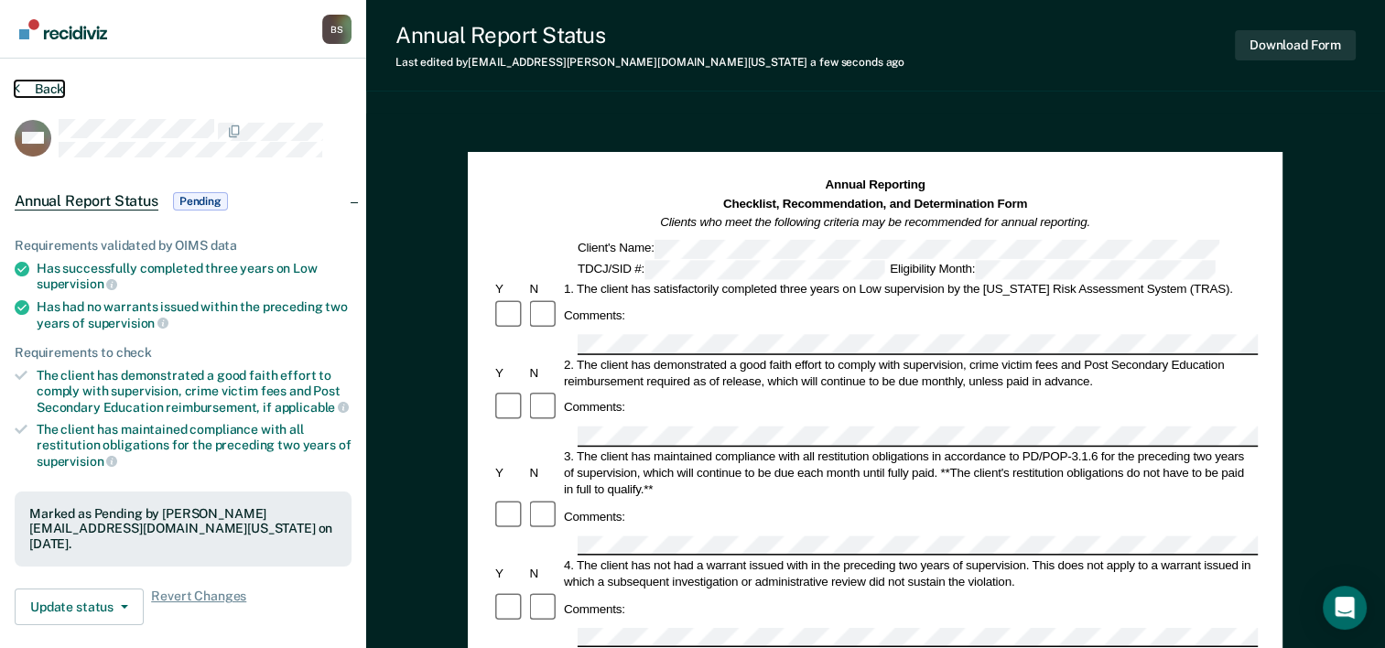
click at [52, 81] on button "Back" at bounding box center [39, 89] width 49 height 16
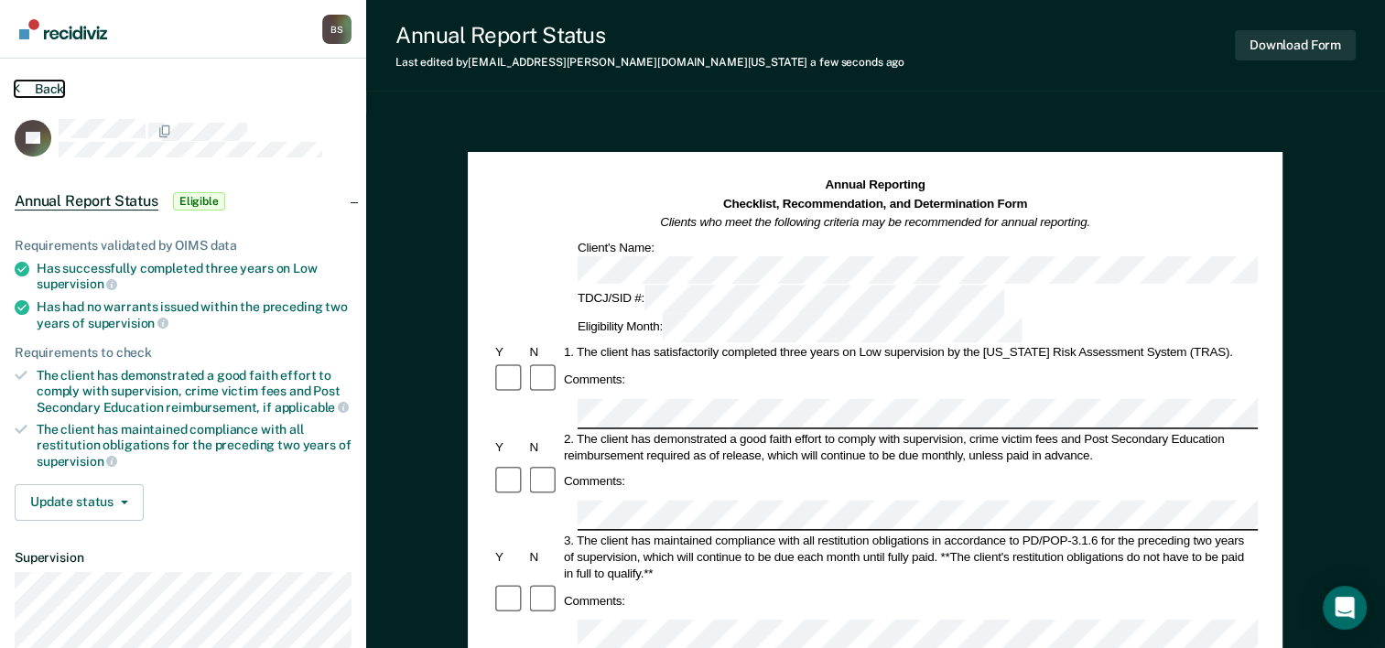
click at [27, 87] on button "Back" at bounding box center [39, 89] width 49 height 16
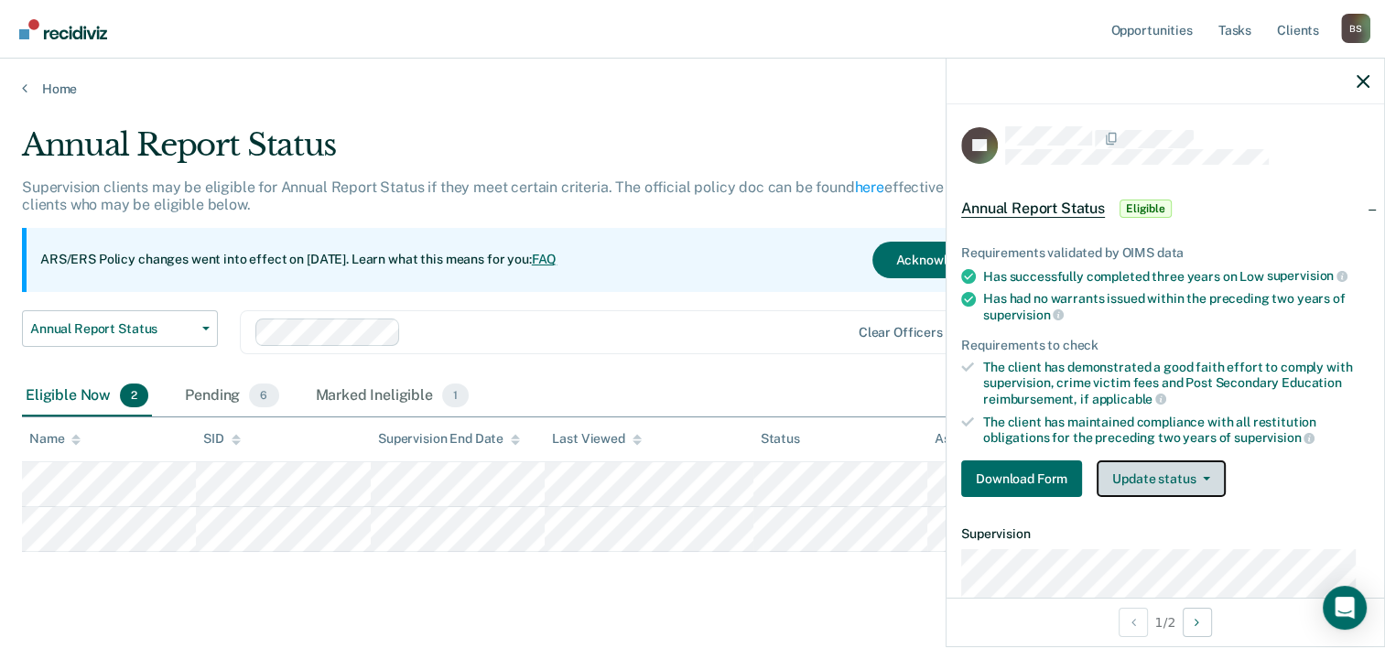
click at [1125, 481] on button "Update status" at bounding box center [1161, 479] width 129 height 37
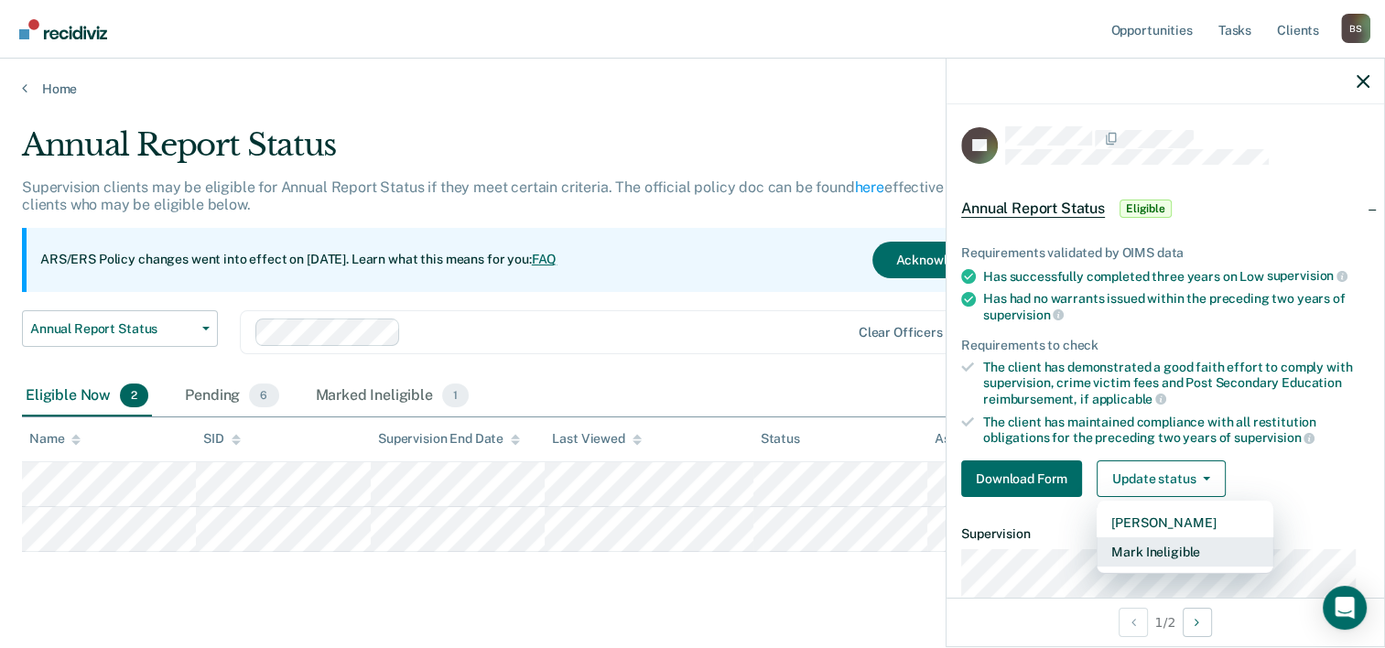
click at [1158, 547] on button "Mark Ineligible" at bounding box center [1185, 551] width 177 height 29
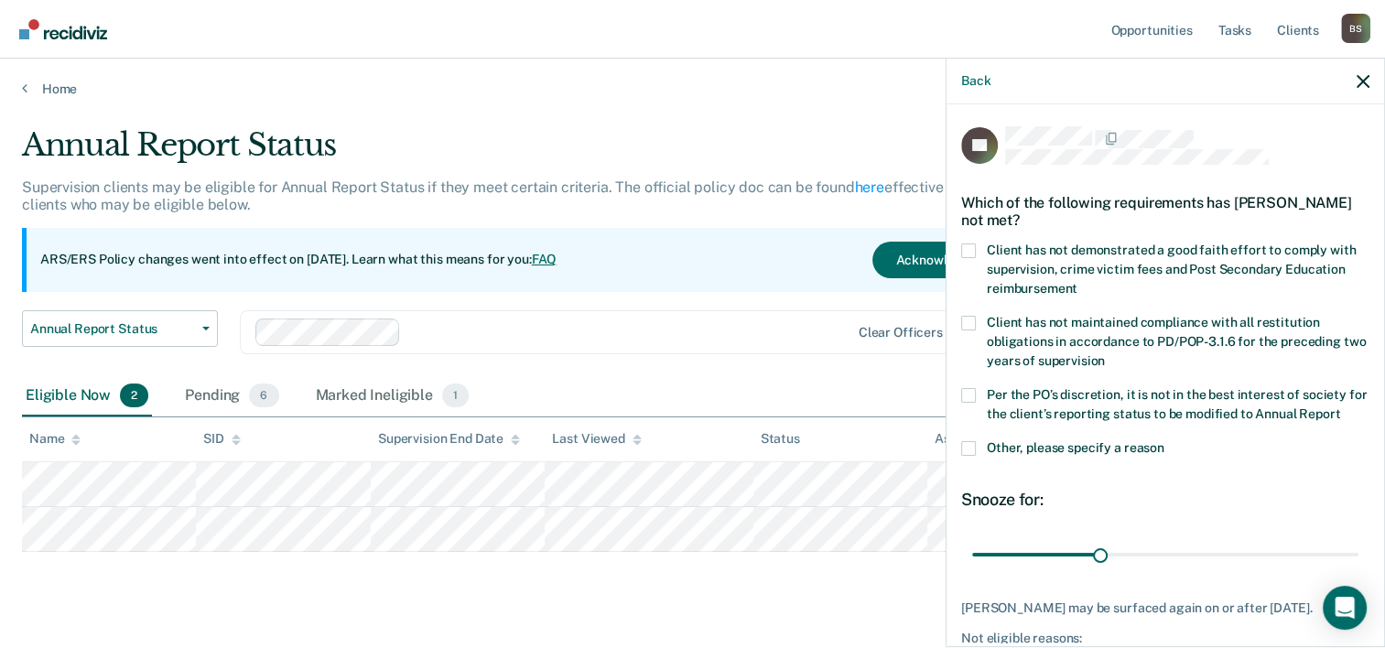
click at [963, 456] on span at bounding box center [968, 448] width 15 height 15
click at [1165, 441] on input "Other, please specify a reason" at bounding box center [1165, 441] width 0 height 0
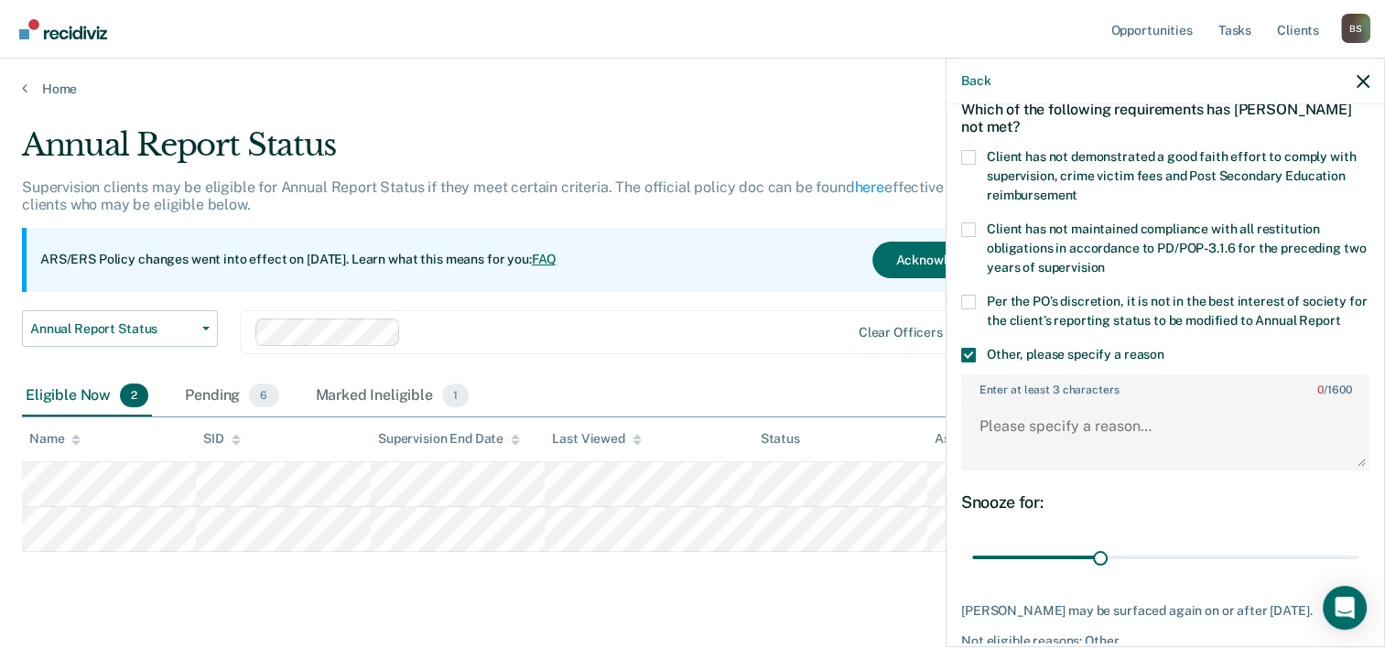
scroll to position [199, 0]
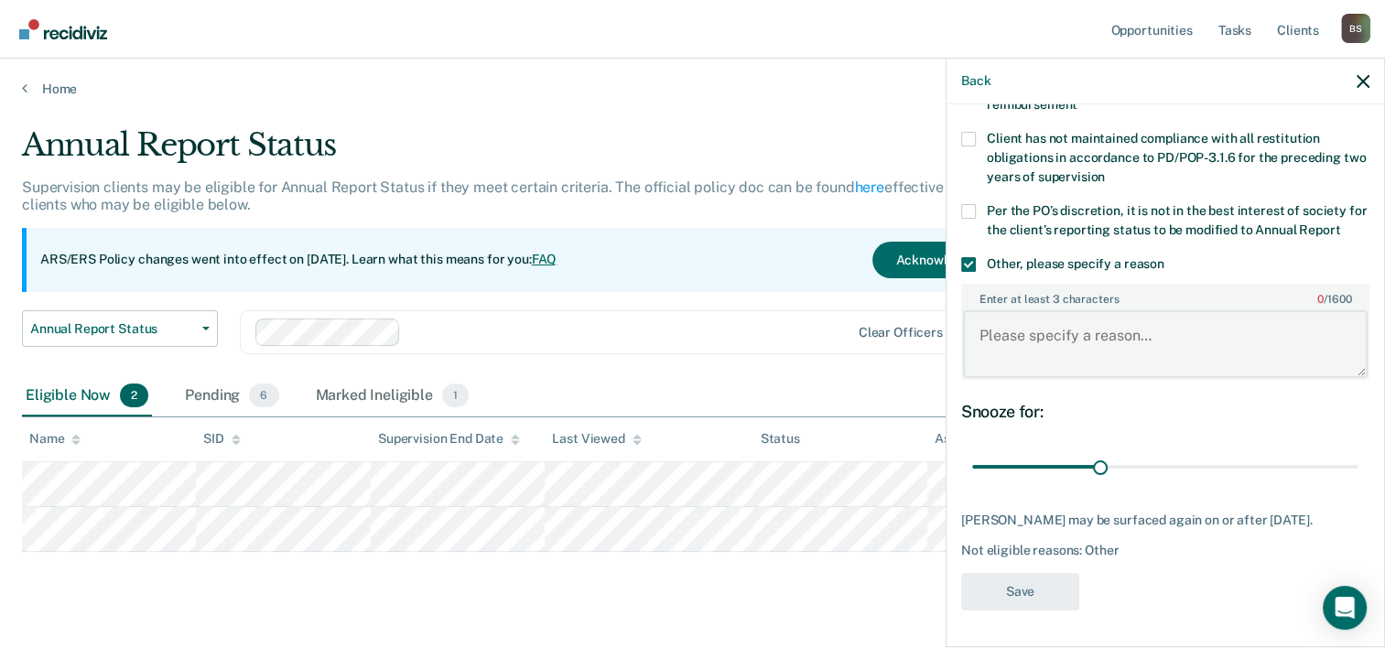
click at [1074, 350] on textarea "Enter at least 3 characters 0 / 1600" at bounding box center [1165, 344] width 405 height 68
click at [1258, 331] on textarea "Client is an out of state client from" at bounding box center [1165, 344] width 405 height 68
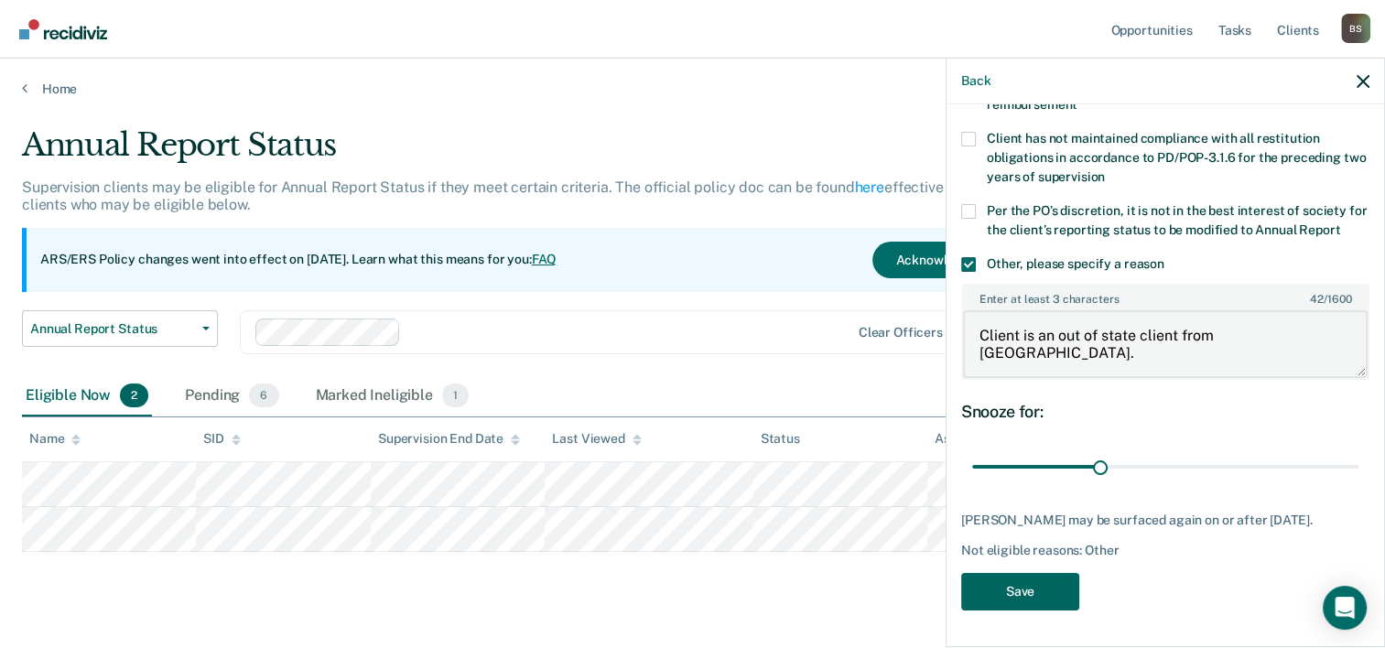
type textarea "Client is an out of state client from [GEOGRAPHIC_DATA]."
click at [1036, 586] on button "Save" at bounding box center [1020, 592] width 118 height 38
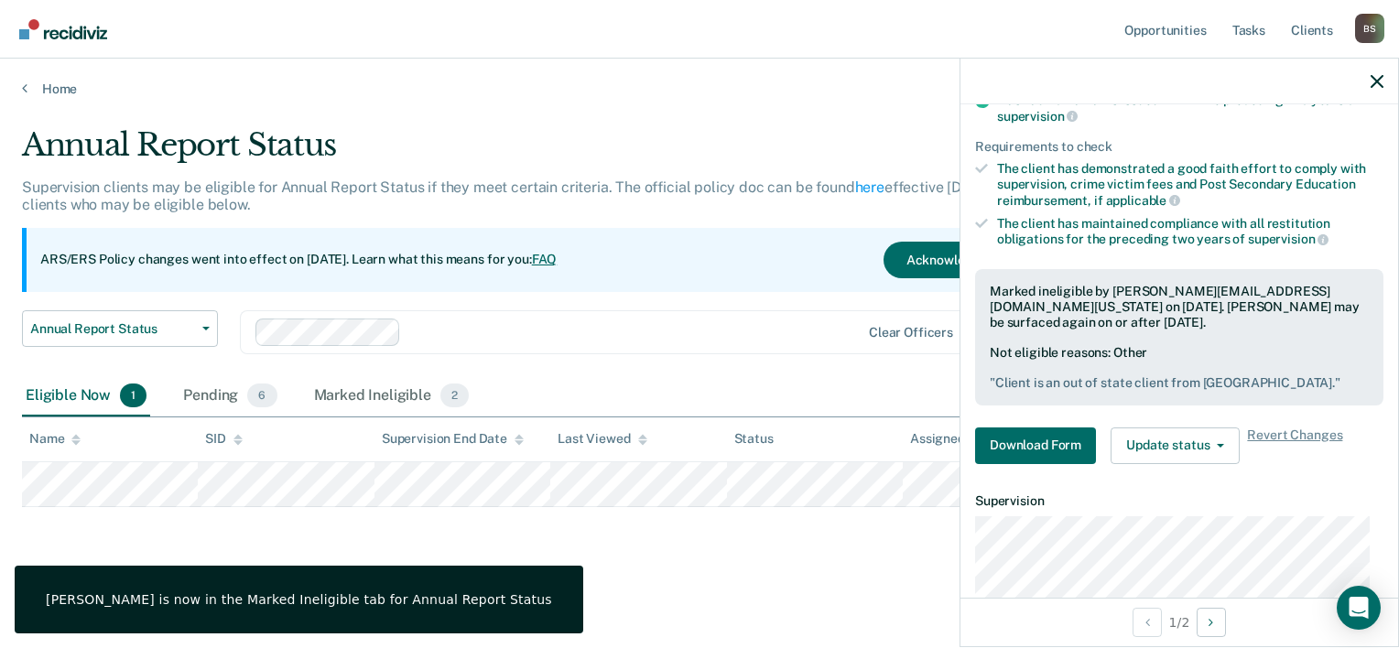
click at [646, 539] on div "Annual Report Status Supervision clients may be eligible for Annual Report Stat…" at bounding box center [699, 347] width 1355 height 443
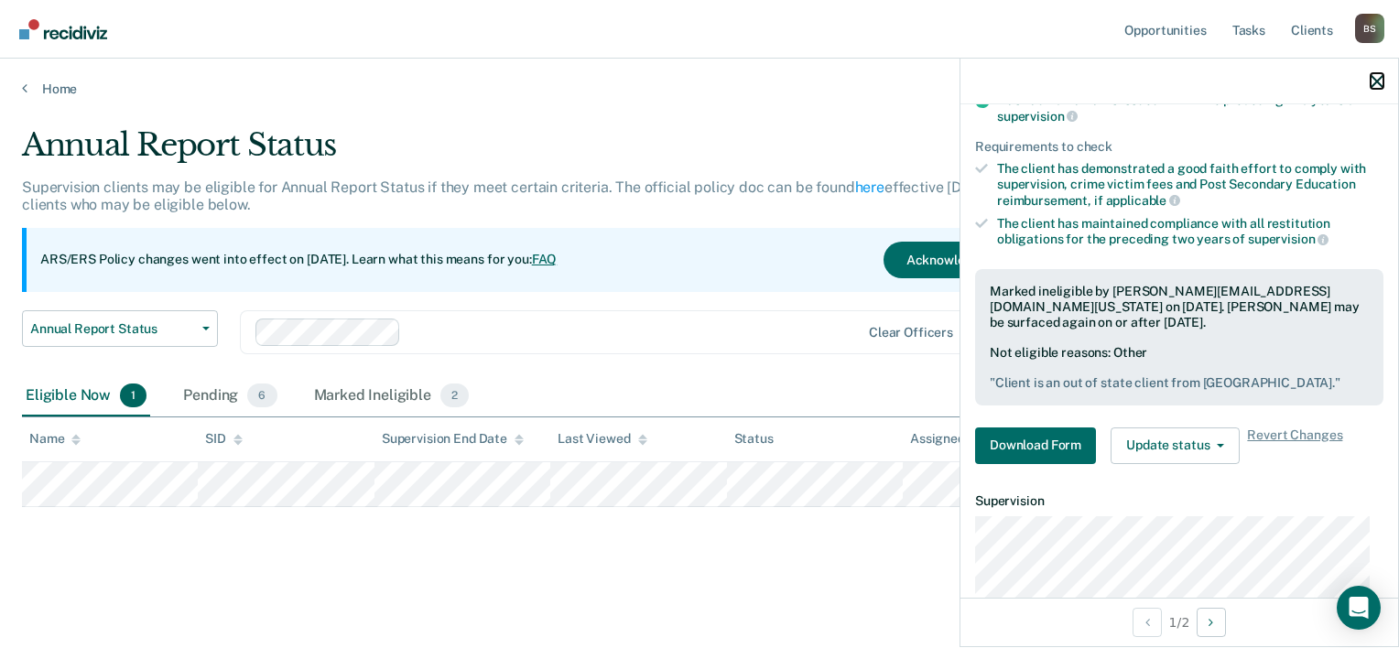
click at [1376, 81] on icon "button" at bounding box center [1377, 81] width 13 height 13
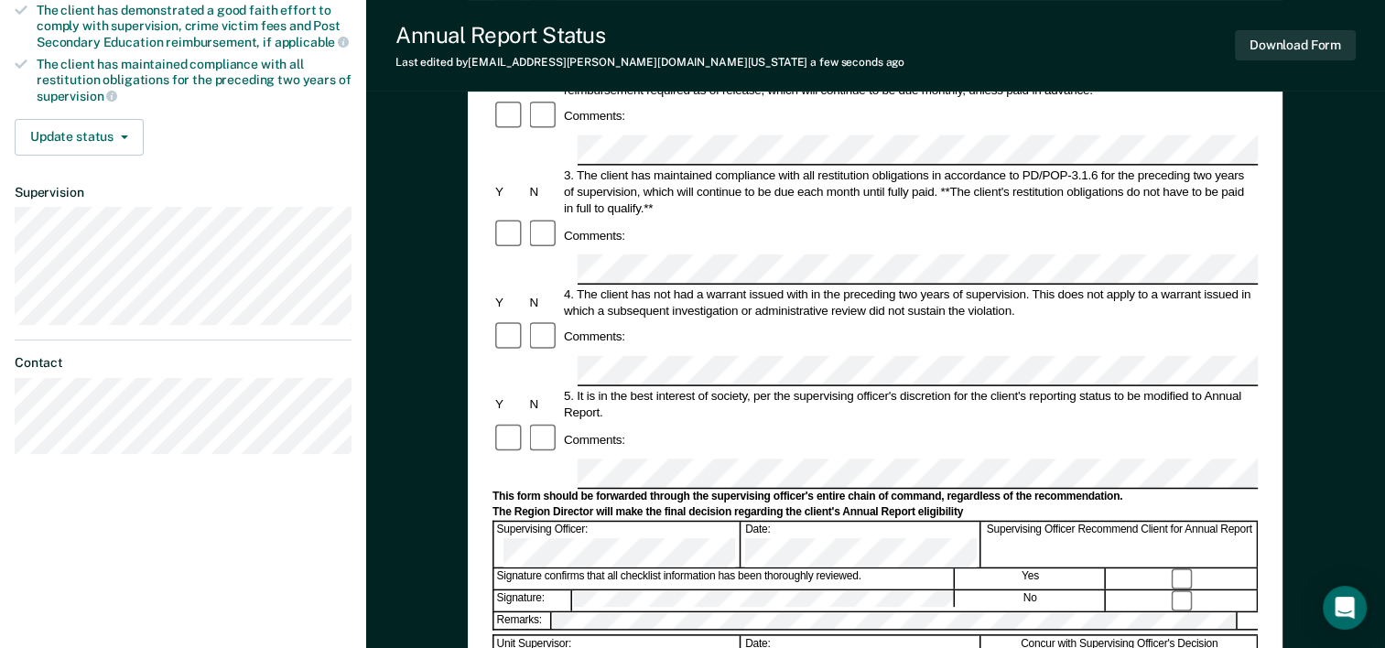
scroll to position [366, 0]
click at [1293, 48] on button "Download Form" at bounding box center [1295, 45] width 121 height 30
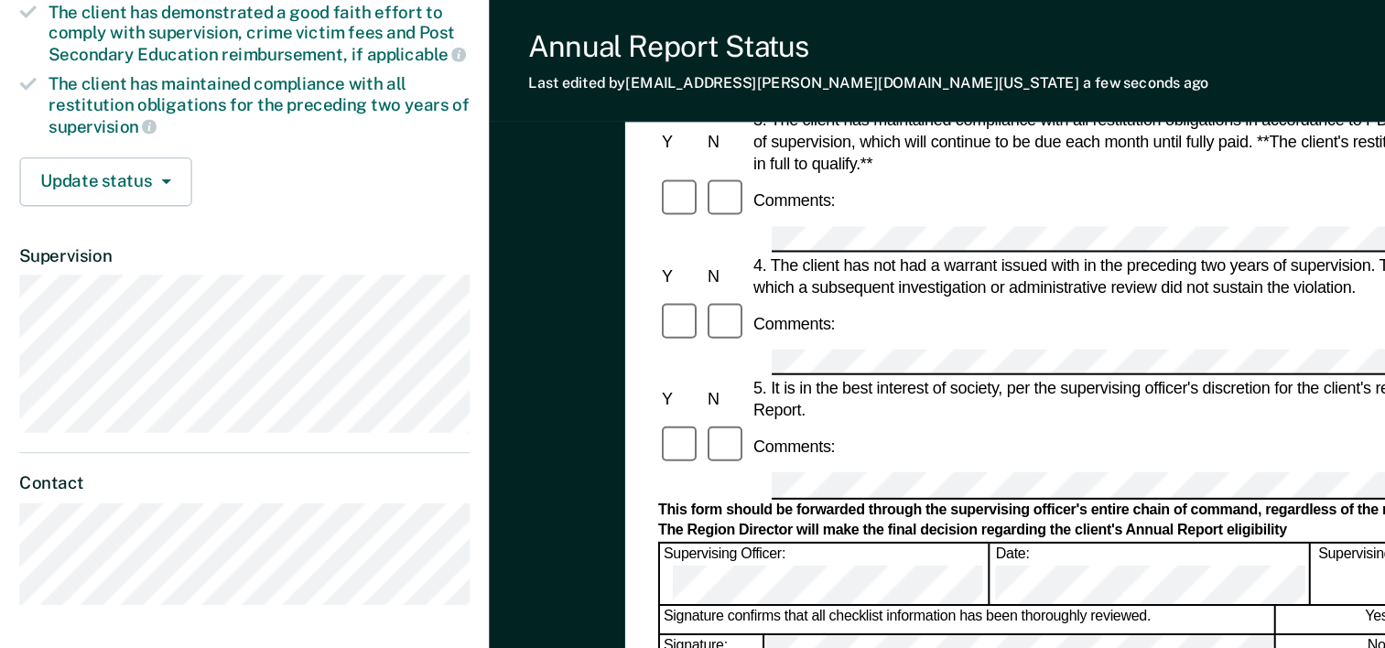
scroll to position [0, 0]
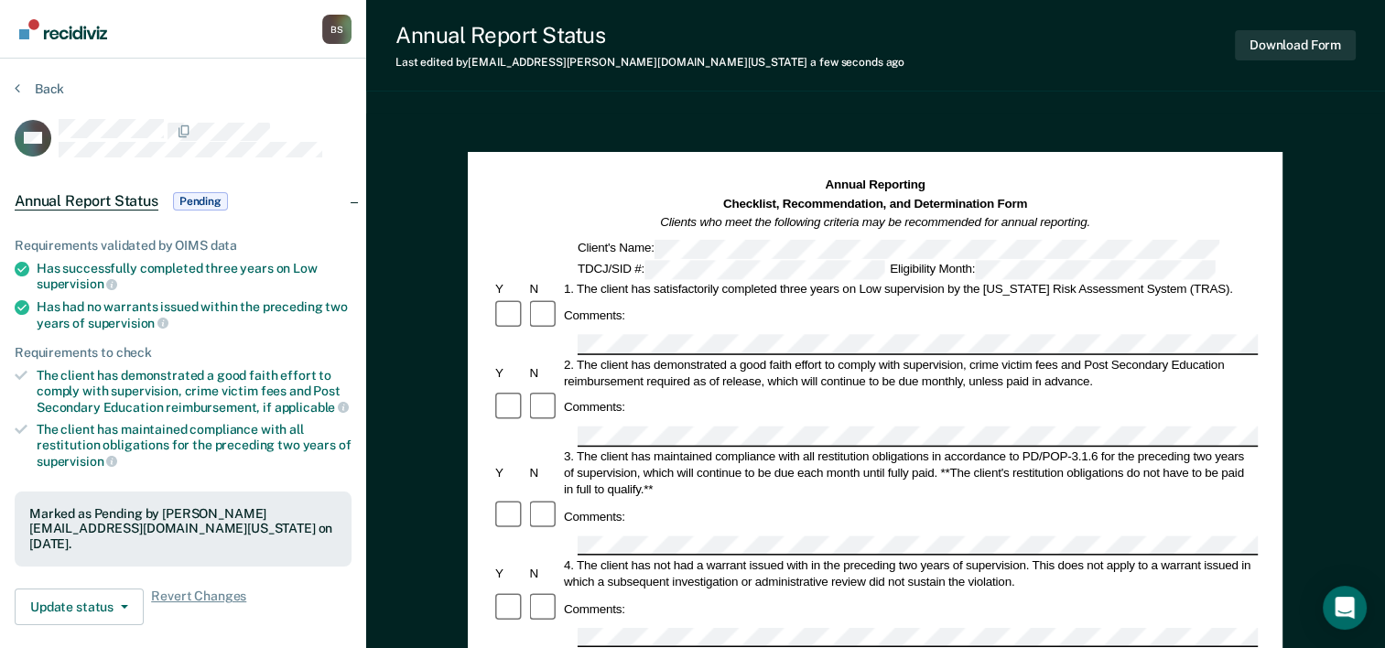
click at [50, 77] on section "Back CO Annual Report Status Pending Requirements validated by OIMS data Has su…" at bounding box center [183, 510] width 366 height 902
click at [44, 88] on button "Back" at bounding box center [39, 89] width 49 height 16
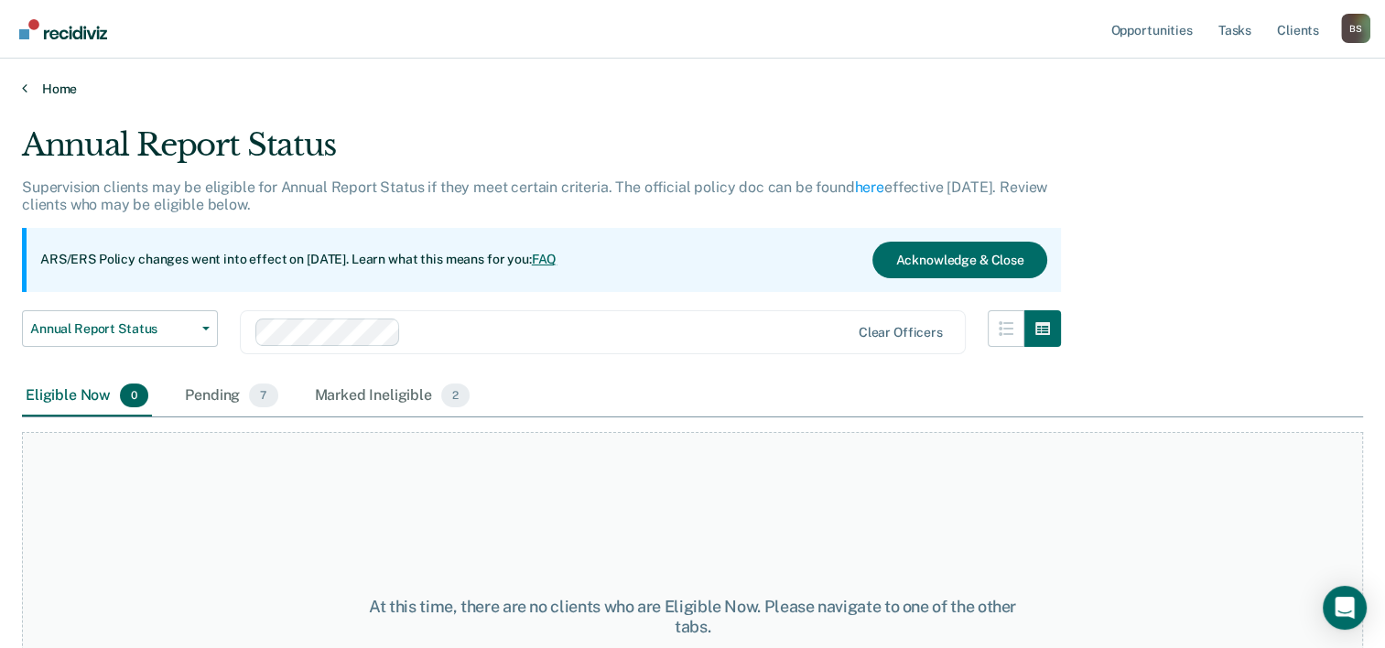
click at [66, 87] on link "Home" at bounding box center [692, 89] width 1341 height 16
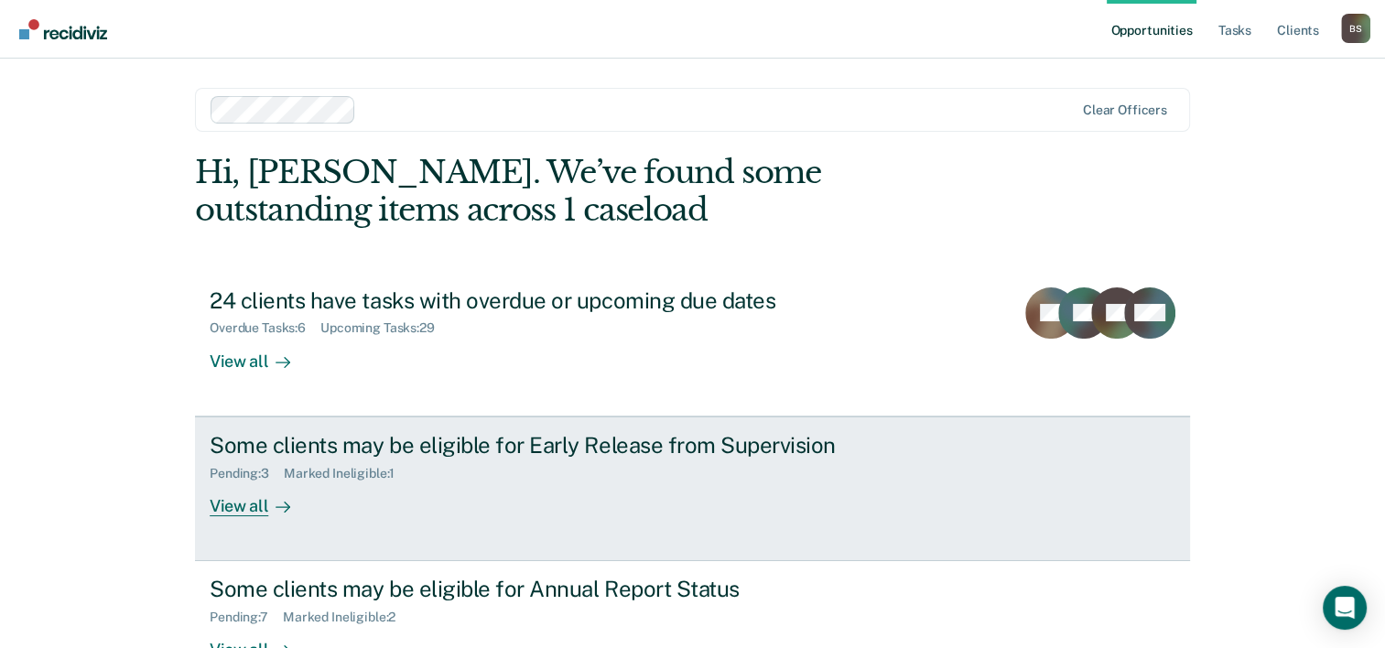
scroll to position [129, 0]
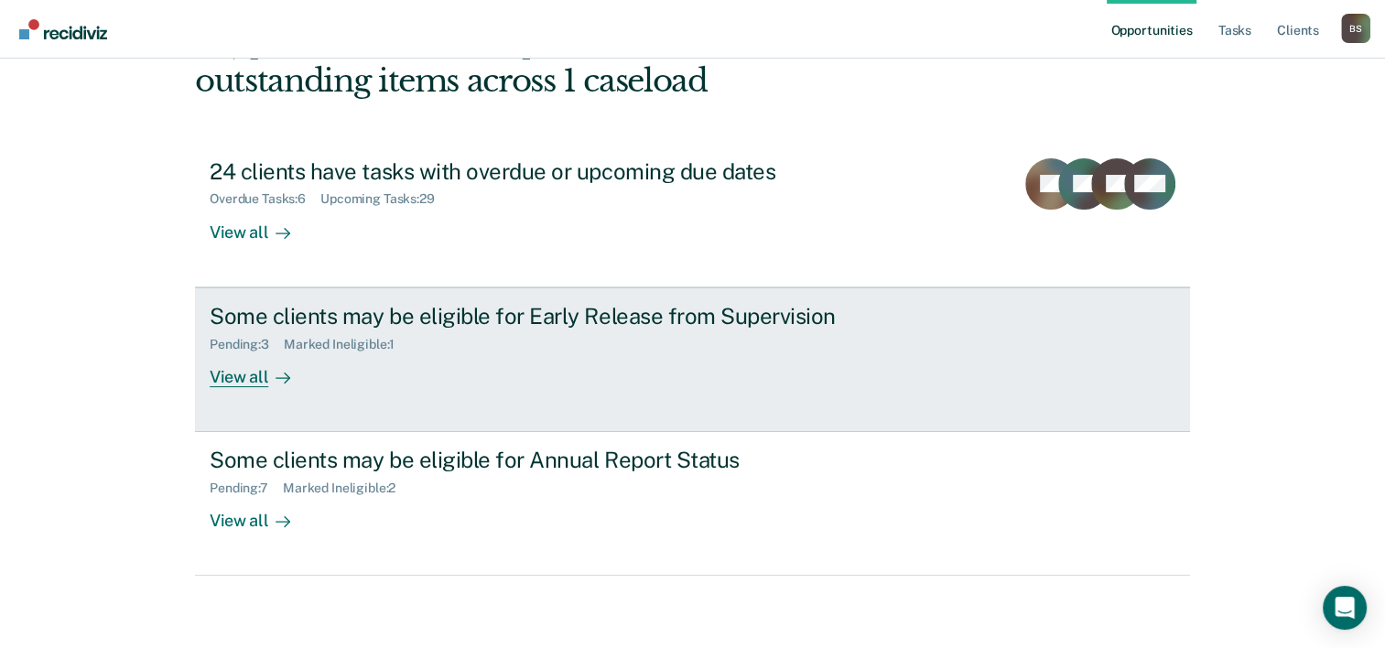
click at [483, 323] on div "Some clients may be eligible for Early Release from Supervision" at bounding box center [531, 316] width 643 height 27
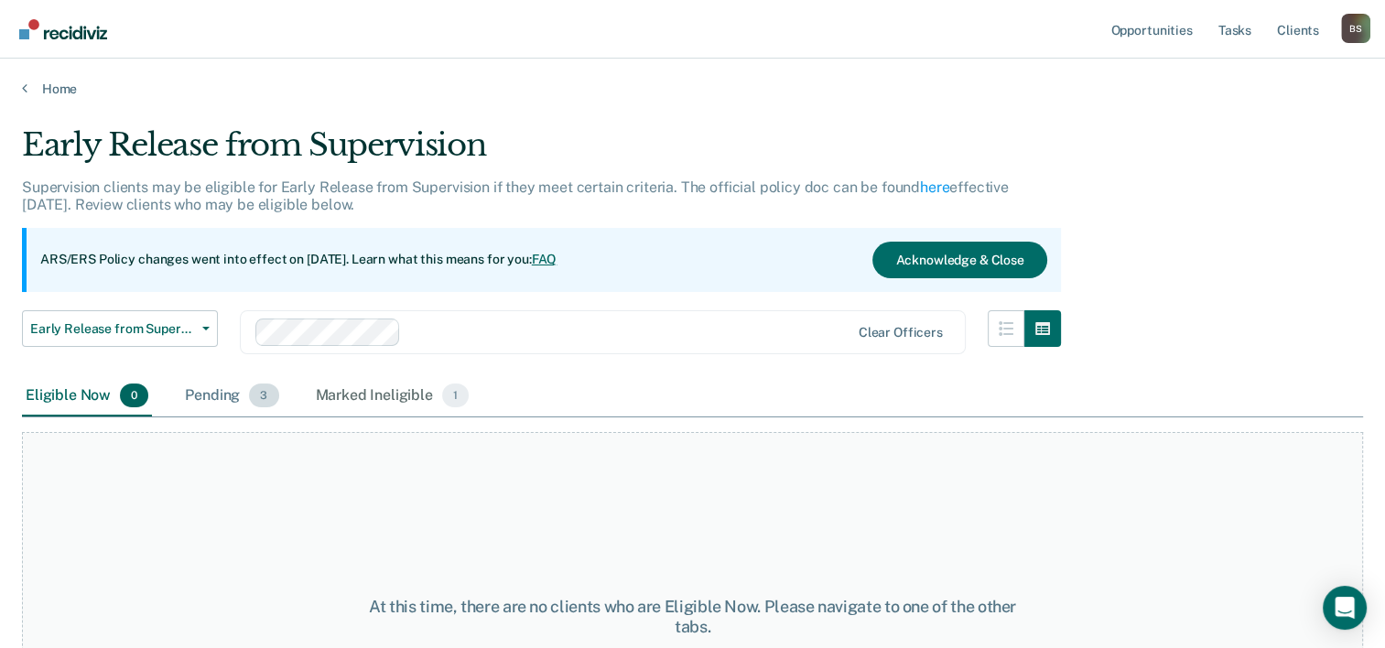
click at [232, 392] on div "Pending 3" at bounding box center [231, 396] width 101 height 40
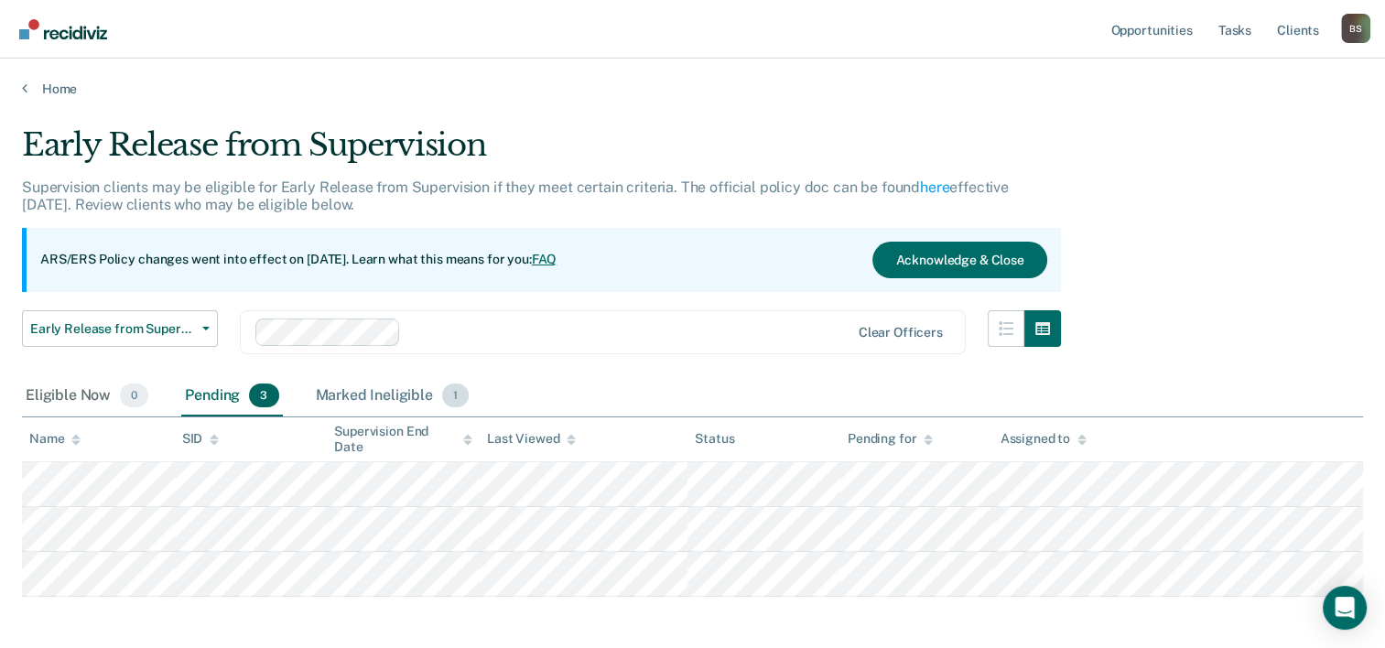
click at [414, 399] on div "Marked Ineligible 1" at bounding box center [392, 396] width 161 height 40
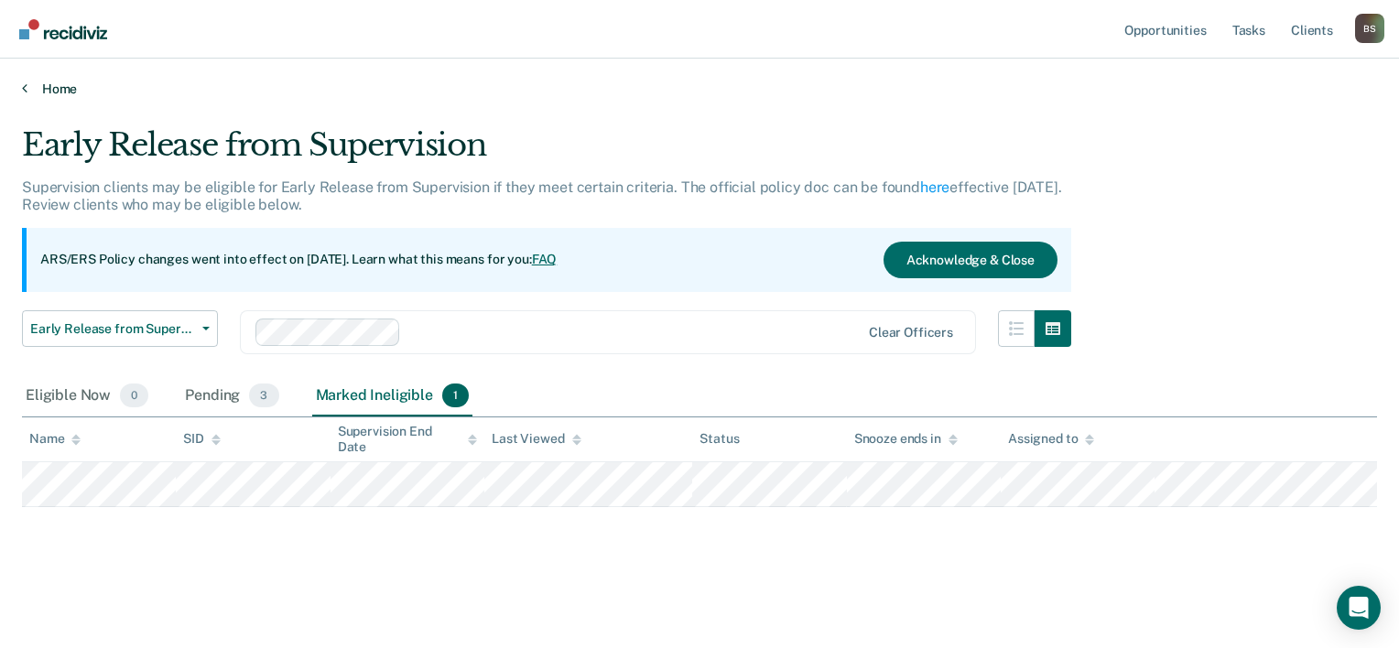
click at [47, 83] on link "Home" at bounding box center [699, 89] width 1355 height 16
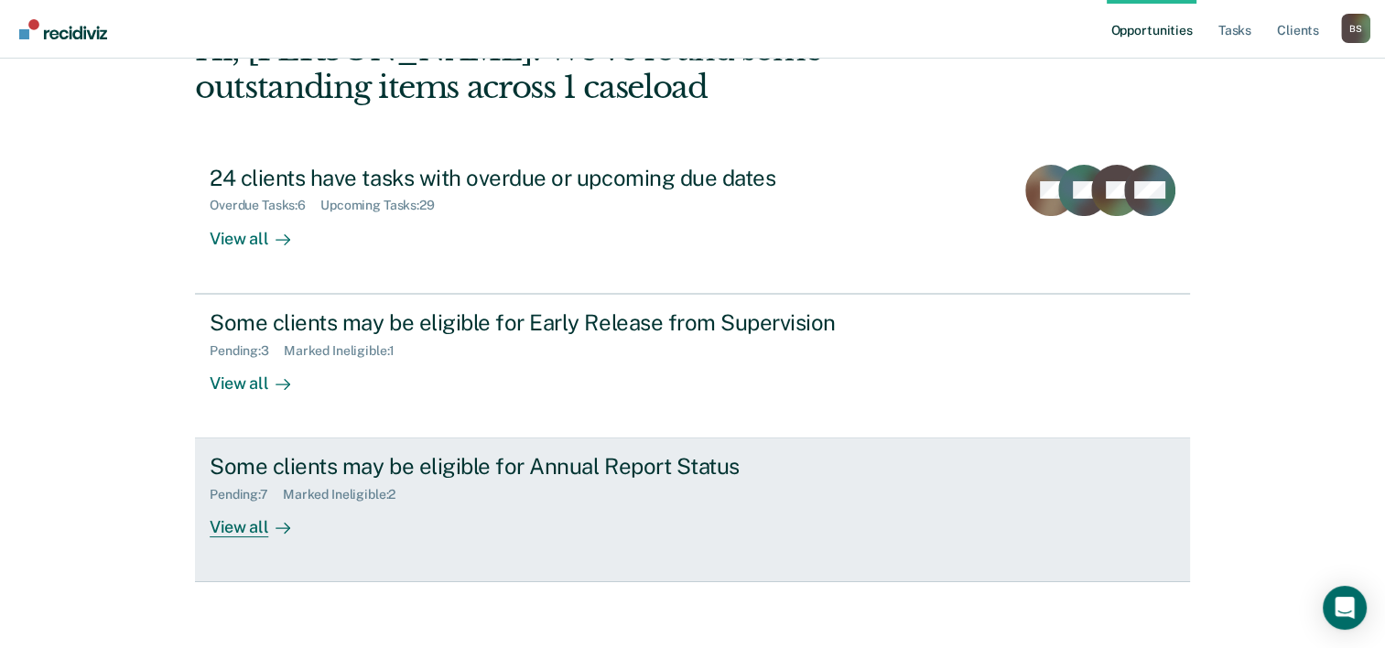
scroll to position [129, 0]
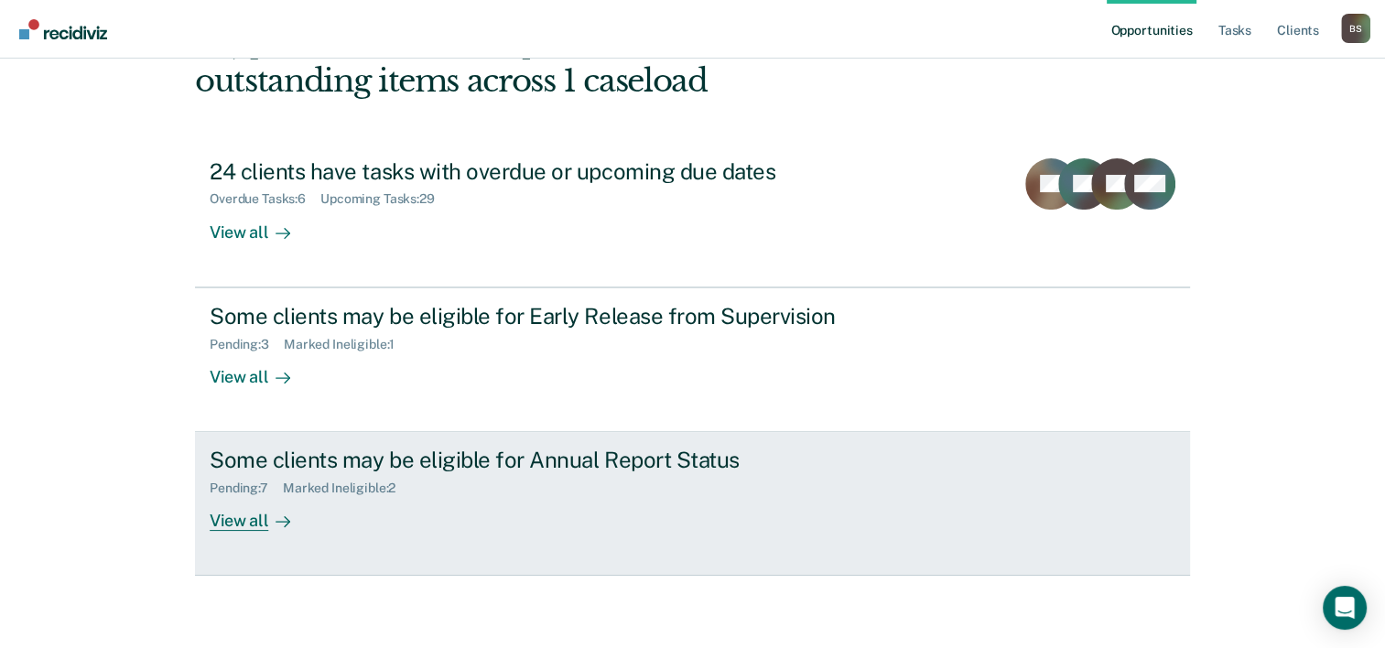
click at [475, 478] on div "Pending : 7 Marked Ineligible : 2" at bounding box center [531, 484] width 643 height 23
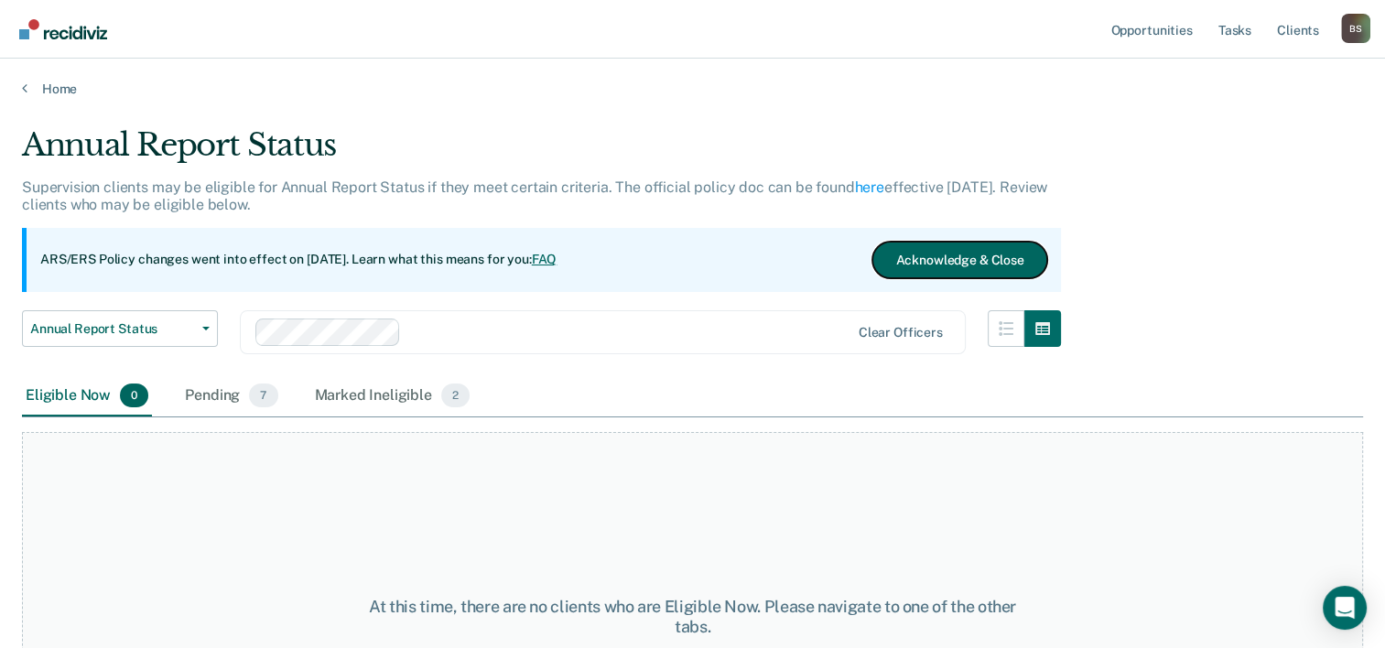
click at [919, 266] on button "Acknowledge & Close" at bounding box center [960, 260] width 174 height 37
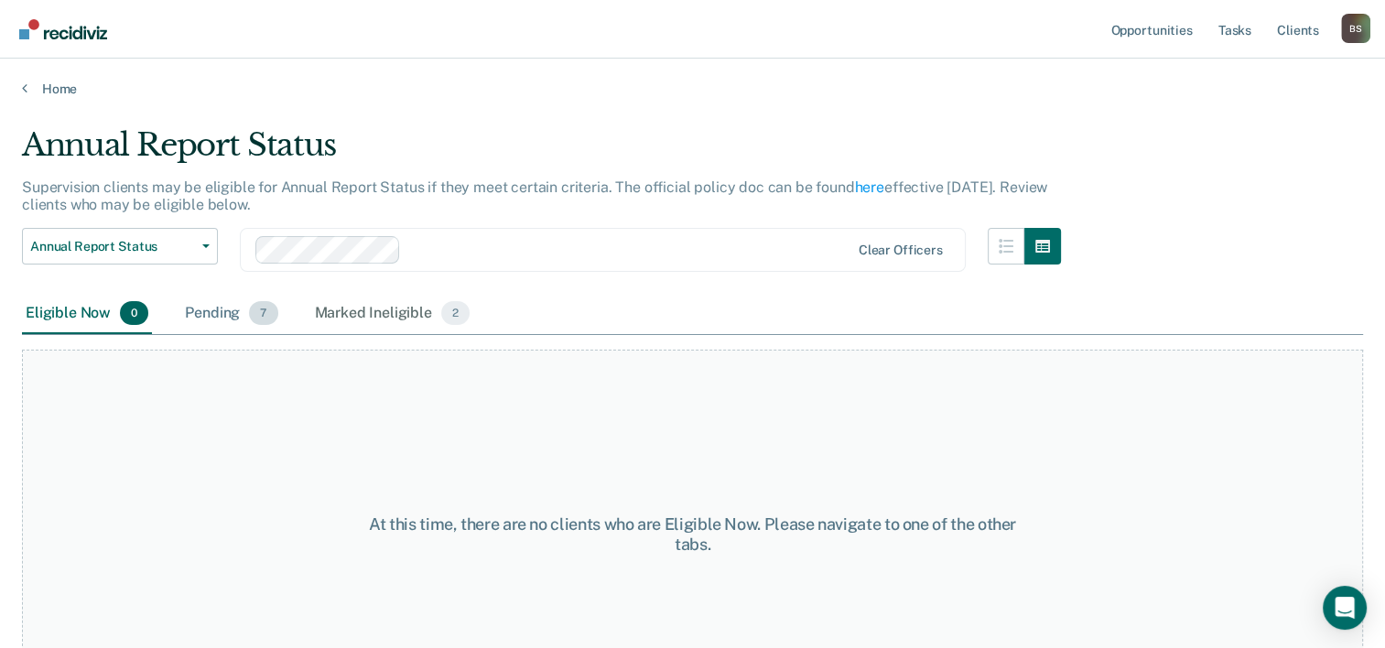
click at [212, 316] on div "Pending 7" at bounding box center [231, 314] width 100 height 40
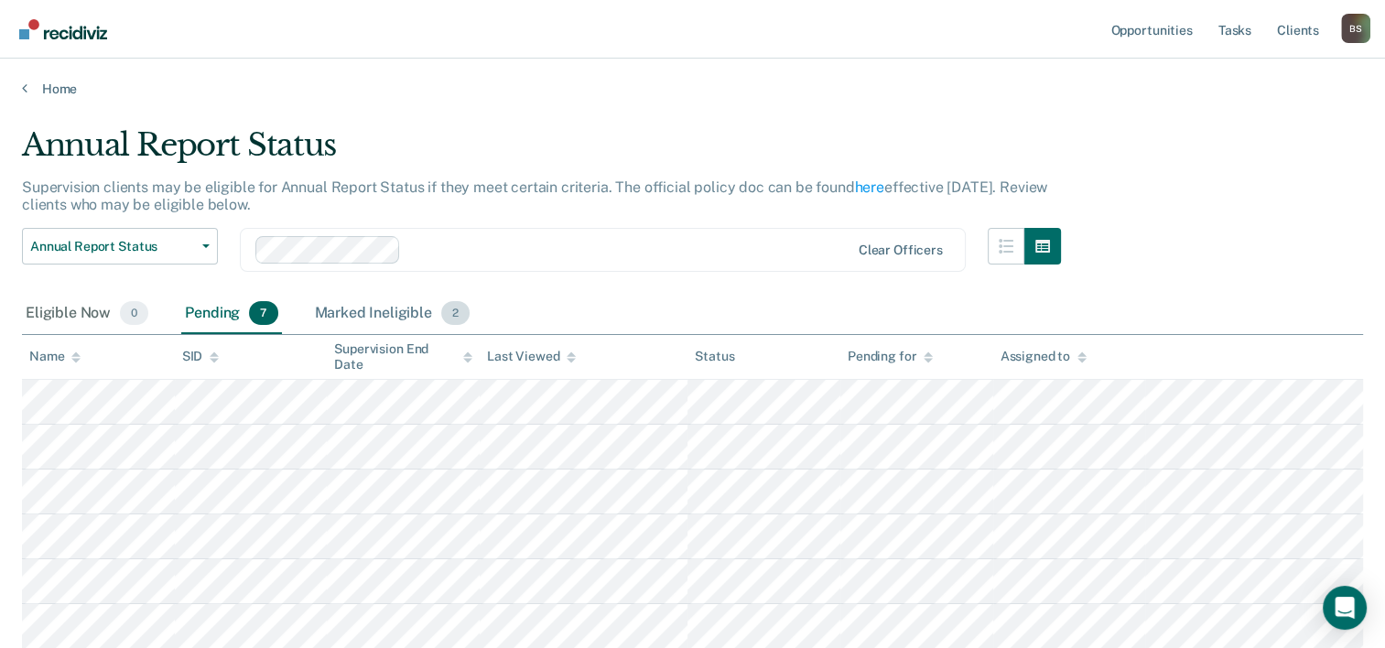
click at [395, 309] on div "Marked Ineligible 2" at bounding box center [392, 314] width 163 height 40
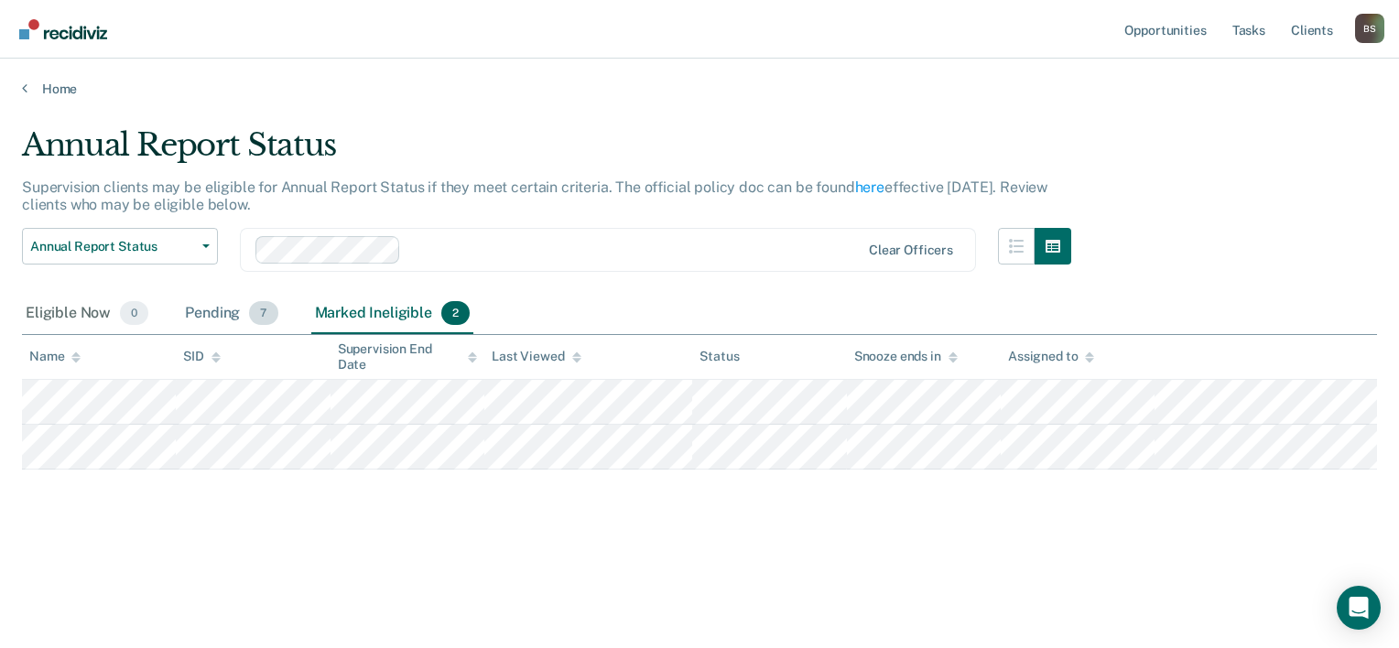
click at [238, 308] on div "Pending 7" at bounding box center [231, 314] width 100 height 40
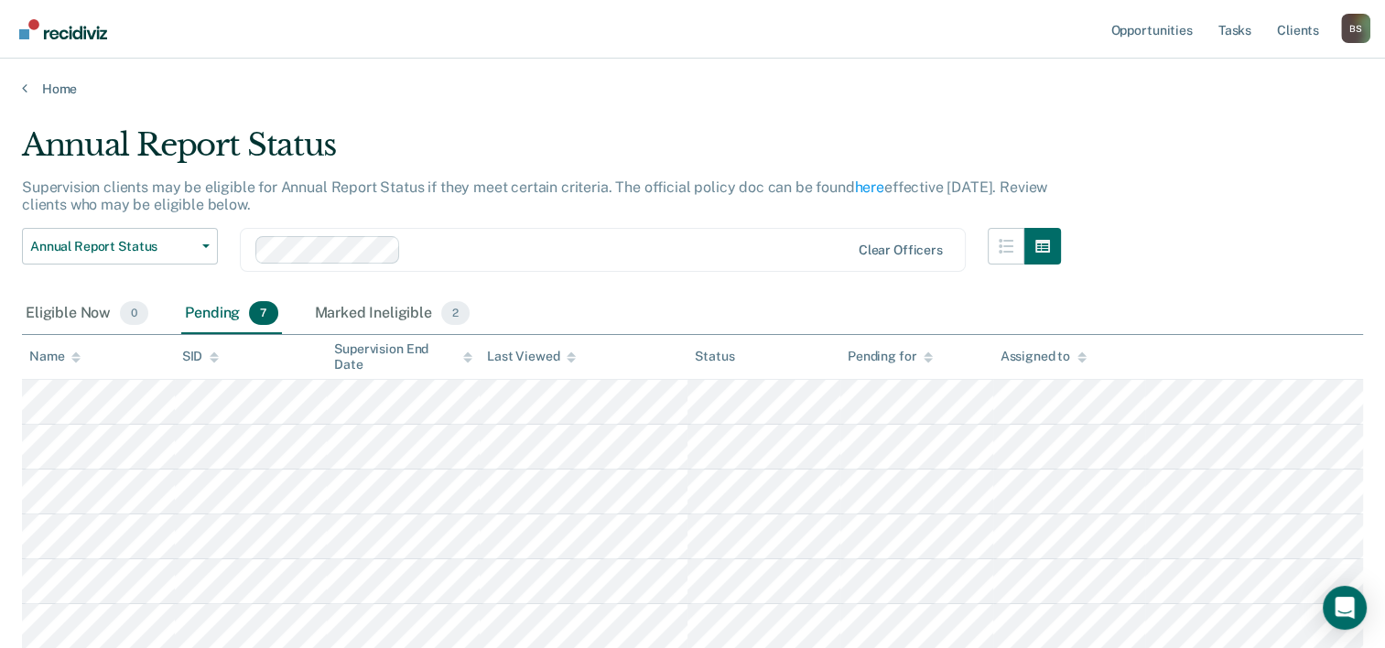
click at [52, 97] on main "Annual Report Status Supervision clients may be eligible for Annual Report Stat…" at bounding box center [692, 458] width 1385 height 723
click at [55, 90] on link "Home" at bounding box center [692, 89] width 1341 height 16
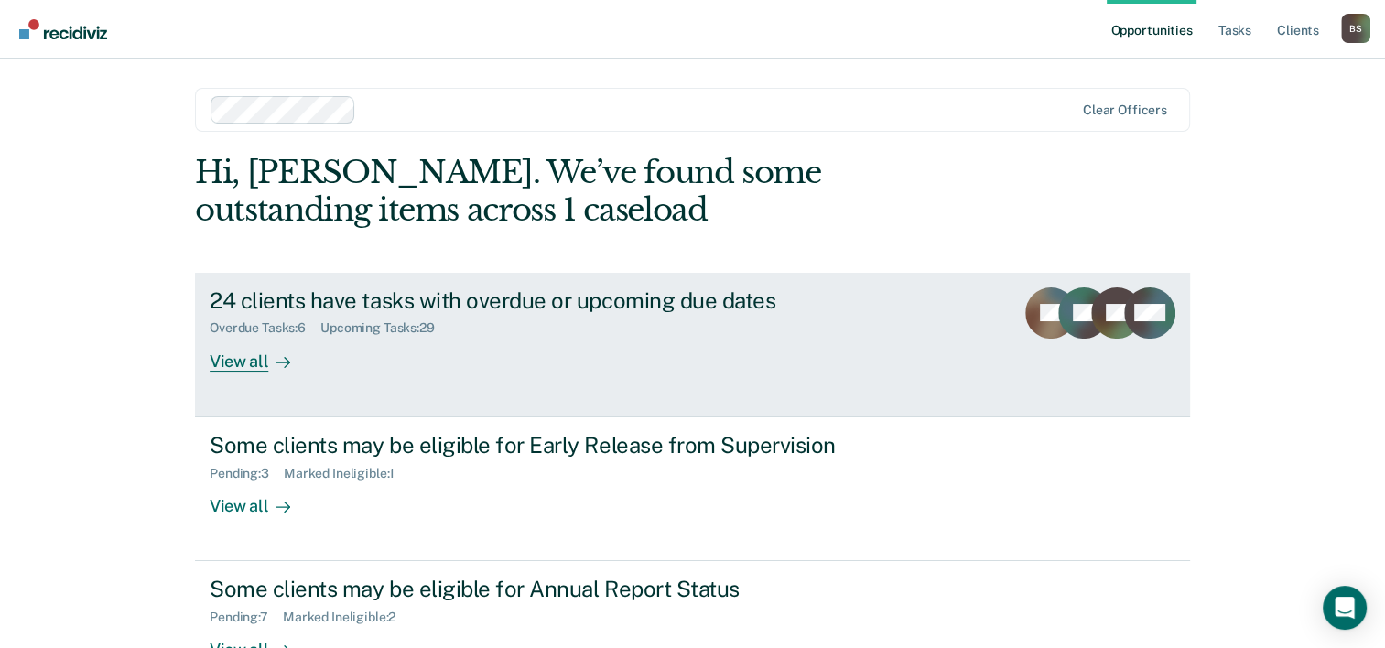
click at [700, 345] on div "24 clients have tasks with overdue or upcoming due dates Overdue Tasks : 6 Upco…" at bounding box center [553, 330] width 687 height 84
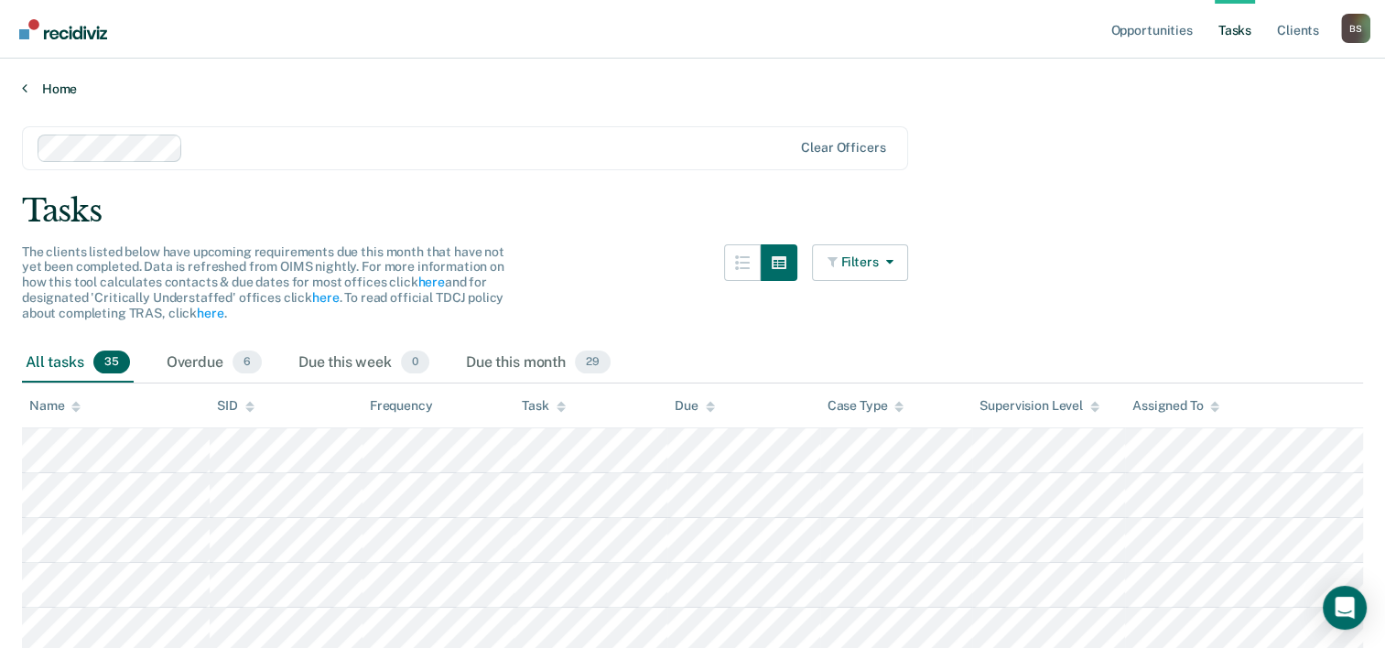
click at [82, 83] on link "Home" at bounding box center [692, 89] width 1341 height 16
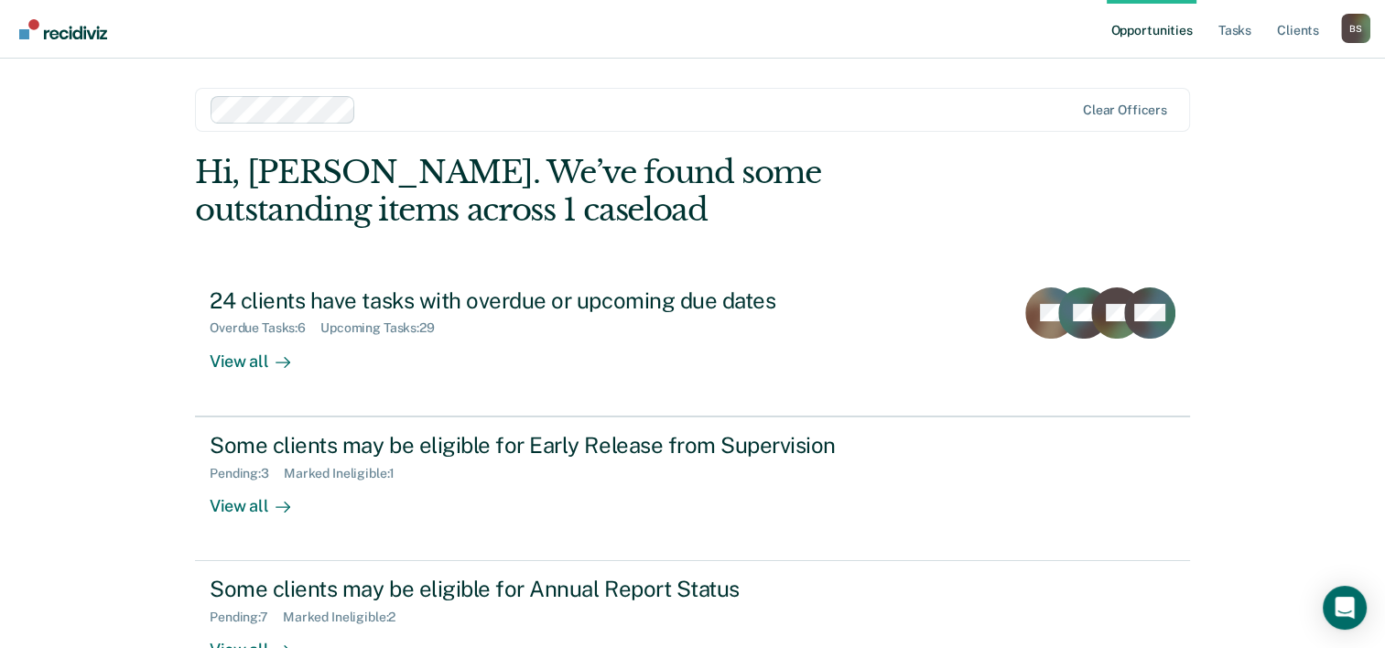
click at [1345, 29] on div "B S" at bounding box center [1355, 28] width 29 height 29
click at [1303, 118] on link "Log Out" at bounding box center [1282, 121] width 147 height 16
